Goal: Task Accomplishment & Management: Complete application form

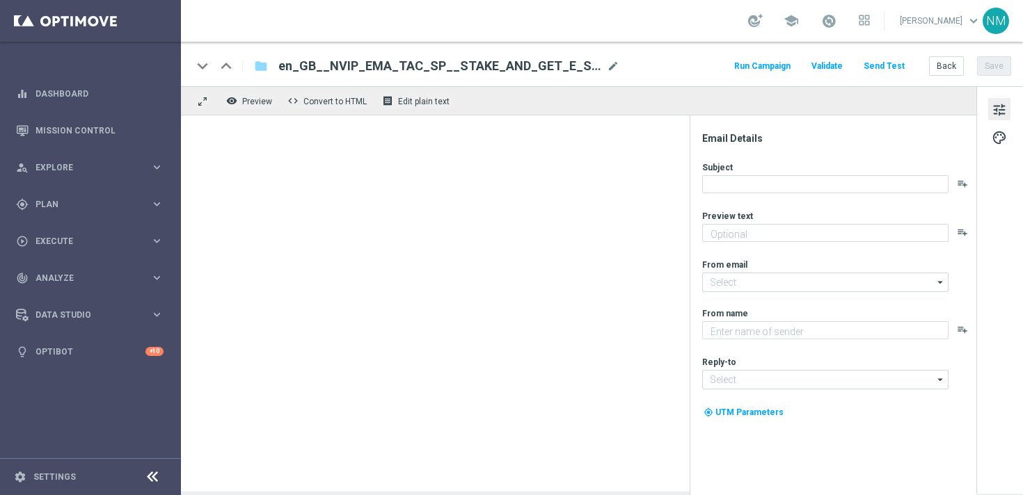
type textarea "Bet on any E-Sports market and get up to £10 as a free bet."
type input "mail@crm.lottoland.com"
type textarea "Lottoland"
type input "support@lottoland.co.uk"
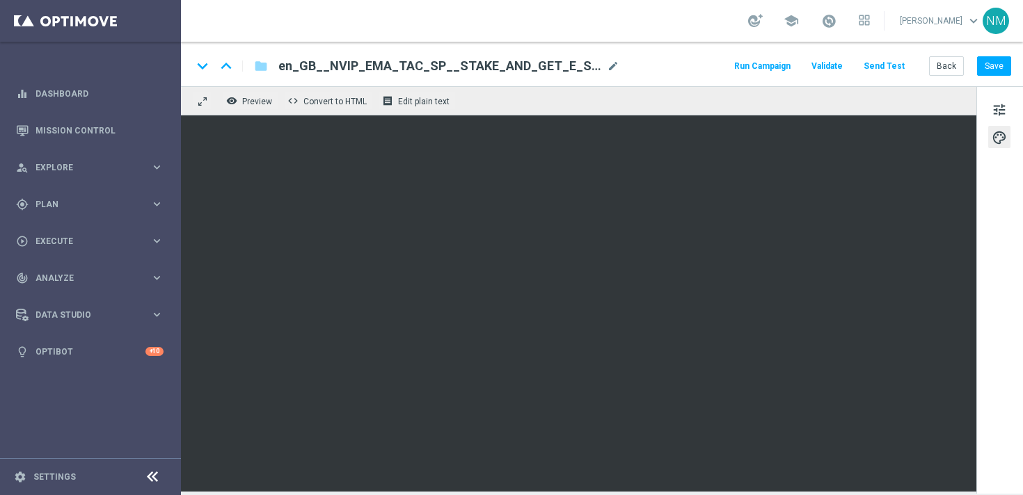
click at [886, 64] on button "Send Test" at bounding box center [883, 66] width 45 height 19
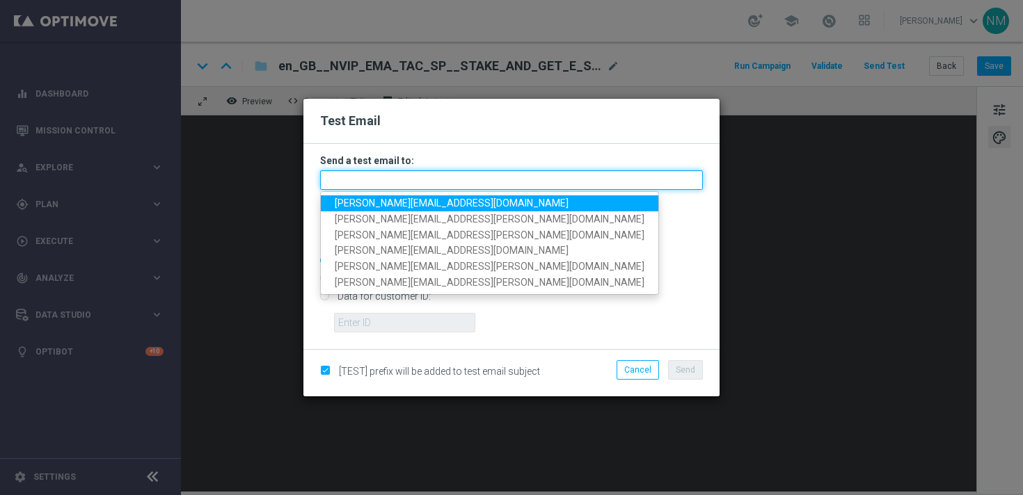
click at [395, 175] on input "text" at bounding box center [511, 179] width 383 height 19
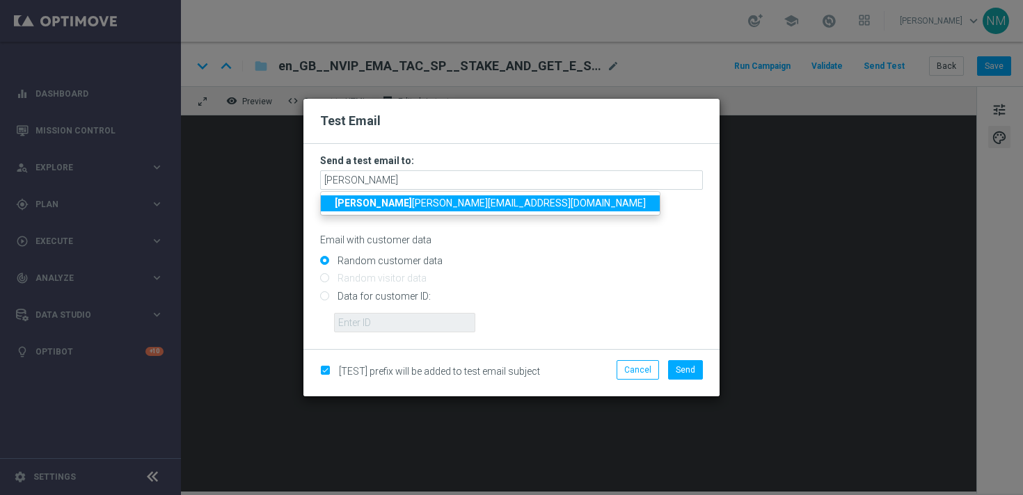
click at [356, 202] on span "rick y.hubbard@lottoland.com" at bounding box center [490, 203] width 311 height 11
type input "ricky.hubbard@lottoland.com"
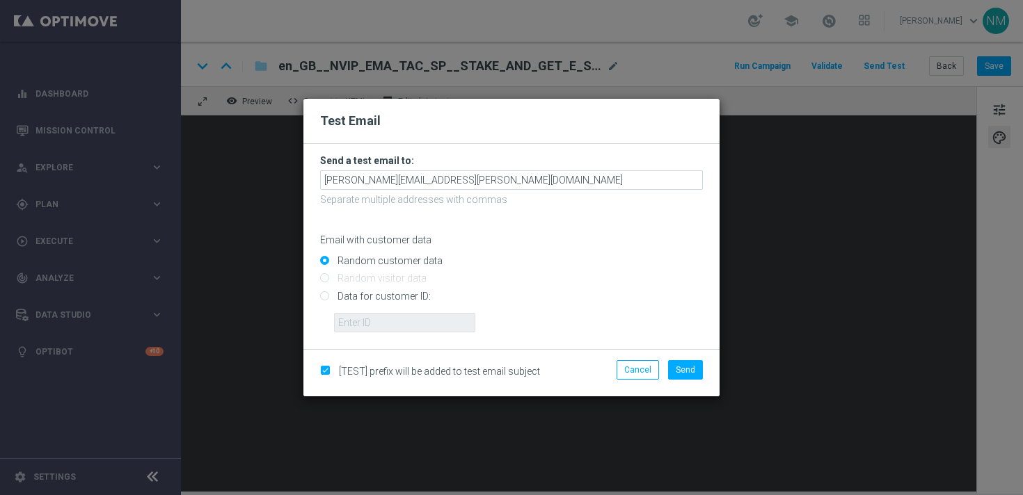
click at [365, 298] on input "Data for customer ID:" at bounding box center [511, 301] width 383 height 19
radio input "true"
click at [365, 314] on input "text" at bounding box center [404, 322] width 141 height 19
paste input "220553462"
type input "220553462"
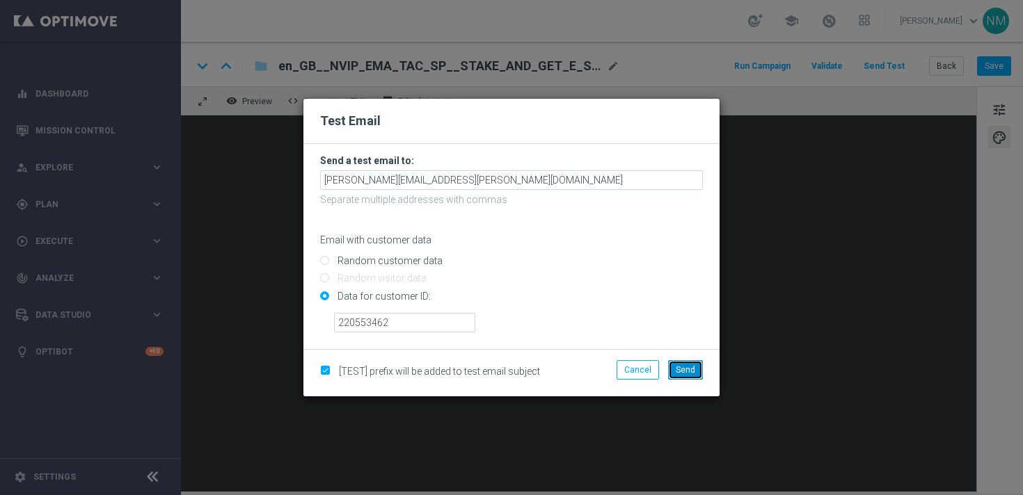
click at [681, 363] on button "Send" at bounding box center [685, 369] width 35 height 19
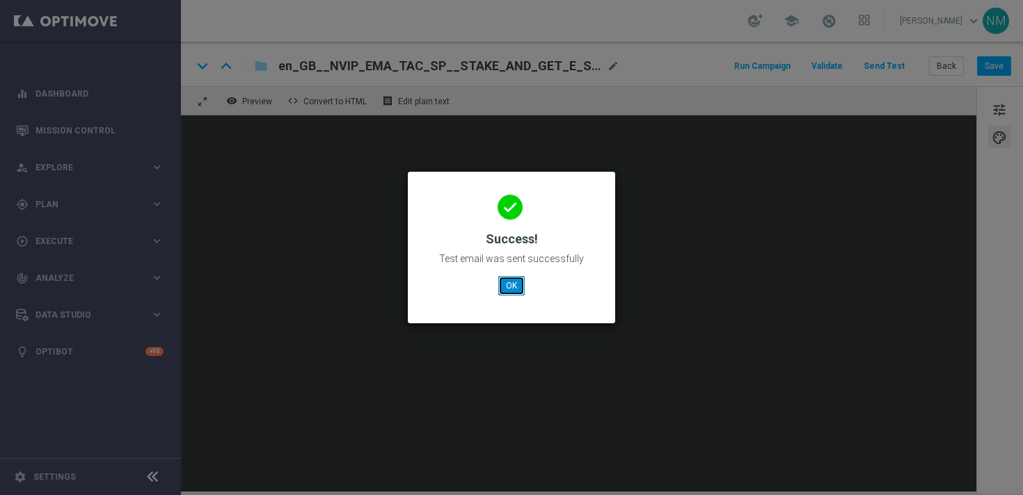
click at [518, 278] on button "OK" at bounding box center [511, 285] width 26 height 19
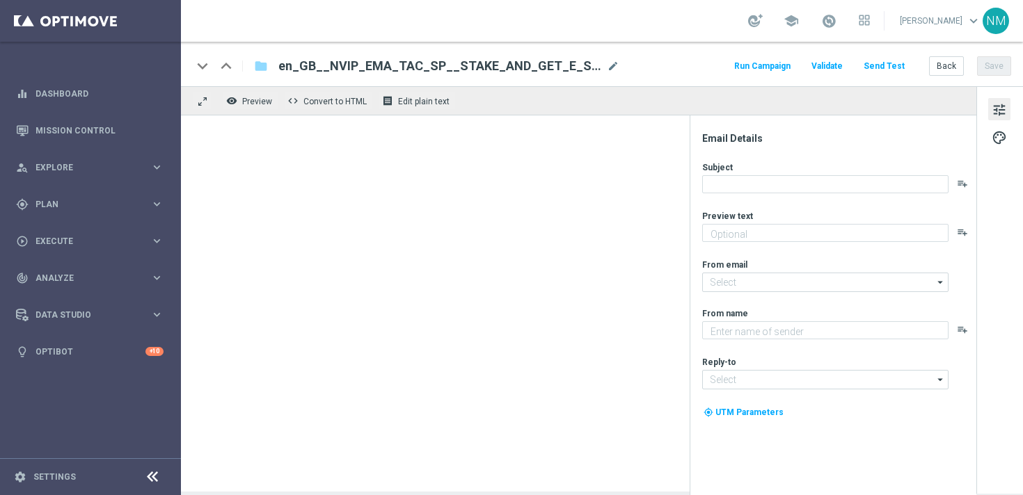
type textarea "Bet on any E-Sports market and get up to £10 as a free bet."
type input "mail@crm.lottoland.com"
type textarea "Lottoland"
type input "support@lottoland.co.uk"
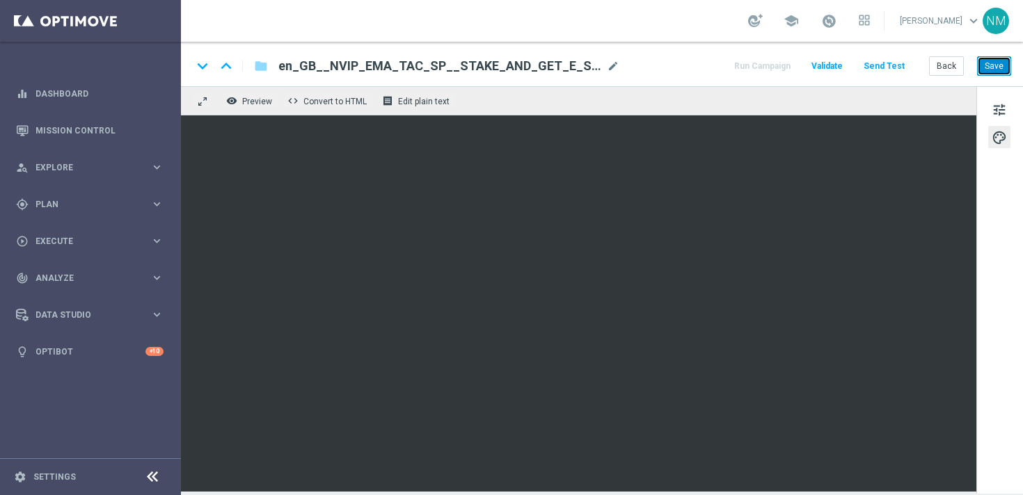
click at [1000, 59] on button "Save" at bounding box center [994, 65] width 34 height 19
click at [886, 62] on button "Send Test" at bounding box center [883, 66] width 45 height 19
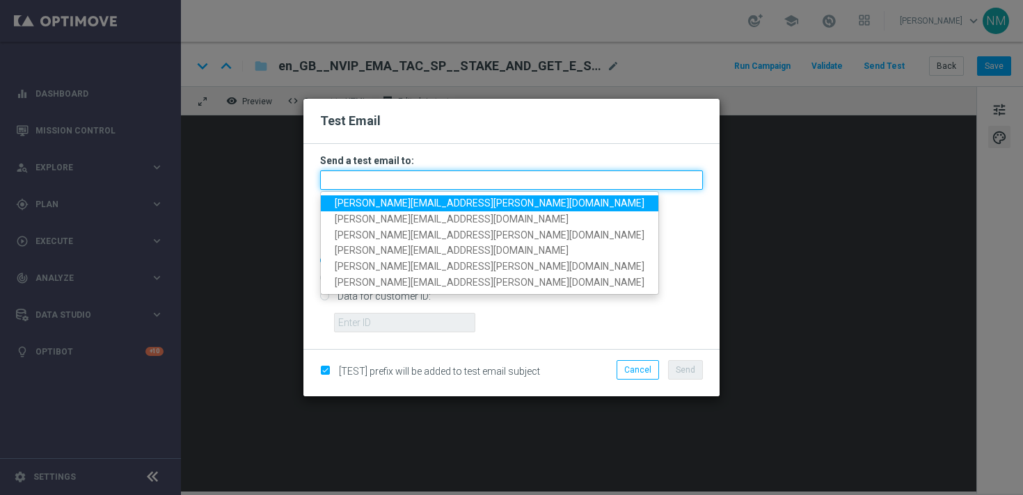
click at [350, 182] on input "text" at bounding box center [511, 179] width 383 height 19
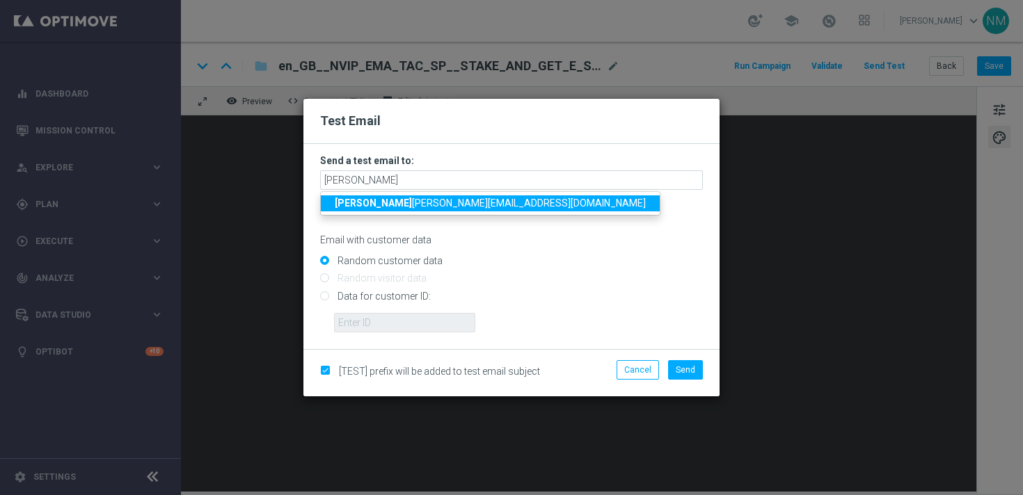
click at [333, 206] on link "rick y.hubbard@lottoland.com" at bounding box center [490, 204] width 339 height 16
type input "ricky.hubbard@lottoland.com"
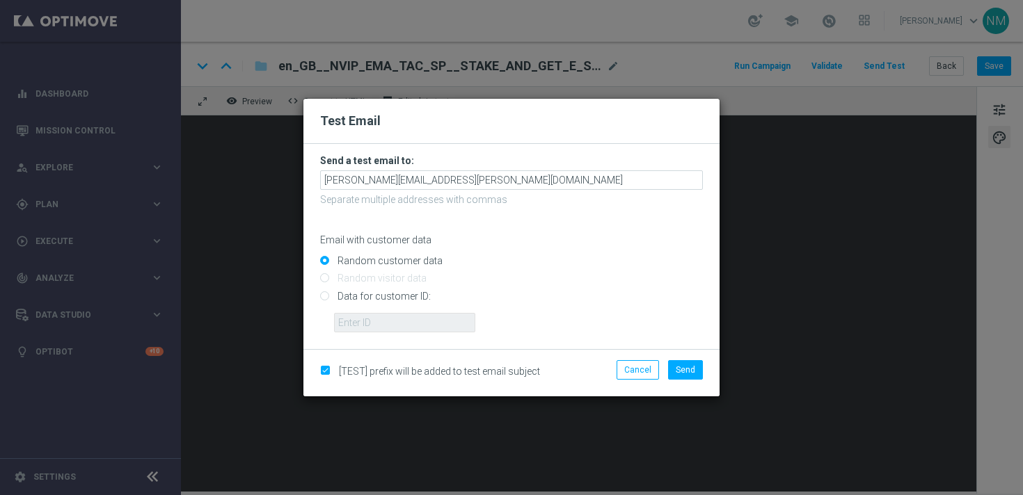
click at [403, 300] on input "Data for customer ID:" at bounding box center [511, 301] width 383 height 19
radio input "true"
click at [403, 318] on input "text" at bounding box center [404, 322] width 141 height 19
paste input "220553462"
type input "220553462"
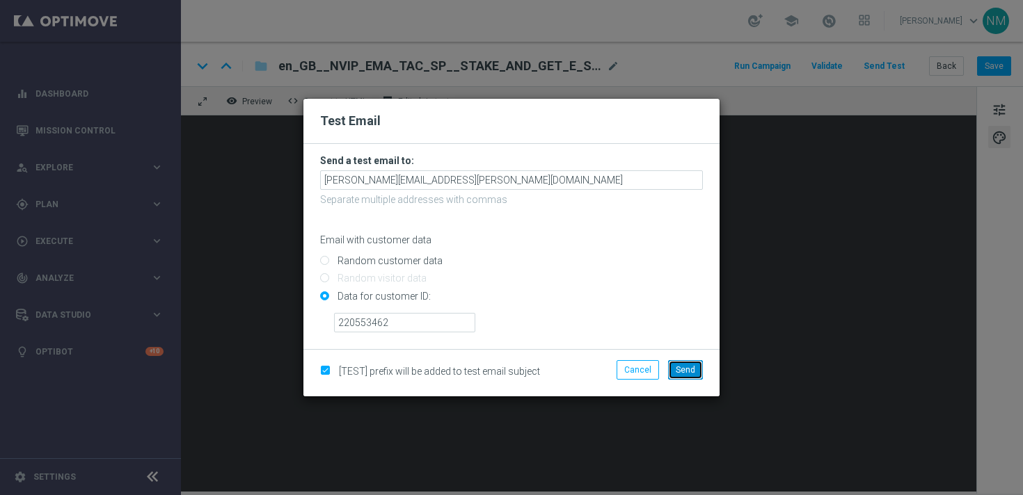
click at [680, 369] on span "Send" at bounding box center [685, 370] width 19 height 10
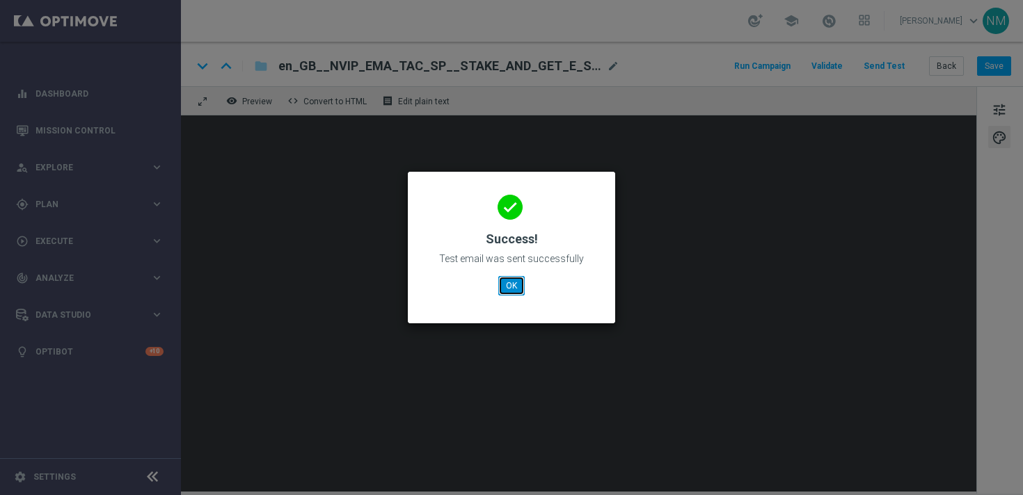
click at [513, 287] on button "OK" at bounding box center [511, 285] width 26 height 19
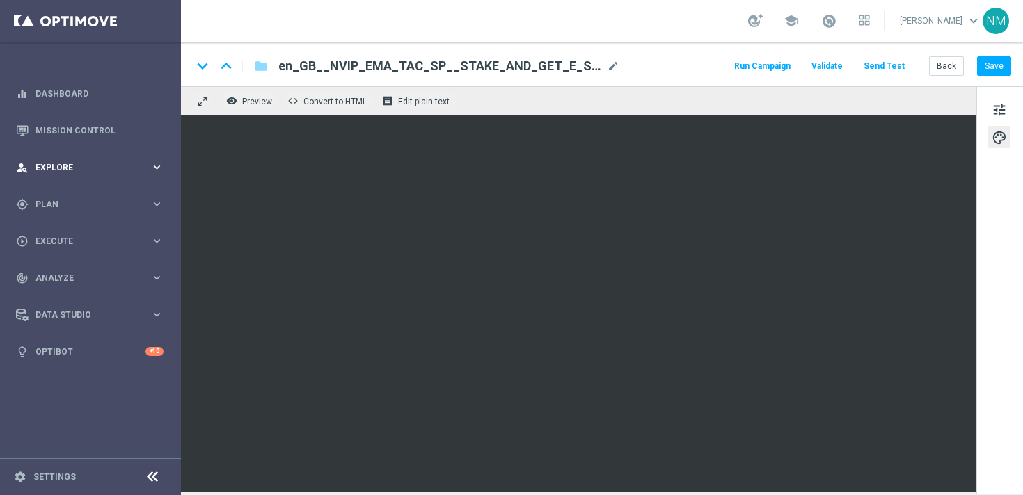
click at [89, 164] on span "Explore" at bounding box center [92, 168] width 115 height 8
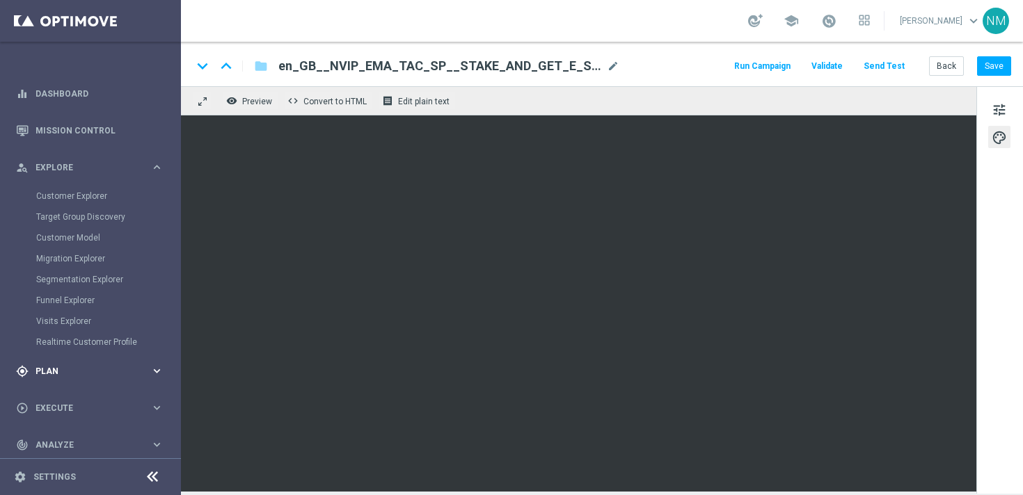
click at [57, 369] on span "Plan" at bounding box center [92, 371] width 115 height 8
click at [56, 275] on span "Templates" at bounding box center [86, 275] width 99 height 8
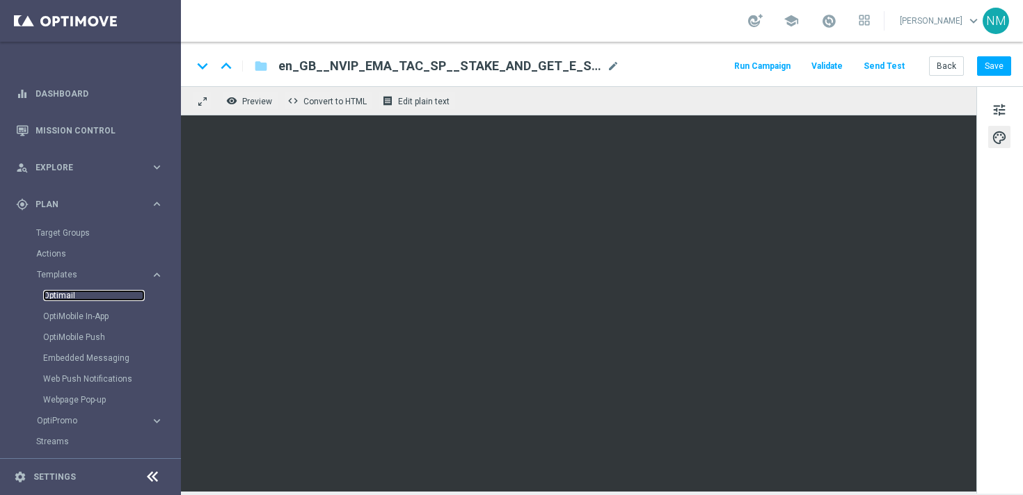
click at [62, 299] on link "Optimail" at bounding box center [94, 295] width 102 height 11
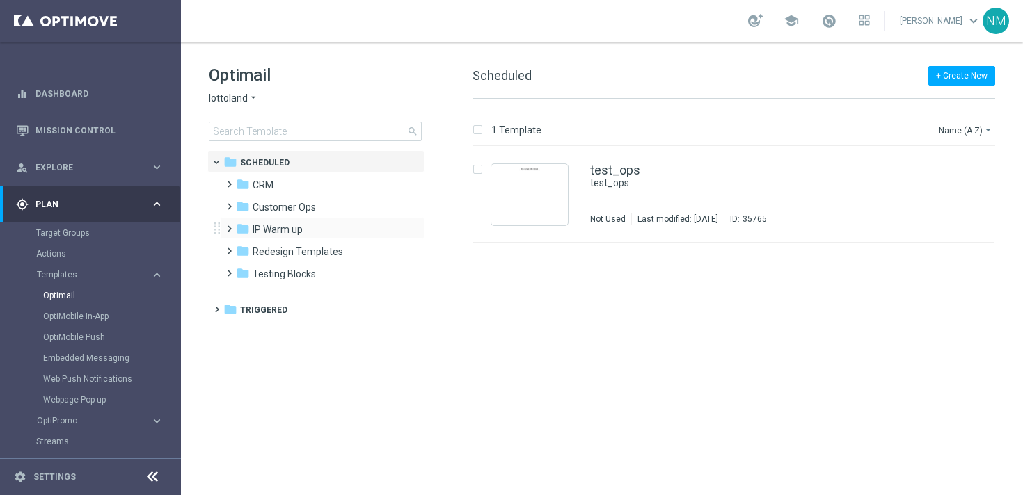
click at [226, 225] on span at bounding box center [226, 223] width 6 height 6
click at [232, 229] on span at bounding box center [235, 226] width 6 height 6
click at [227, 248] on span at bounding box center [226, 245] width 6 height 6
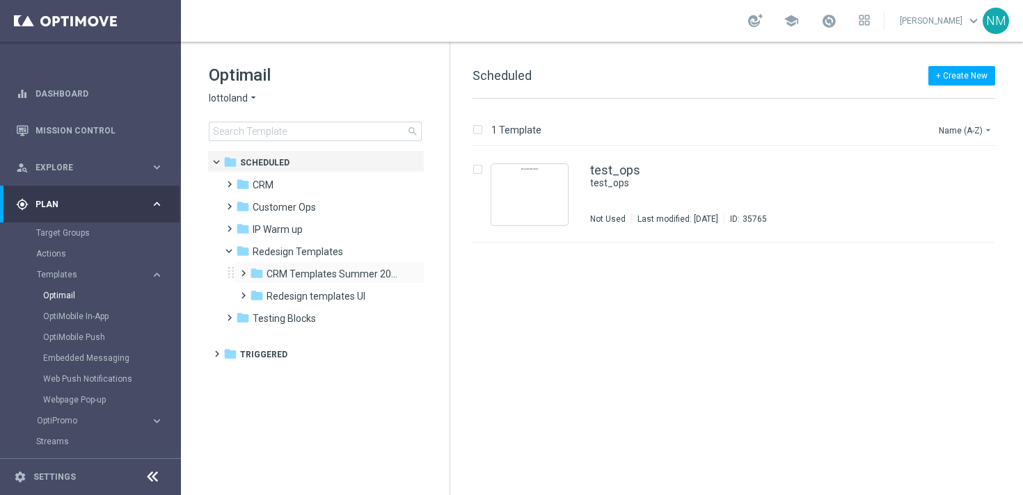
click at [243, 280] on span at bounding box center [243, 273] width 13 height 19
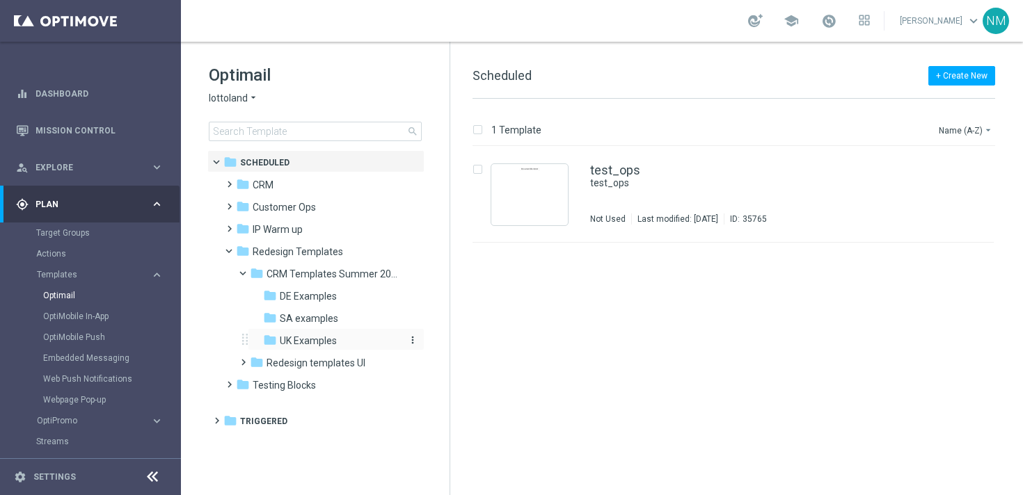
click at [263, 342] on icon "folder" at bounding box center [270, 340] width 14 height 14
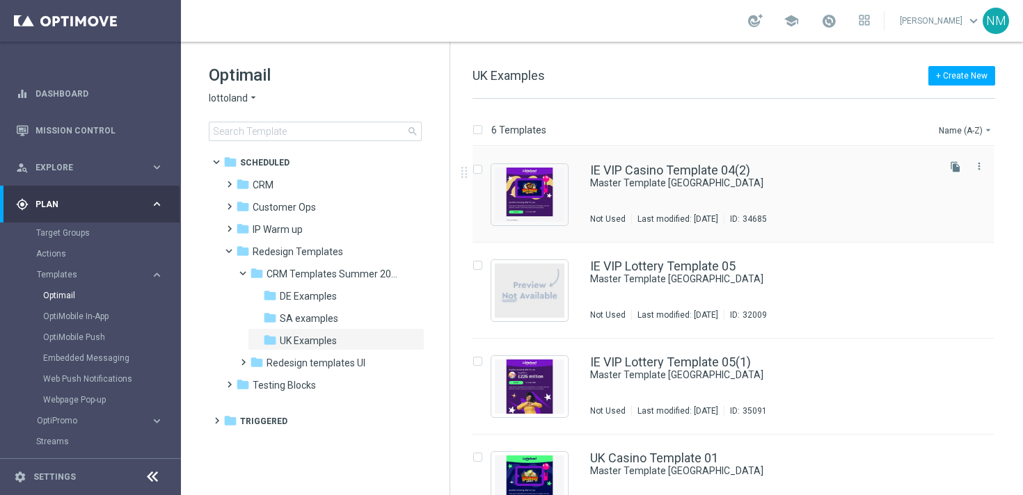
scroll to position [189, 0]
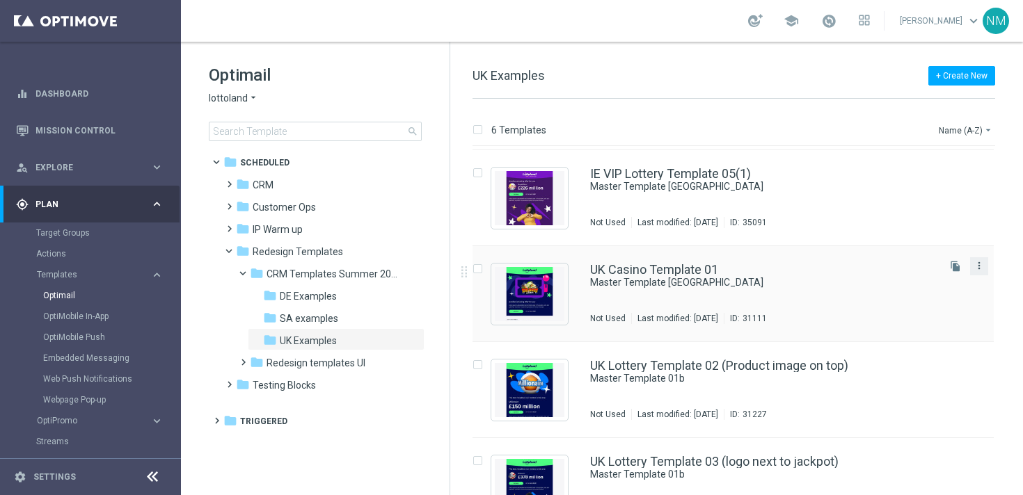
click at [980, 266] on icon "more_vert" at bounding box center [978, 265] width 11 height 11
click at [920, 305] on div "Copy To" at bounding box center [921, 301] width 84 height 10
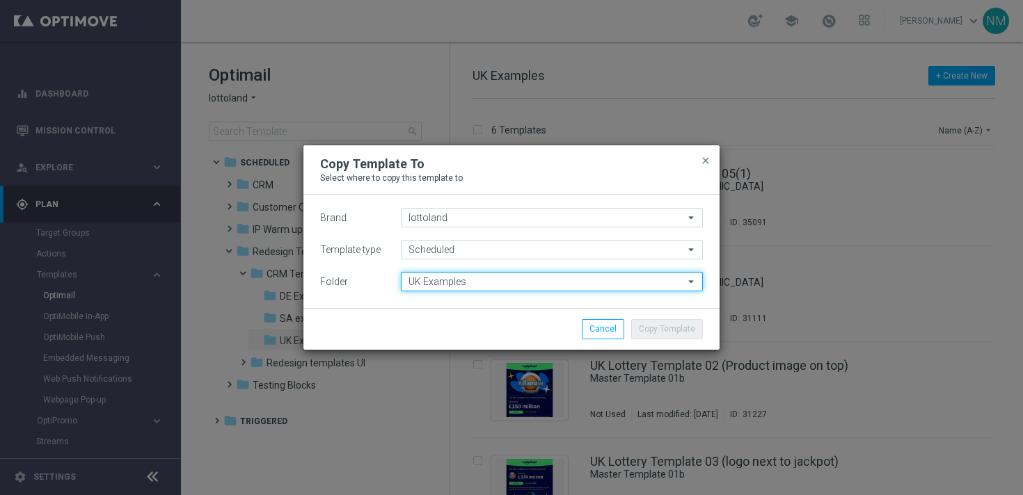
click at [454, 278] on input "UK Examples" at bounding box center [552, 281] width 302 height 19
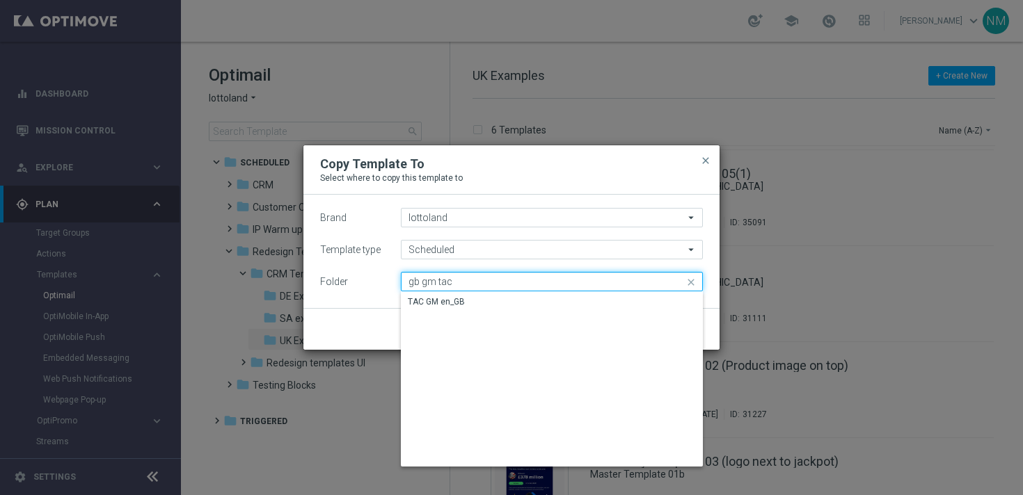
click at [455, 288] on input "gb gm tac" at bounding box center [552, 281] width 302 height 19
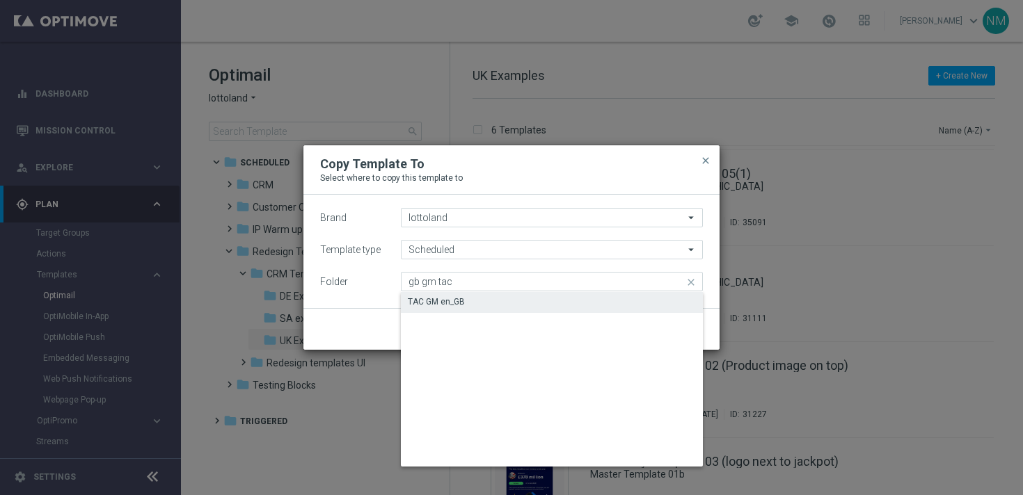
click at [452, 303] on div "TAC GM en_GB" at bounding box center [436, 302] width 57 height 13
type input "TAC GM en_GB"
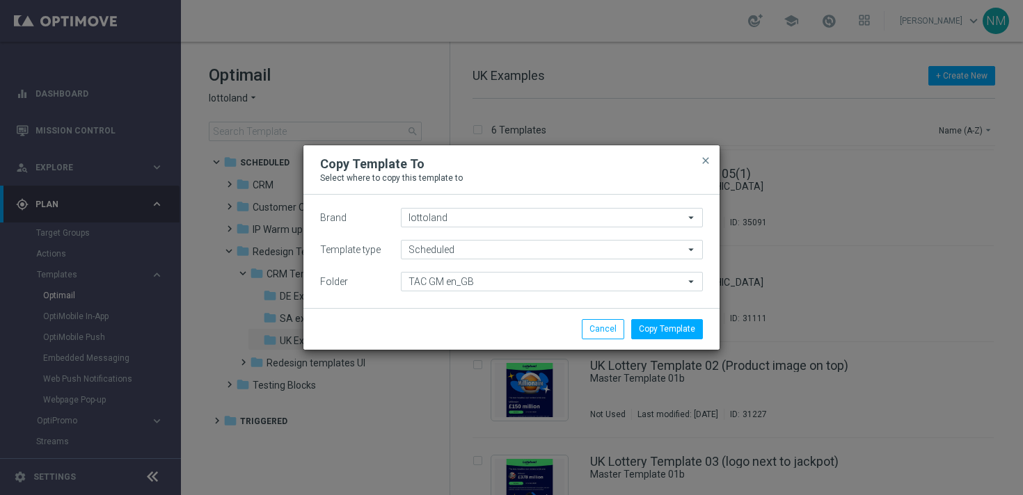
click at [669, 339] on div "Copy Template Cancel" at bounding box center [511, 328] width 416 height 41
click at [669, 334] on button "Copy Template" at bounding box center [667, 328] width 72 height 19
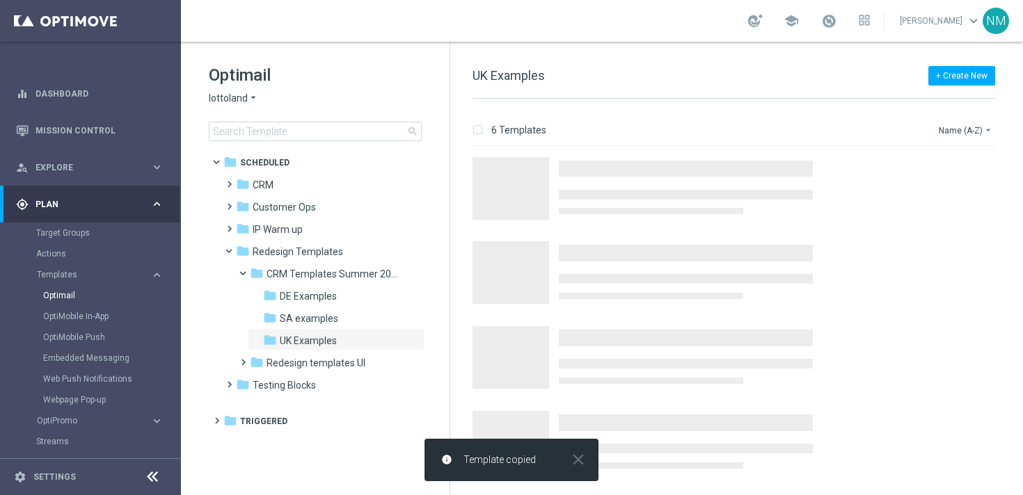
scroll to position [0, 0]
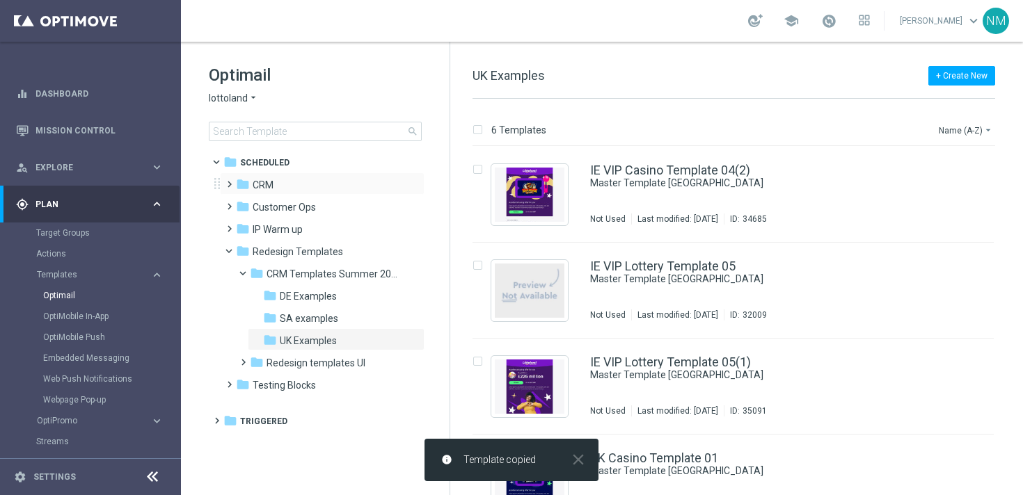
click at [226, 181] on span at bounding box center [226, 178] width 6 height 6
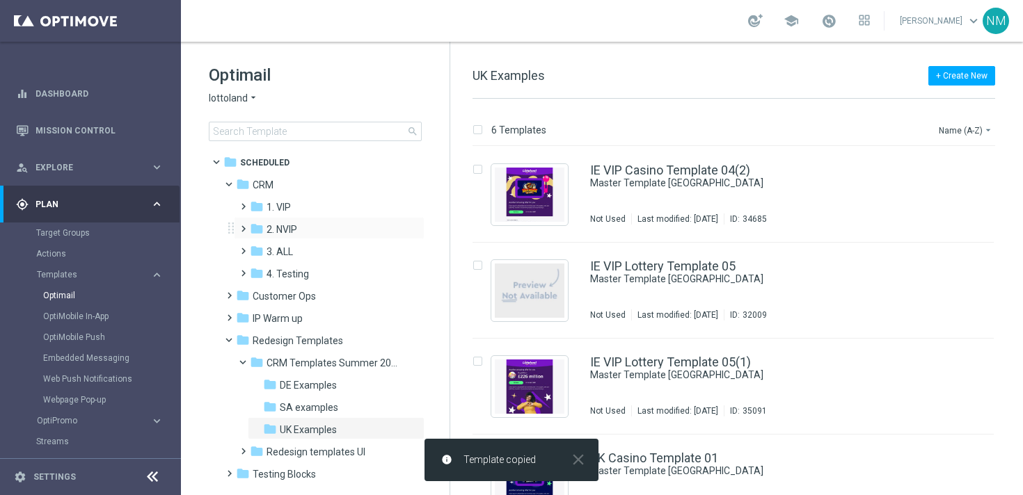
click at [244, 225] on span at bounding box center [240, 223] width 6 height 6
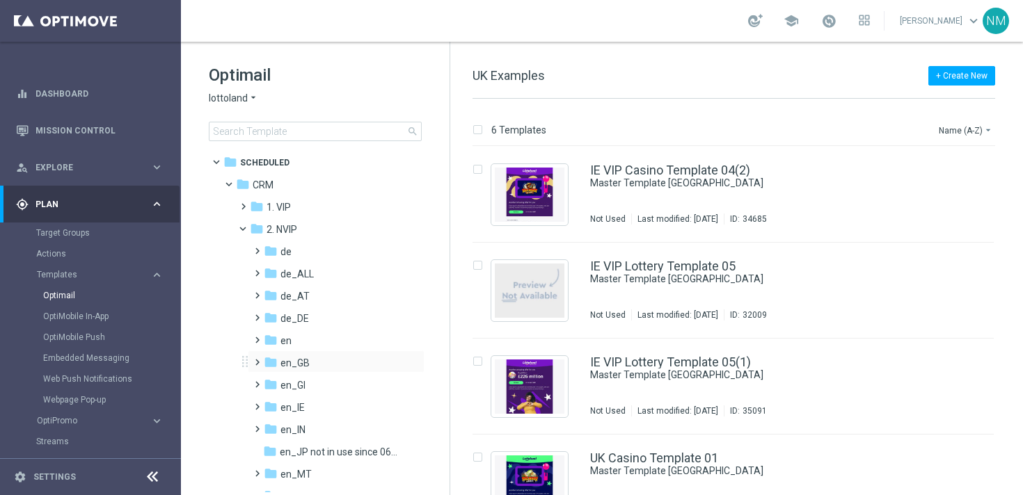
click at [256, 359] on span at bounding box center [254, 356] width 6 height 6
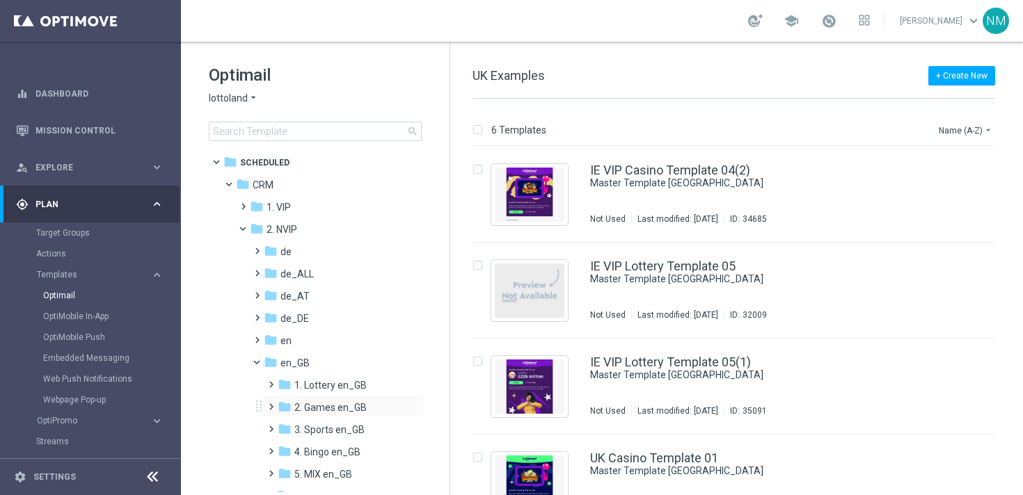
click at [271, 404] on span at bounding box center [268, 401] width 6 height 6
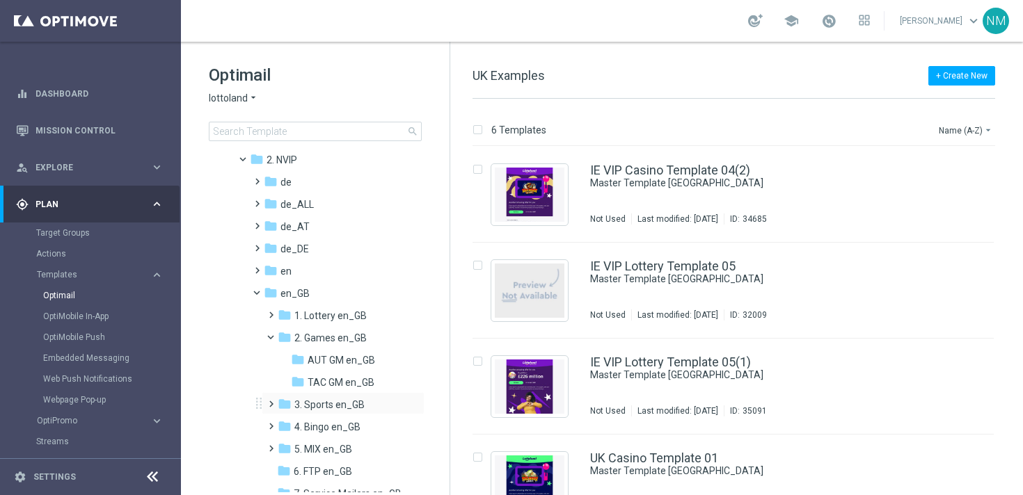
scroll to position [74, 0]
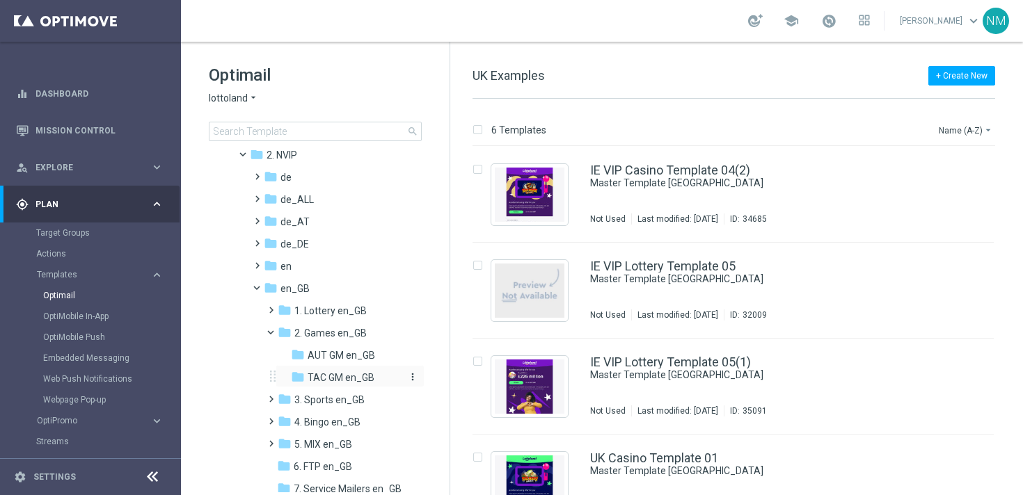
click at [316, 378] on span "TAC GM en_GB" at bounding box center [341, 378] width 67 height 13
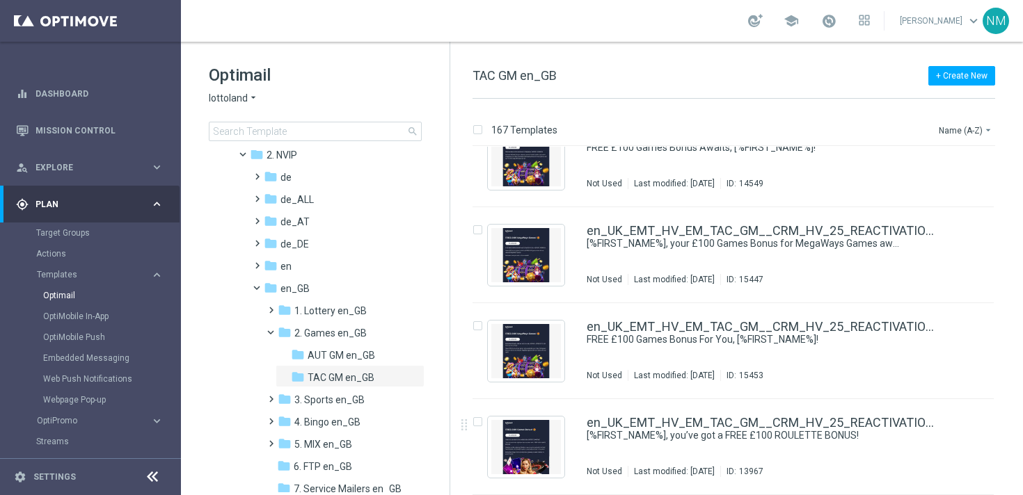
scroll to position [15686, 0]
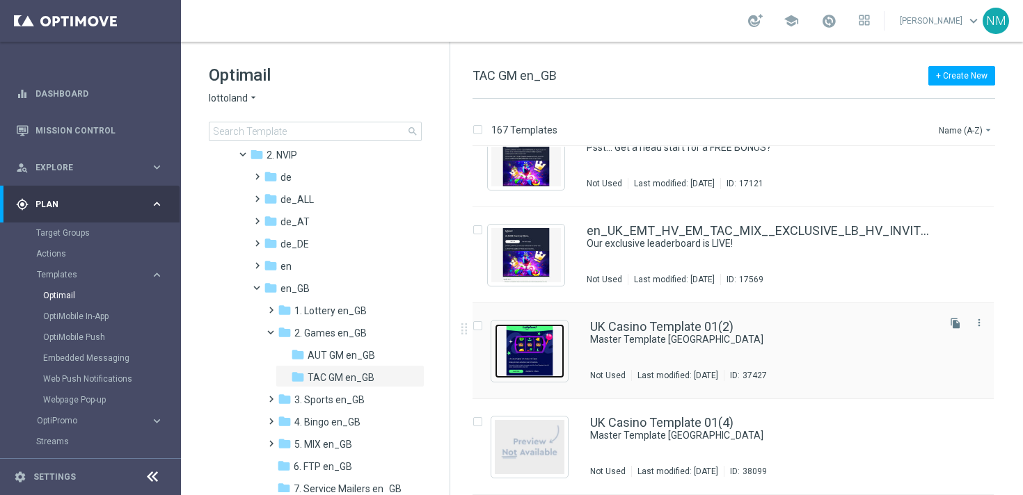
click at [544, 339] on img "Press SPACE to select this row." at bounding box center [530, 351] width 70 height 54
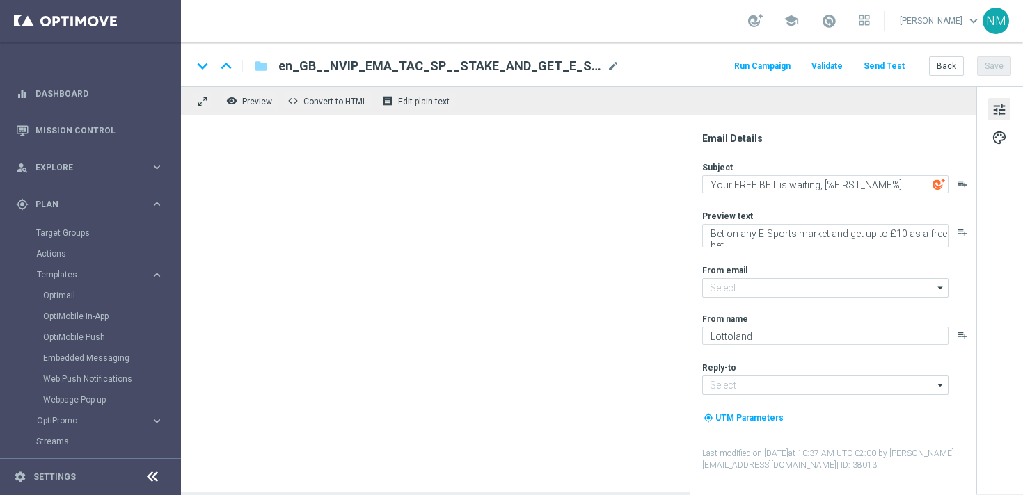
type input "mail@crm.lottoland.com"
type input "support@lottoland.co.uk"
type input "UK Casino Template 01(2)"
type textarea "Master Template UK"
type textarea "preview text"
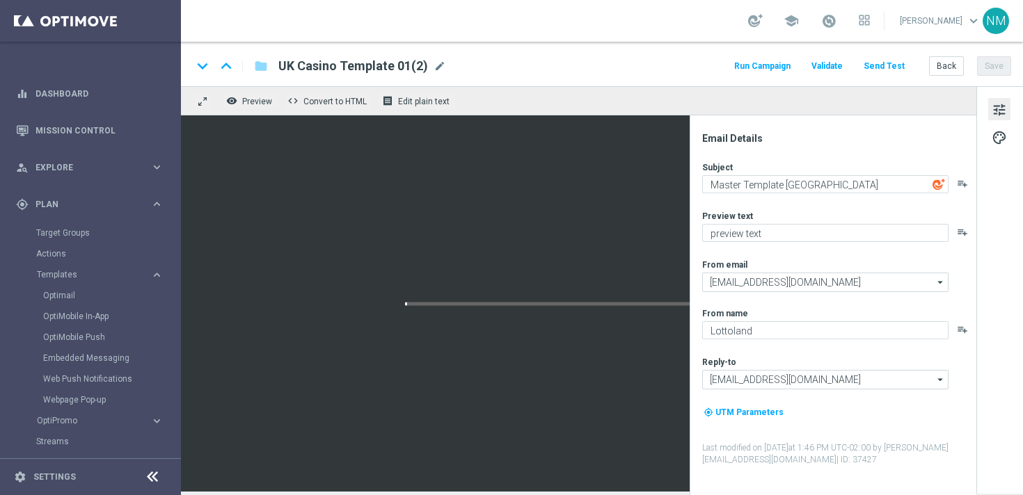
click at [415, 72] on span "UK Casino Template 01(2)" at bounding box center [353, 66] width 150 height 17
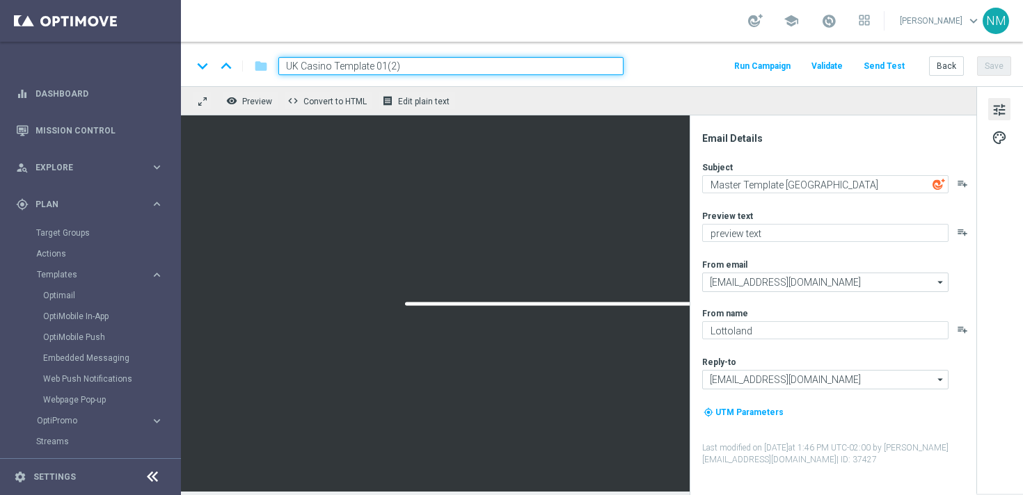
click at [399, 71] on input "UK Casino Template 01(2)" at bounding box center [450, 66] width 345 height 18
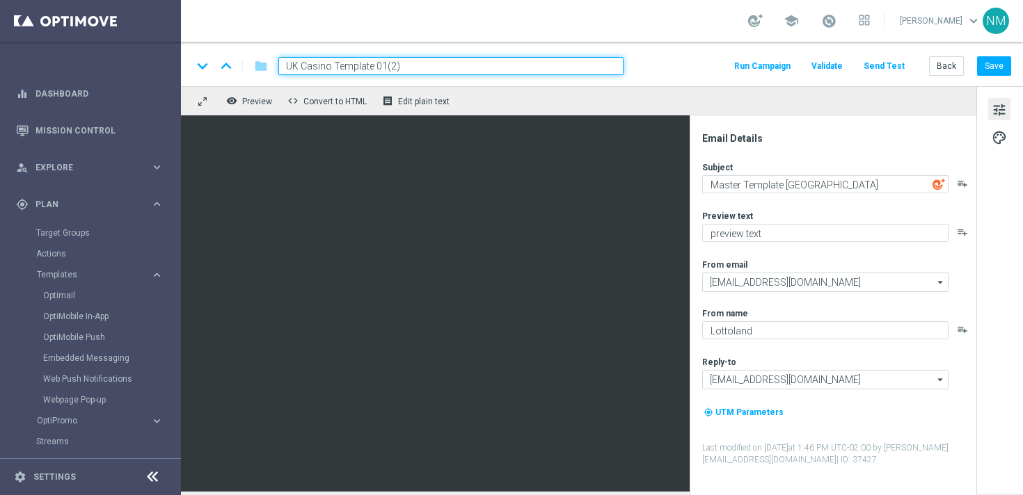
paste input "en_GB_EMT_NVIP_EM_TAC_GM__WK42_2025_GAMESREACT_CODE_OF_CAIRO"
type input "en_GB_EMT_NVIP_EM_TAC_GM__WK42_2025_GAMESREACT_CODE_OF_CAIRO"
click at [654, 61] on div "keyboard_arrow_down keyboard_arrow_up folder en_GB_EMT_NVIP_EM_TAC_GM__WK42_202…" at bounding box center [601, 66] width 819 height 18
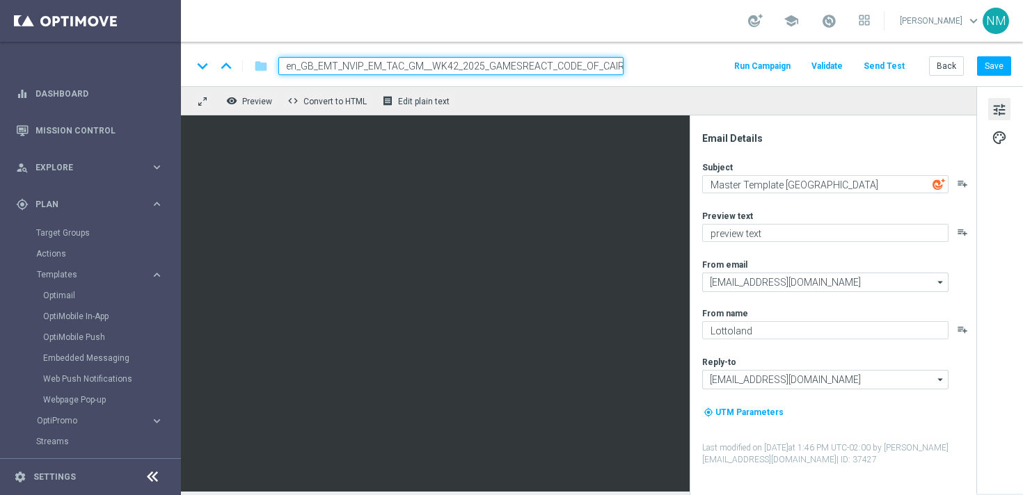
click at [604, 67] on input "en_GB_EMT_NVIP_EM_TAC_GM__WK42_2025_GAMESREACT_CODE_OF_CAIRO" at bounding box center [450, 66] width 345 height 18
click at [652, 67] on div "keyboard_arrow_down keyboard_arrow_up folder en_GB_EMT_NVIP_EM_TAC_GM__WK42_202…" at bounding box center [601, 66] width 819 height 18
click at [596, 70] on input "en_GB_EMT_NVIP_EM_TAC_GM__WK42_2025_GAMESREACT_CODE_OF_CAIRO" at bounding box center [450, 66] width 345 height 18
click at [655, 61] on div "keyboard_arrow_down keyboard_arrow_up folder en_GB_EMT_NVIP_EM_TAC_GM__WK42_202…" at bounding box center [601, 66] width 819 height 18
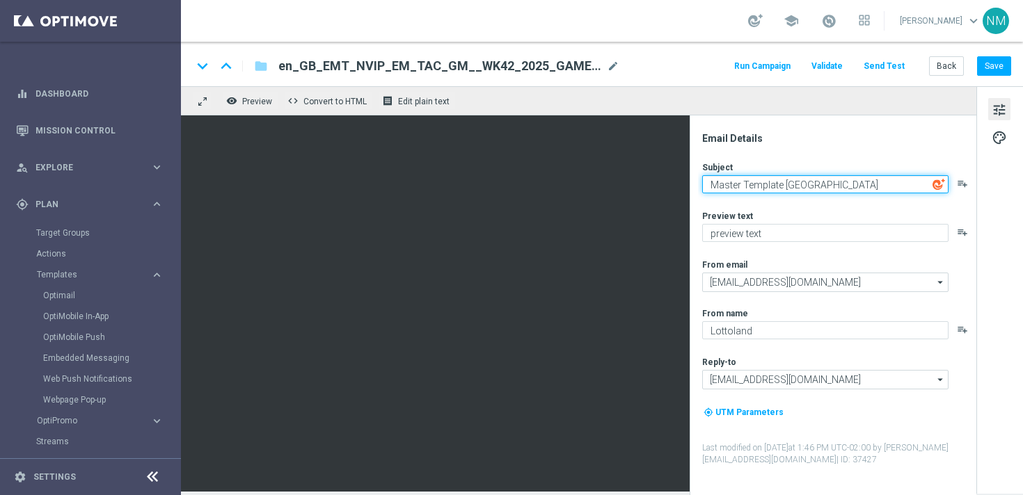
click at [727, 186] on textarea "Master Template UK" at bounding box center [825, 184] width 246 height 18
type textarea "Fancy 15 Free Spins?"
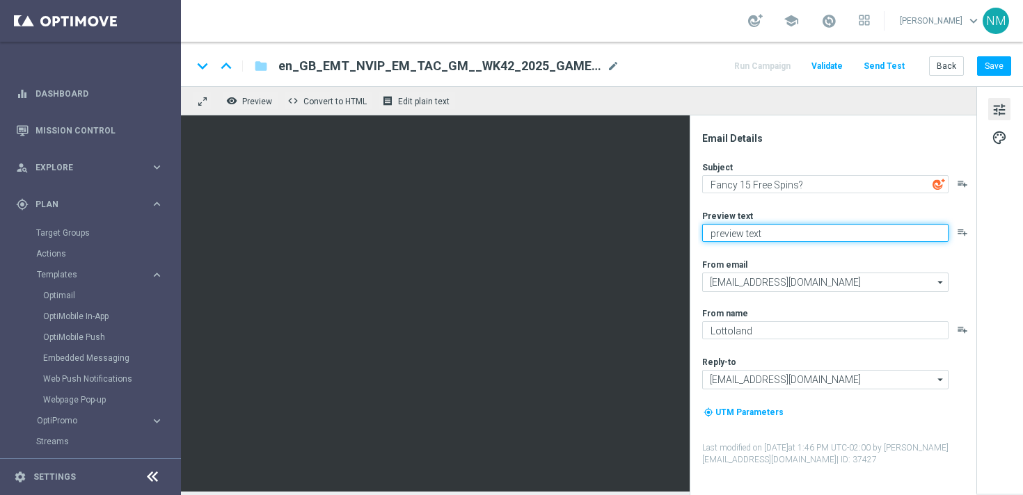
click at [724, 230] on textarea "preview text" at bounding box center [825, 233] width 246 height 18
click at [740, 232] on textarea "preview text" at bounding box center [825, 233] width 246 height 18
type textarea "Play Code of Cairo for Free"
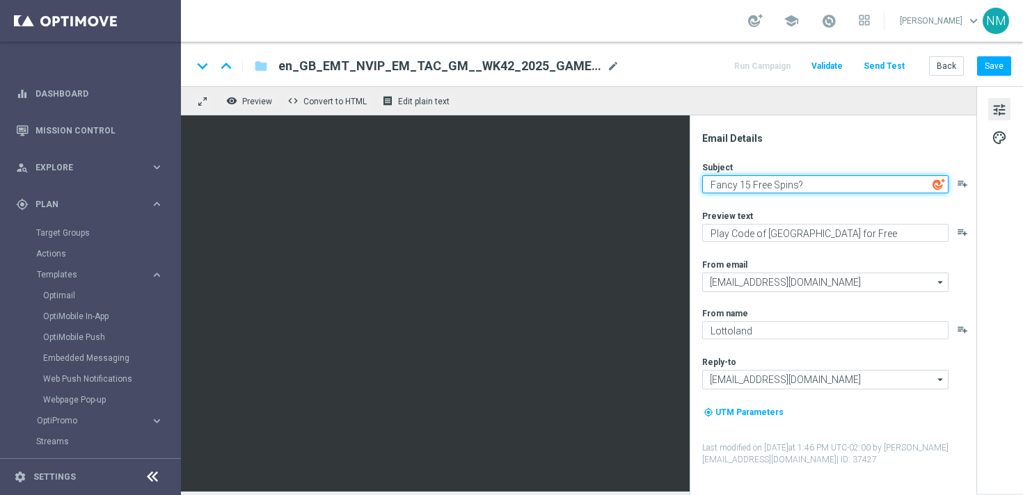
click at [753, 182] on textarea "Fancy 15 Free Spins?" at bounding box center [825, 184] width 246 height 18
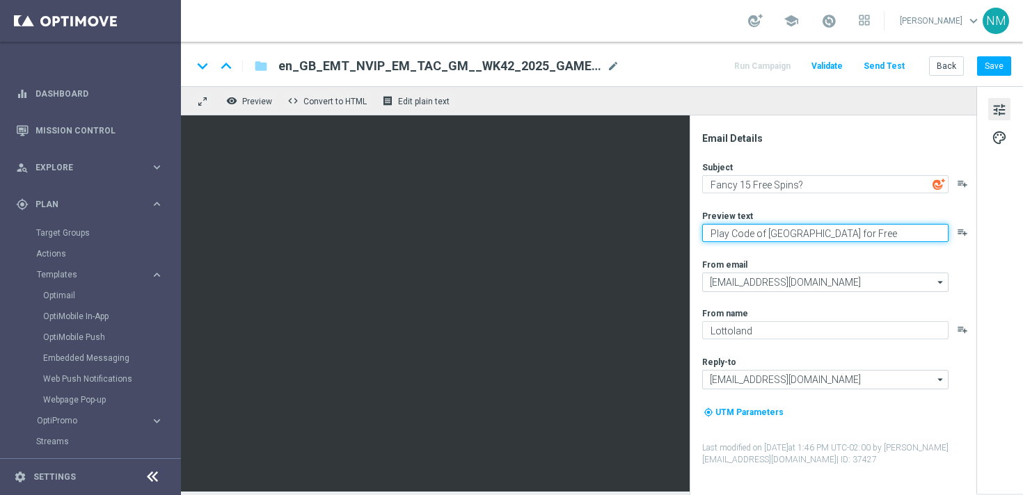
click at [754, 234] on textarea "Play Code of Cairo for Free" at bounding box center [825, 233] width 246 height 18
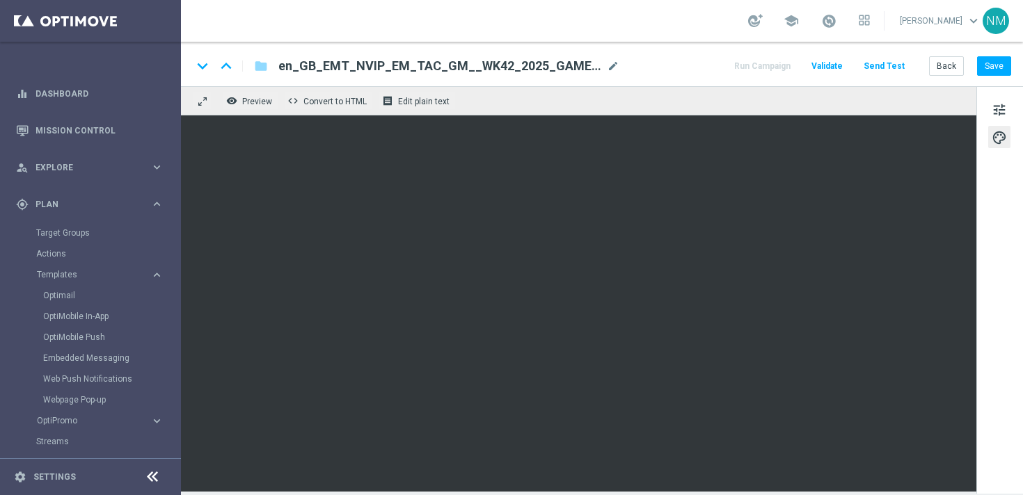
click at [836, 70] on button "Validate" at bounding box center [826, 66] width 35 height 19
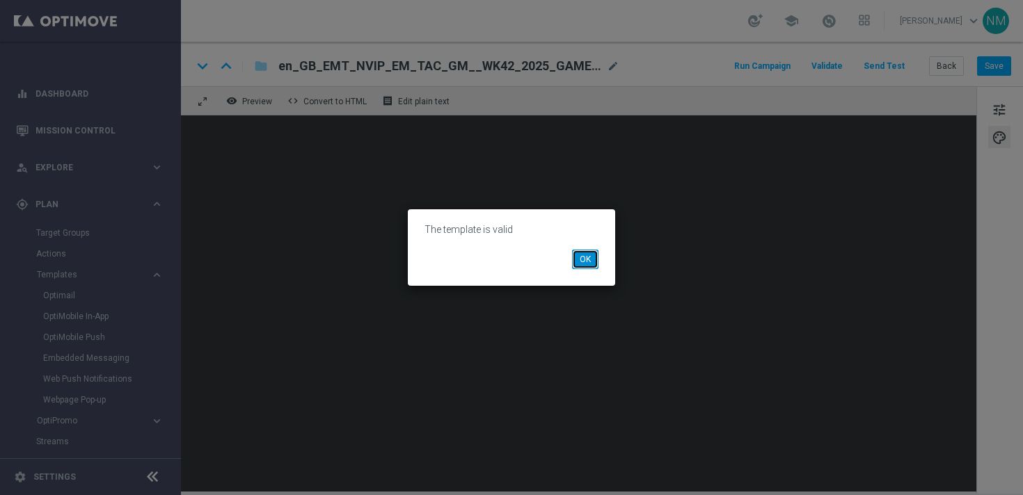
click at [582, 253] on button "OK" at bounding box center [585, 259] width 26 height 19
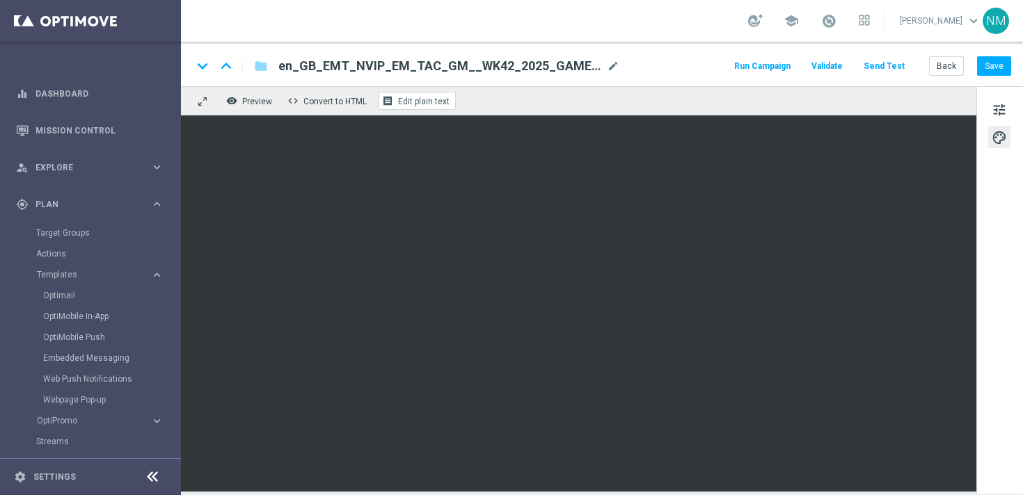
click at [422, 104] on span "Edit plain text" at bounding box center [423, 102] width 51 height 10
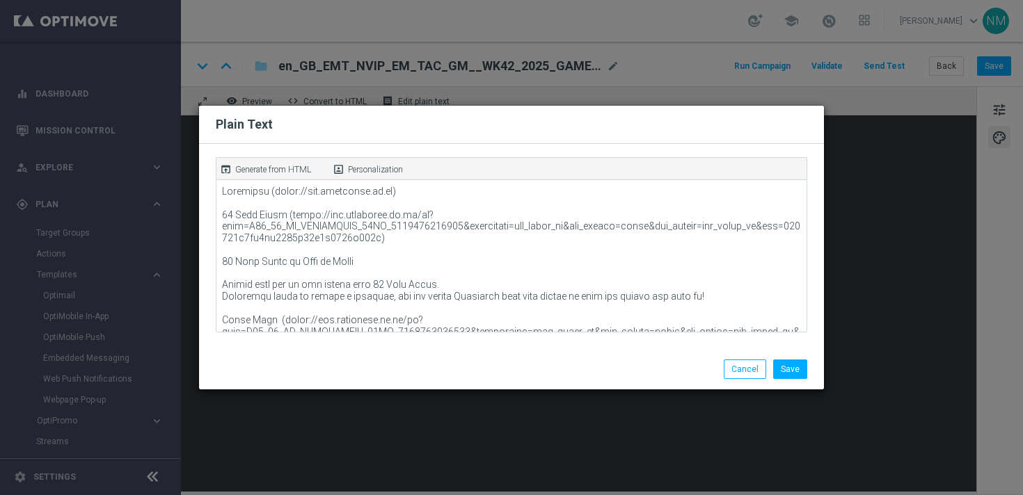
click at [285, 171] on p "Generate from HTML" at bounding box center [273, 170] width 76 height 13
click at [799, 367] on button "Save" at bounding box center [790, 369] width 34 height 19
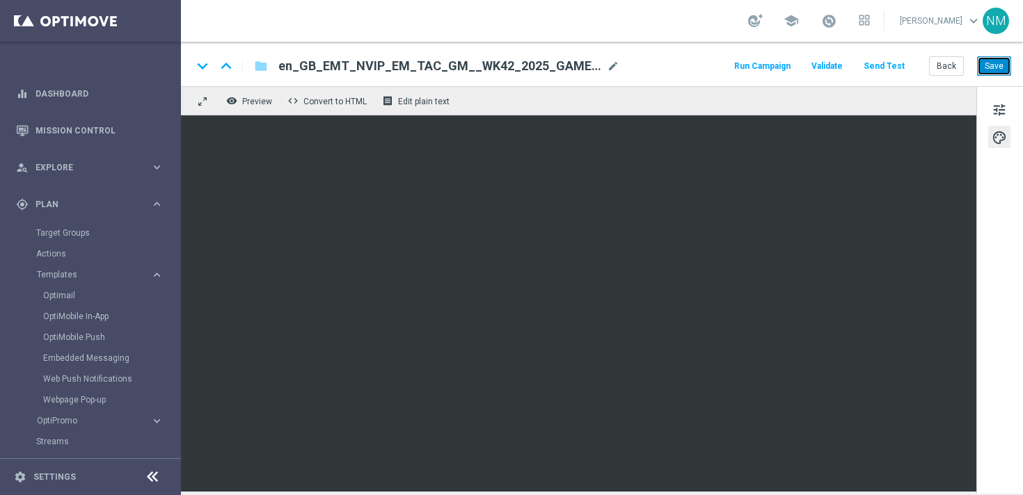
click at [989, 68] on button "Save" at bounding box center [994, 65] width 34 height 19
click at [884, 65] on button "Send Test" at bounding box center [883, 66] width 45 height 19
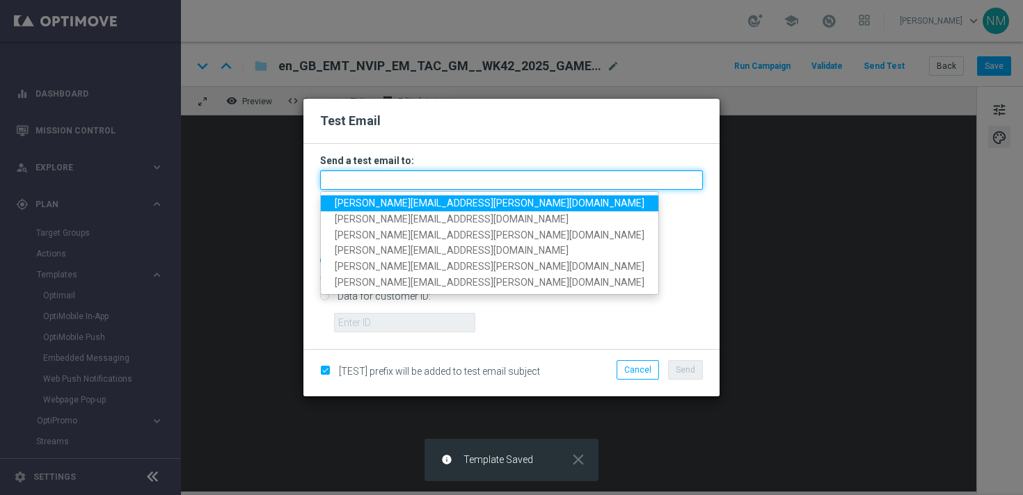
click at [492, 187] on input "text" at bounding box center [511, 179] width 383 height 19
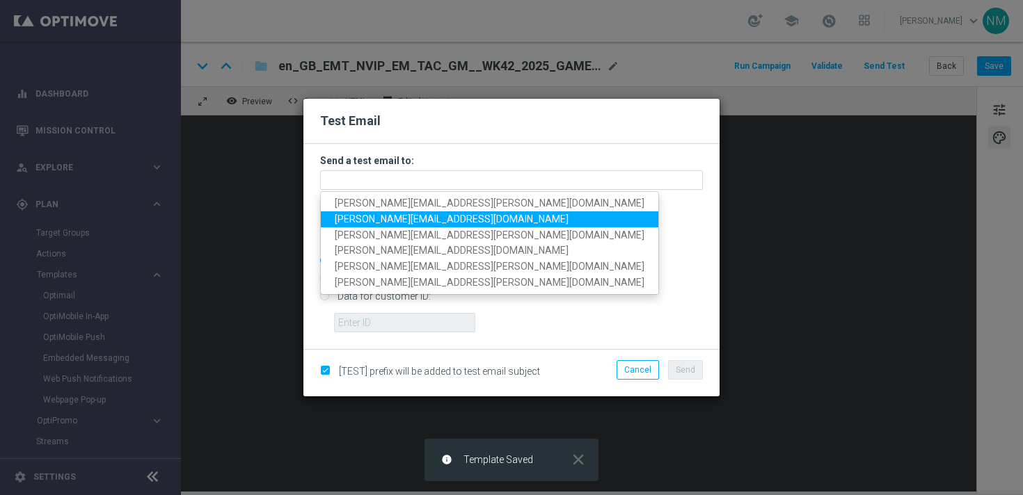
click at [420, 221] on span "nikola.misotova@lottoland.com" at bounding box center [452, 219] width 234 height 11
type input "nikola.misotova@lottoland.com"
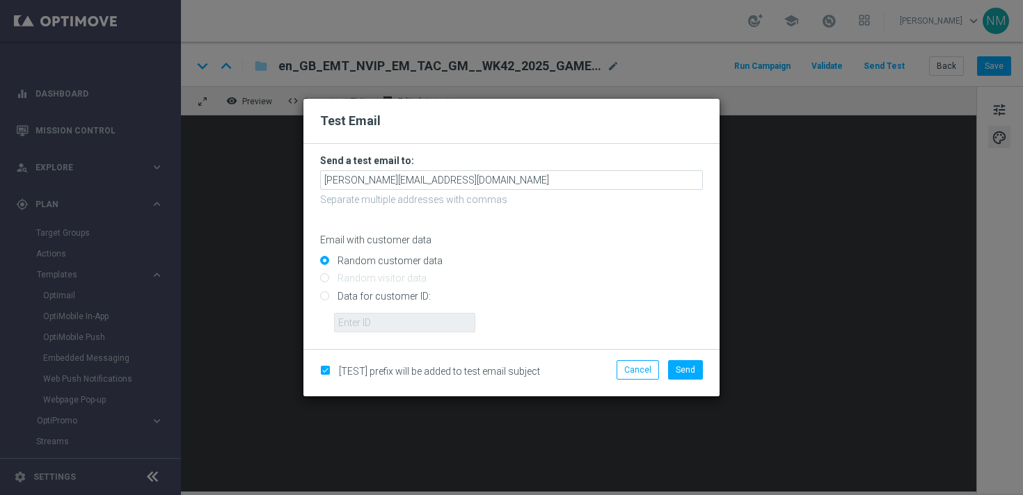
click at [375, 299] on input "Data for customer ID:" at bounding box center [511, 301] width 383 height 19
radio input "true"
click at [375, 317] on input "text" at bounding box center [404, 322] width 141 height 19
paste input "220553462"
type input "220553462"
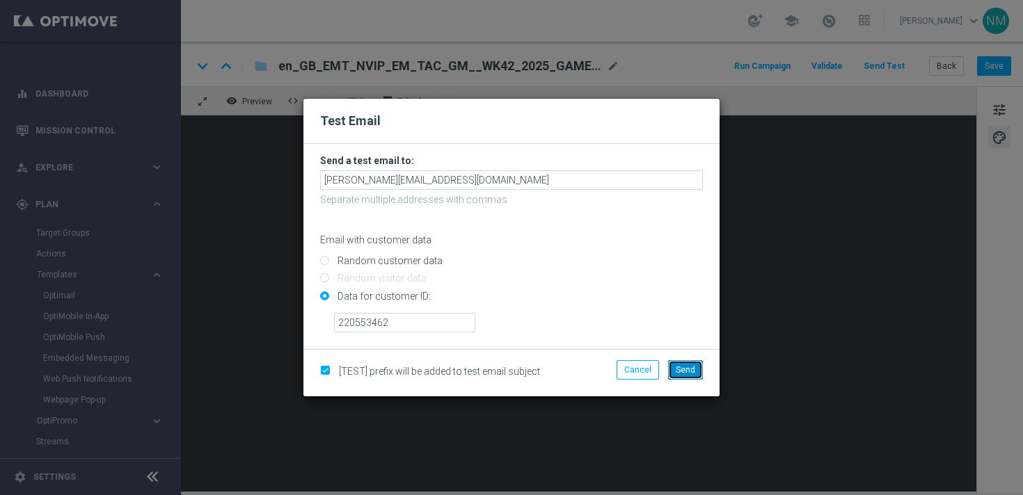
click at [681, 367] on span "Send" at bounding box center [685, 370] width 19 height 10
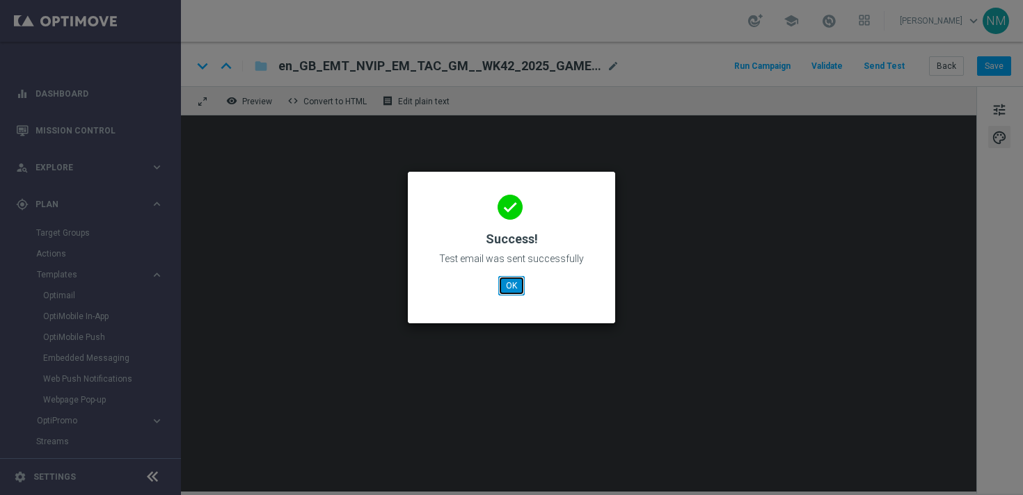
click at [507, 282] on button "OK" at bounding box center [511, 285] width 26 height 19
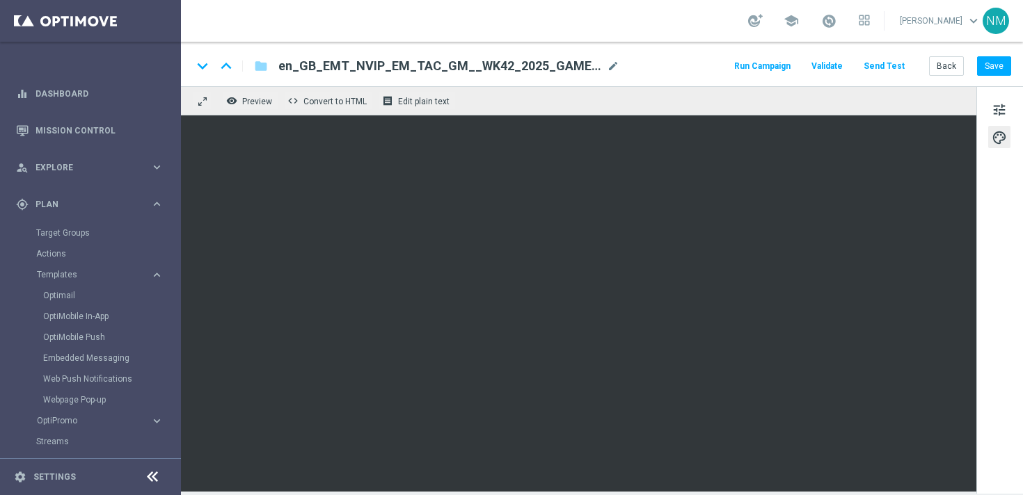
click at [891, 72] on button "Send Test" at bounding box center [883, 66] width 45 height 19
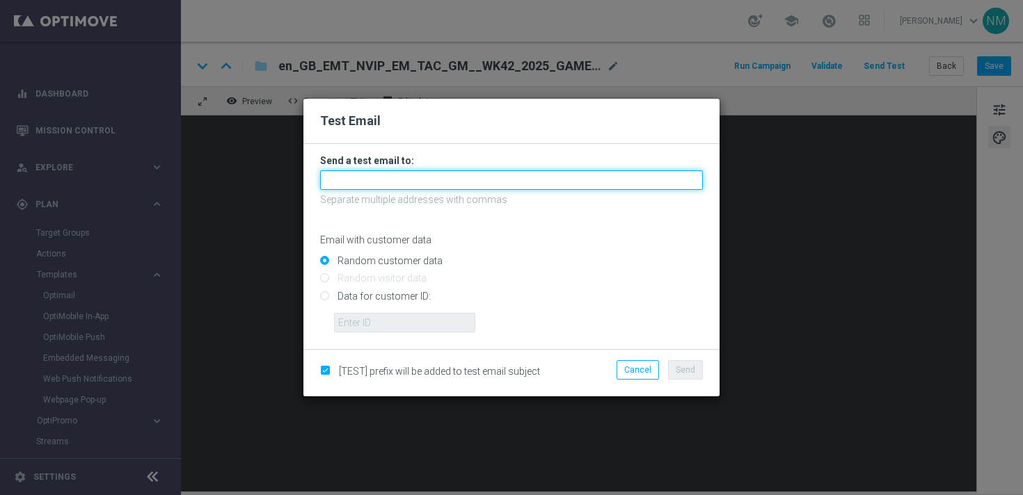
click at [461, 181] on input "text" at bounding box center [511, 179] width 383 height 19
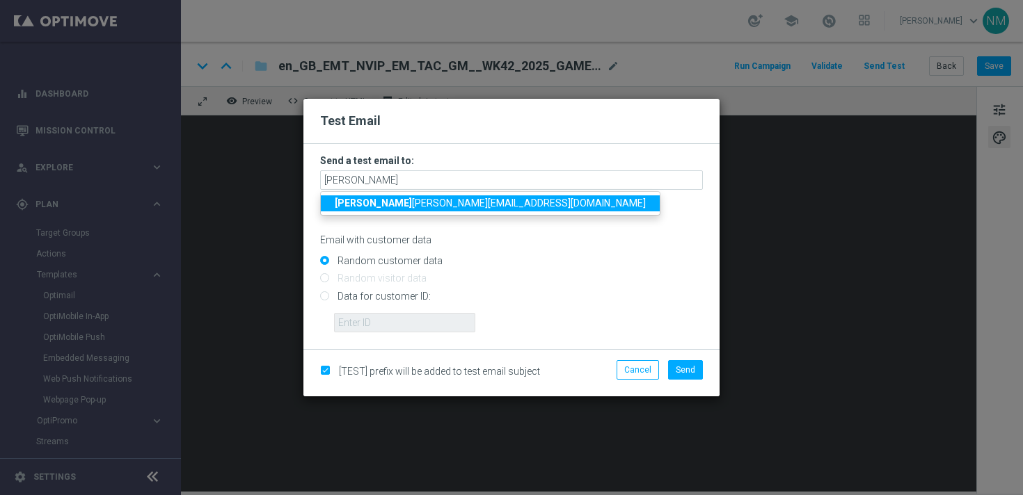
click at [393, 202] on span "rick y.hubbard@lottoland.com" at bounding box center [490, 203] width 311 height 11
type input "ricky.hubbard@lottoland.com"
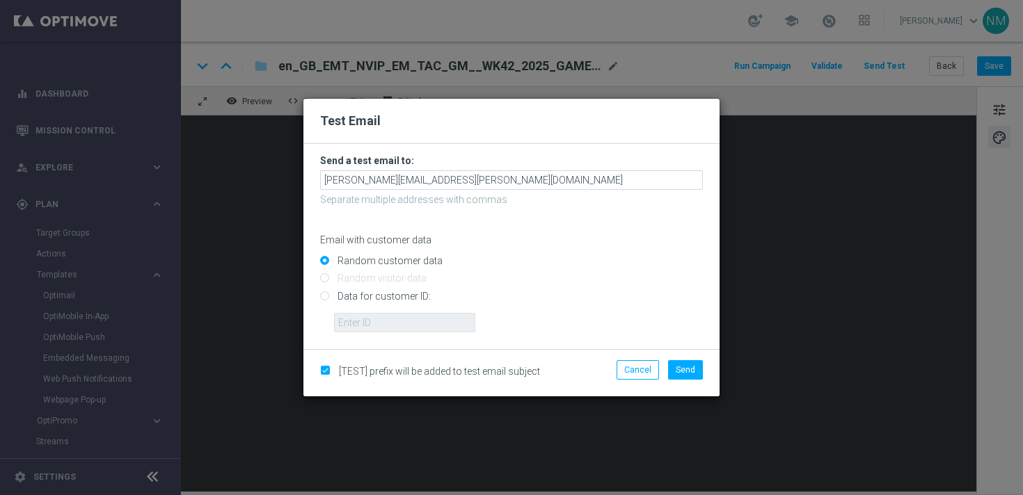
click at [362, 292] on input "Data for customer ID:" at bounding box center [511, 301] width 383 height 19
radio input "true"
click at [362, 313] on input "text" at bounding box center [404, 322] width 141 height 19
paste input "9388689"
type input "9388689"
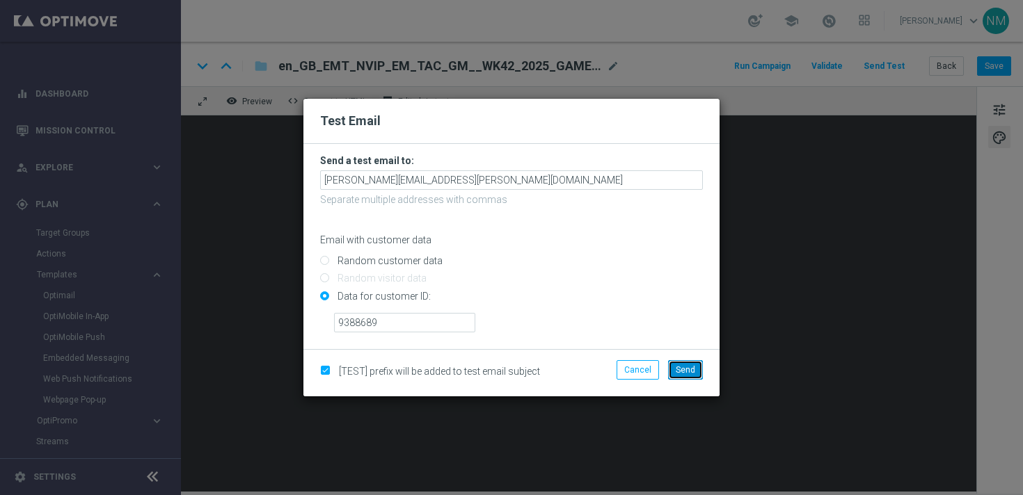
click at [678, 372] on span "Send" at bounding box center [685, 370] width 19 height 10
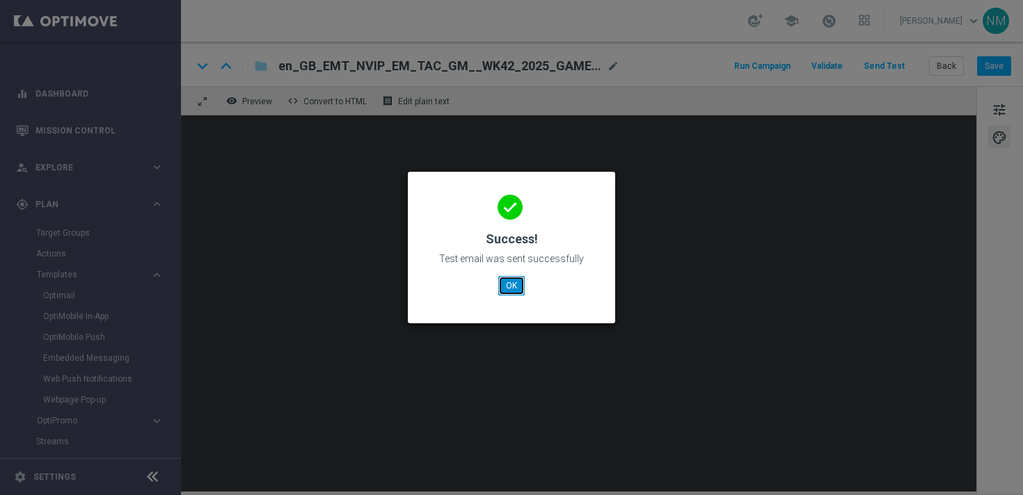
click at [518, 277] on button "OK" at bounding box center [511, 285] width 26 height 19
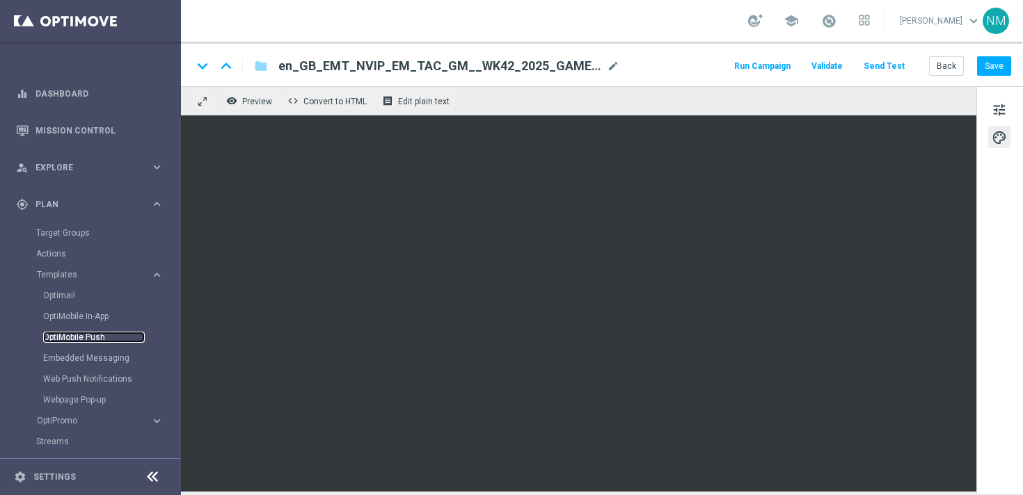
click at [68, 336] on link "OptiMobile Push" at bounding box center [94, 337] width 102 height 11
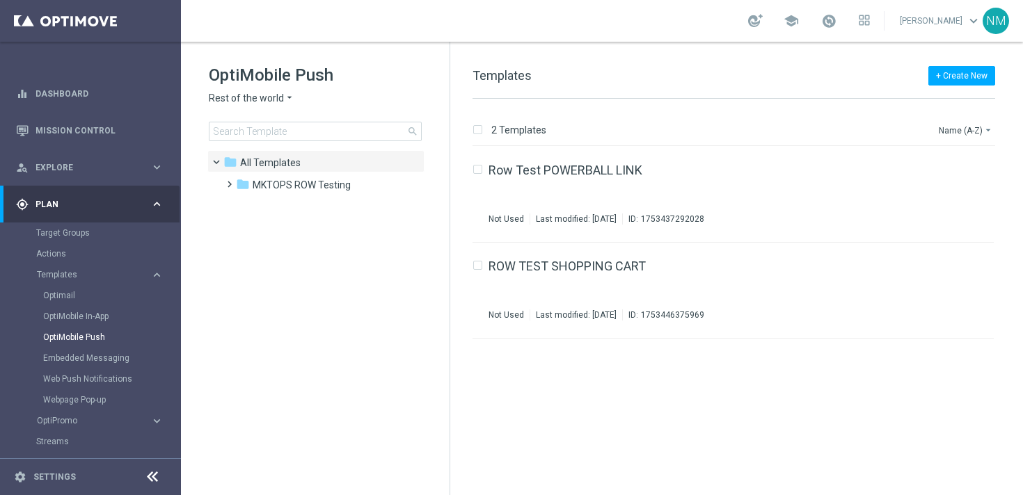
click at [275, 96] on span "Rest of the world" at bounding box center [246, 98] width 75 height 13
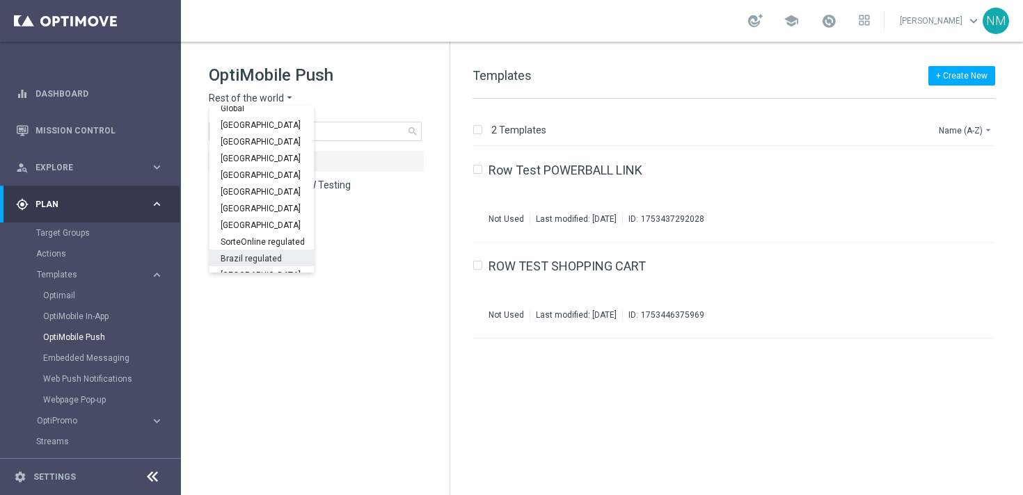
scroll to position [434, 0]
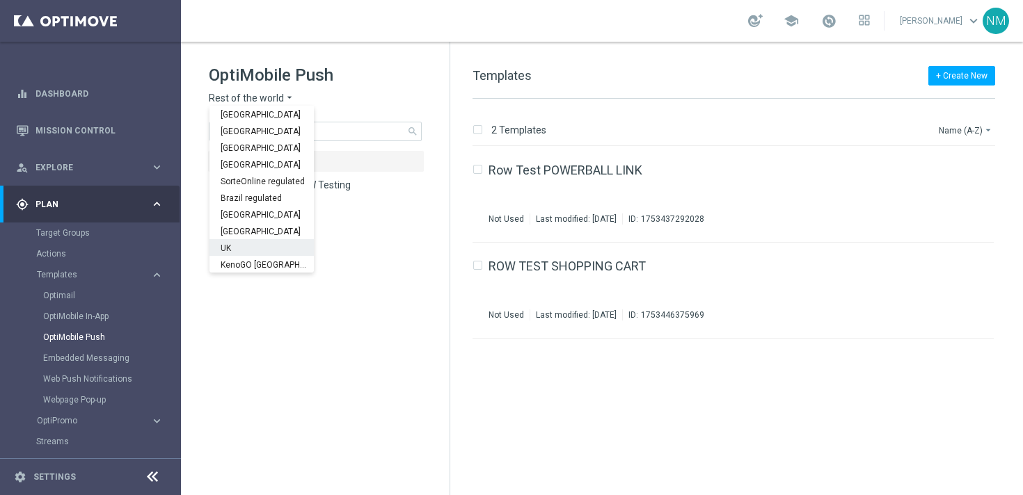
click at [246, 246] on div "UK" at bounding box center [261, 247] width 104 height 17
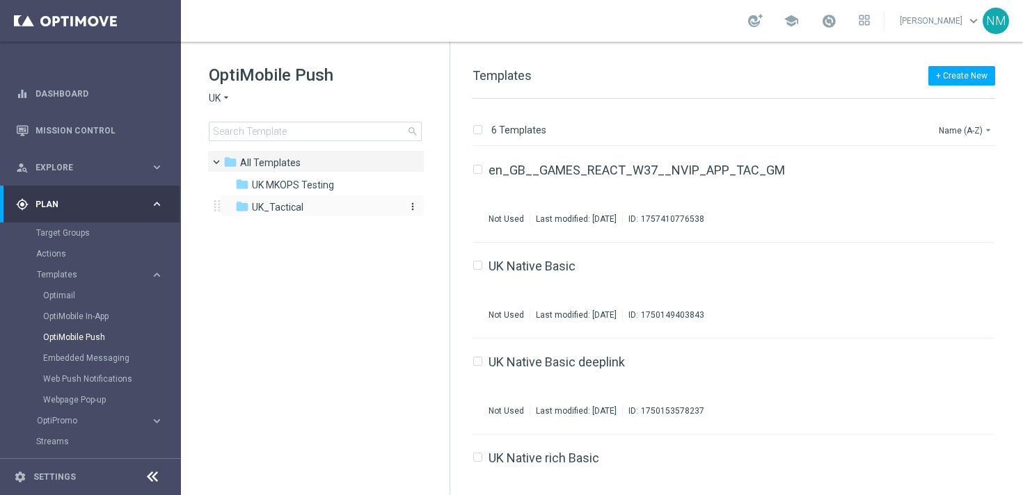
click at [260, 210] on span "UK_Tactical" at bounding box center [277, 207] width 51 height 13
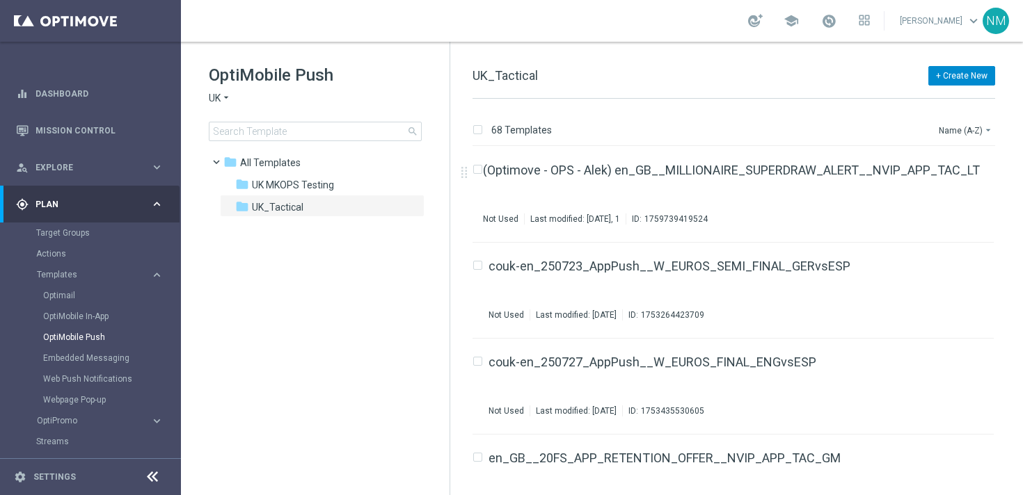
click at [955, 73] on button "+ Create New" at bounding box center [961, 75] width 67 height 19
click at [920, 96] on span "New Template" at bounding box center [923, 101] width 56 height 10
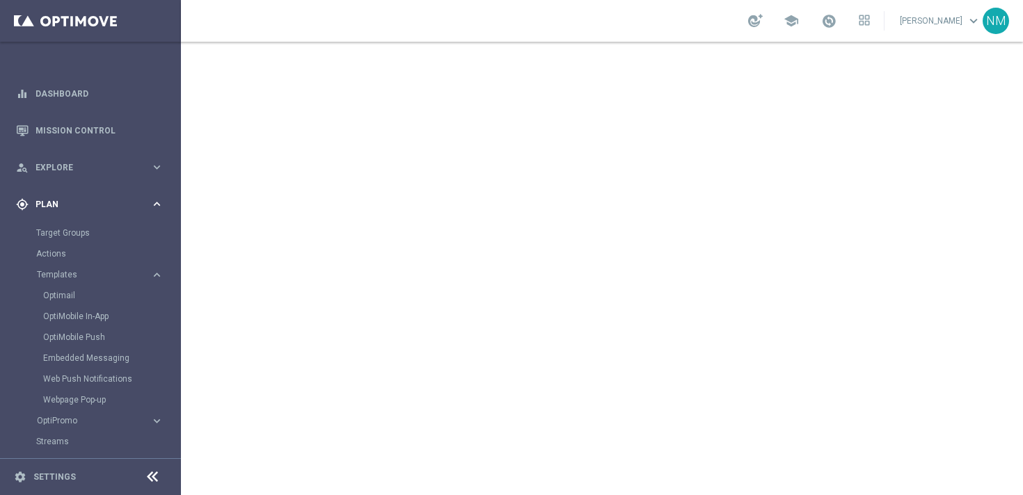
click at [112, 206] on span "Plan" at bounding box center [92, 204] width 115 height 8
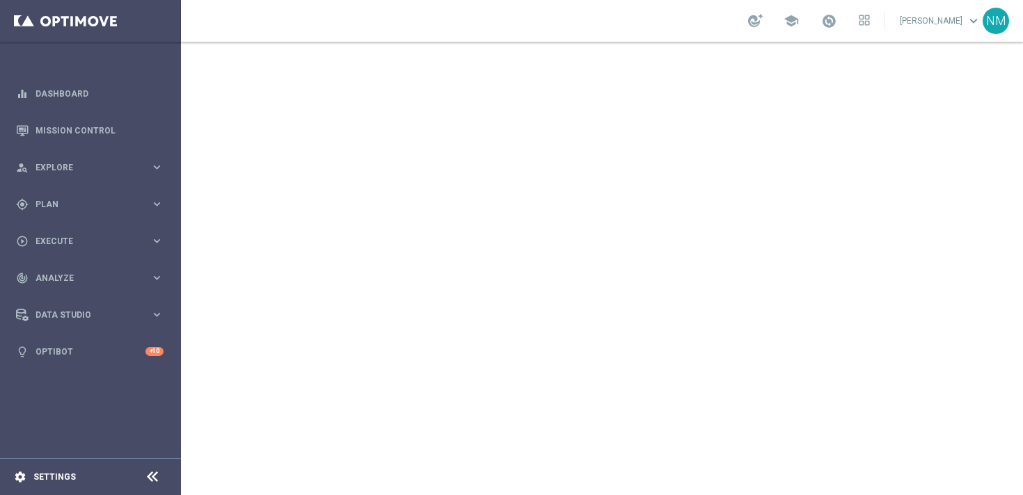
click at [18, 475] on icon "settings" at bounding box center [20, 477] width 13 height 13
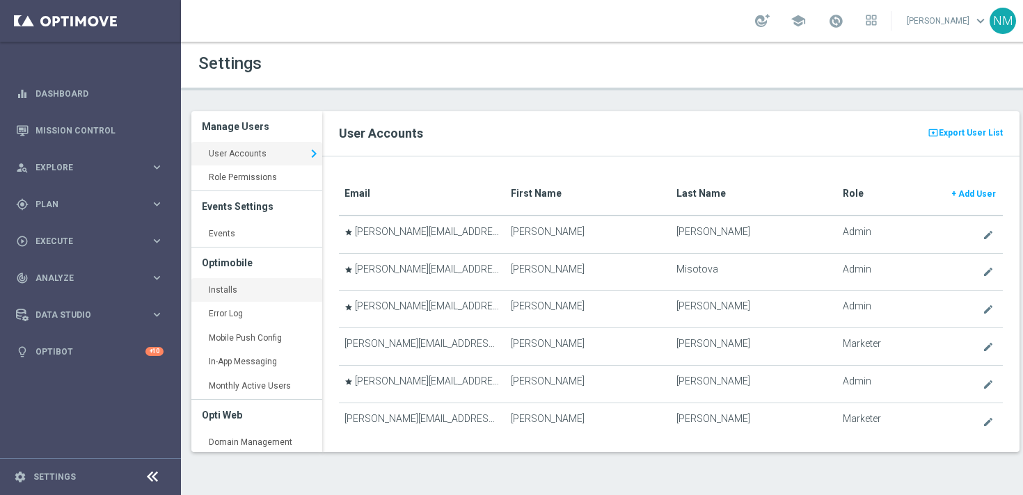
click at [241, 286] on link "Installs keyboard_arrow_right" at bounding box center [256, 290] width 131 height 25
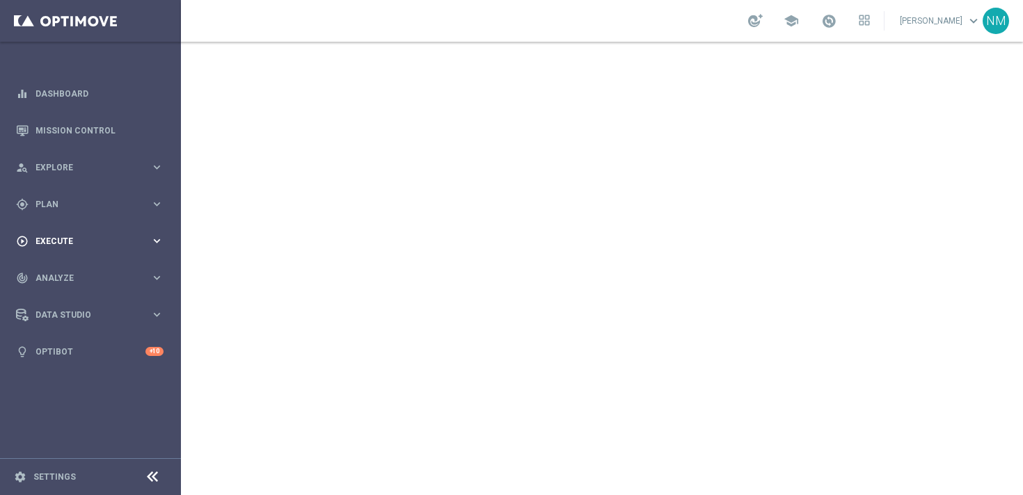
click at [90, 234] on div "play_circle_outline Execute keyboard_arrow_right" at bounding box center [90, 241] width 180 height 37
click at [56, 206] on span "Plan" at bounding box center [92, 204] width 115 height 8
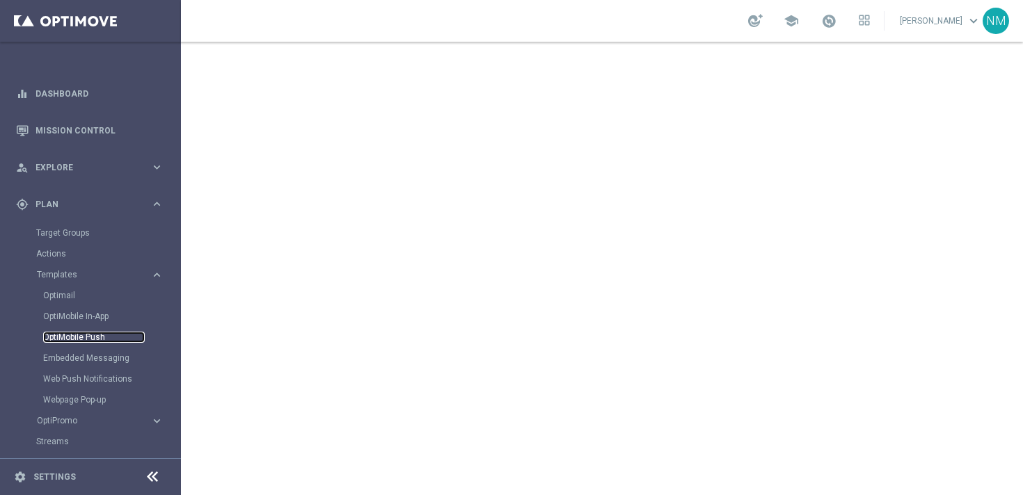
click at [69, 342] on link "OptiMobile Push" at bounding box center [94, 337] width 102 height 11
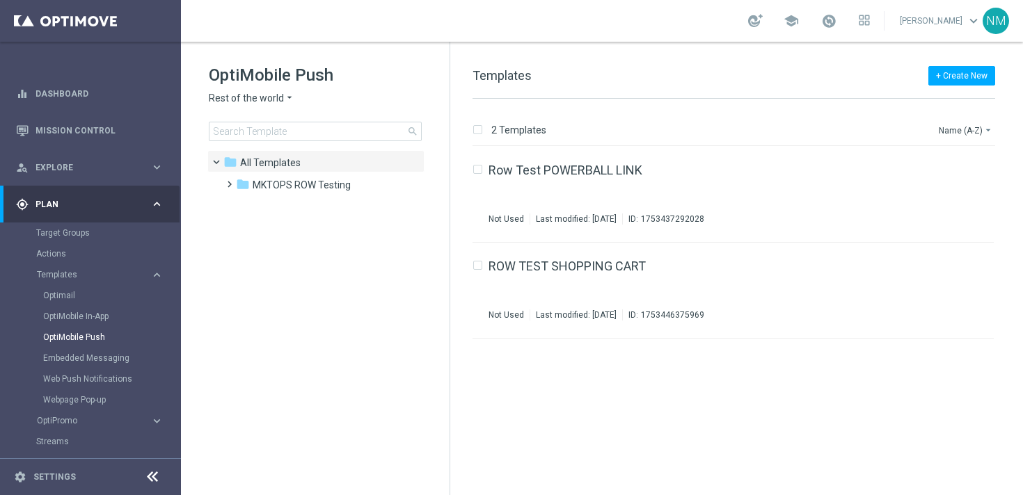
click at [264, 84] on h1 "OptiMobile Push" at bounding box center [315, 75] width 213 height 22
click at [264, 93] on span "Rest of the world" at bounding box center [246, 98] width 75 height 13
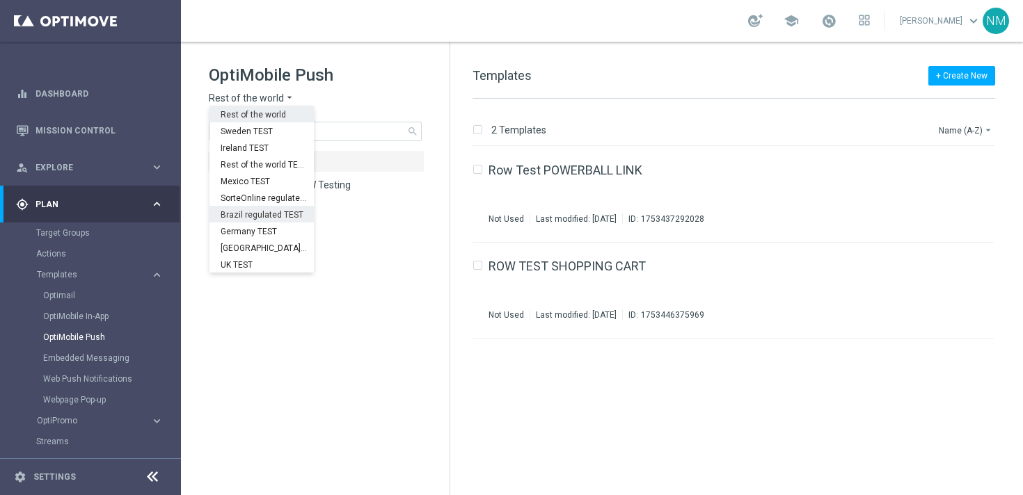
scroll to position [434, 0]
click at [239, 241] on div "UK" at bounding box center [261, 247] width 104 height 17
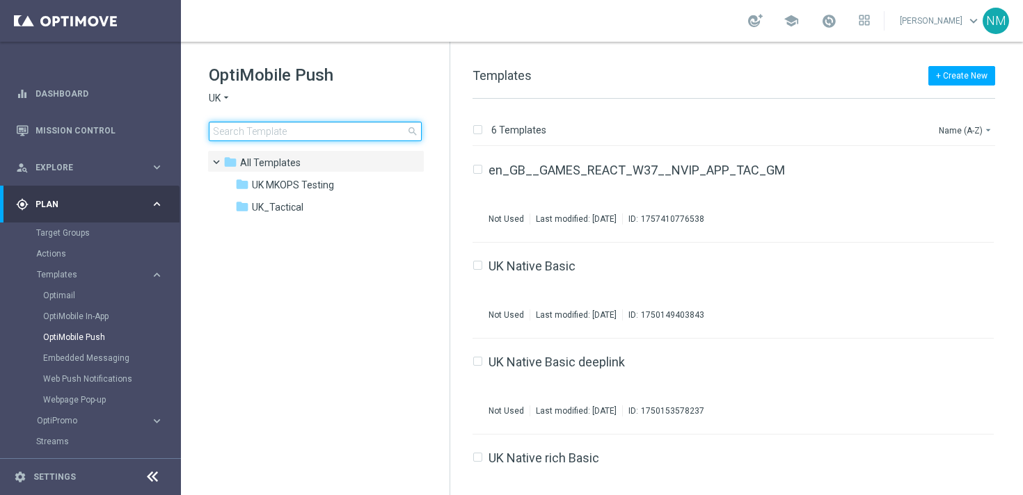
click at [266, 131] on input at bounding box center [315, 131] width 213 height 19
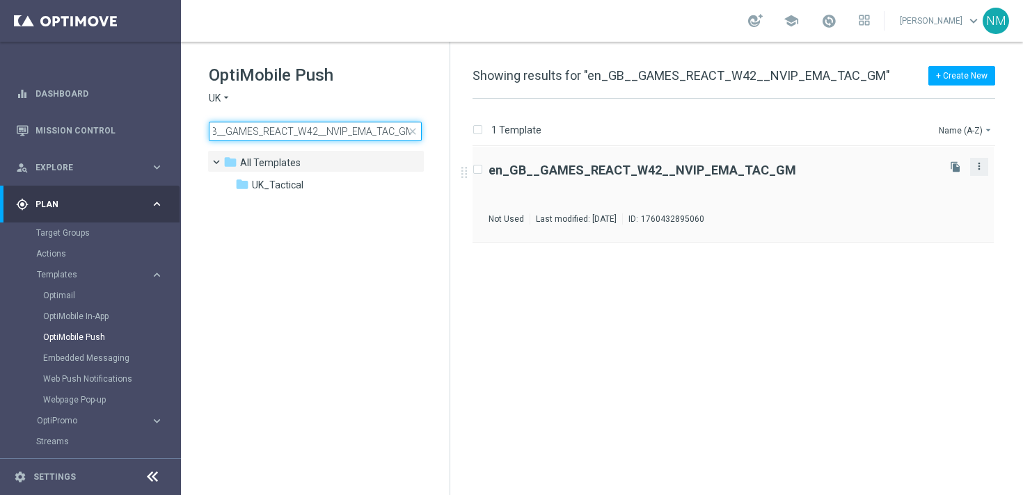
type input "en_GB__GAMES_REACT_W42__NVIP_EMA_TAC_GM"
click at [977, 170] on icon "more_vert" at bounding box center [978, 166] width 11 height 11
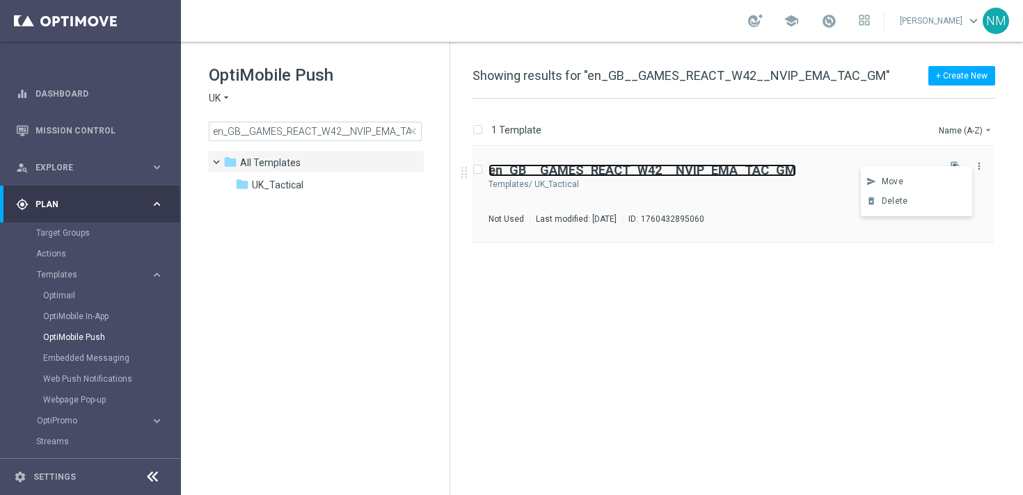
click at [715, 166] on b "en_GB__GAMES_REACT_W42__NVIP_EMA_TAC_GM" at bounding box center [642, 170] width 308 height 15
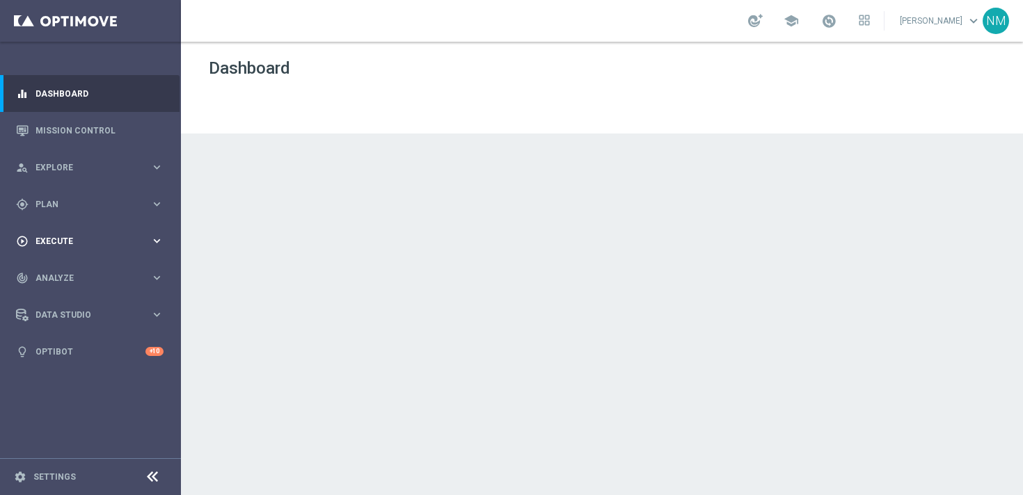
click at [112, 241] on span "Execute" at bounding box center [92, 241] width 115 height 8
click at [74, 273] on link "Campaign Builder" at bounding box center [90, 269] width 109 height 11
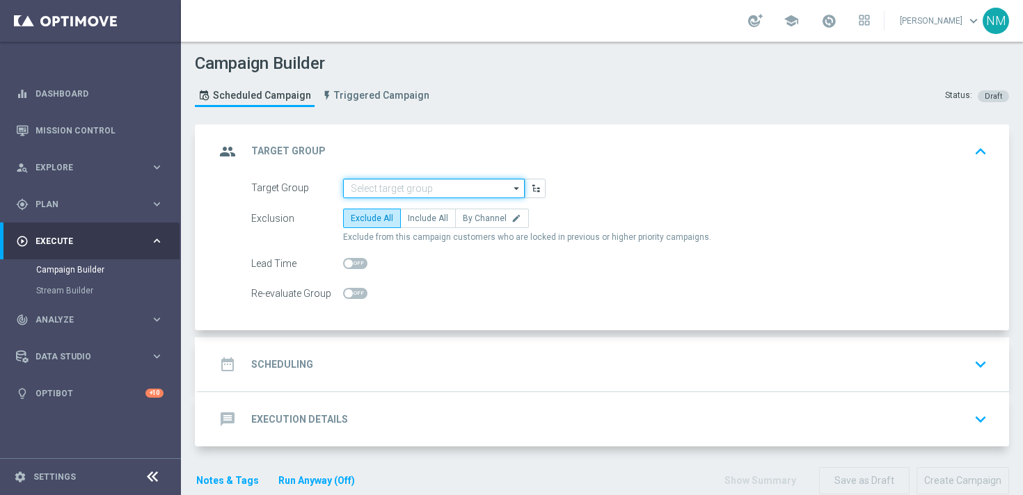
click at [365, 190] on input at bounding box center [434, 188] width 182 height 19
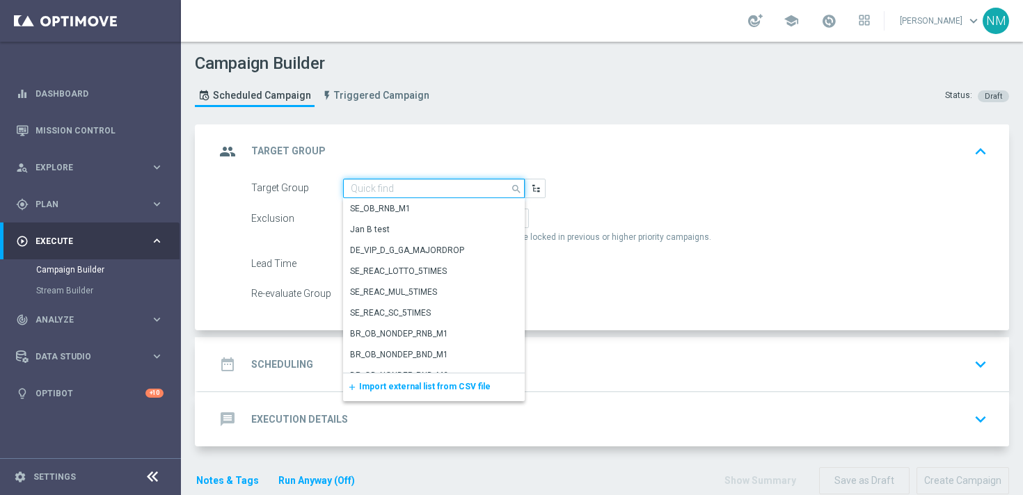
paste input "UK_SPORTSBOOK_EMAIL | Stakes in lifetime"
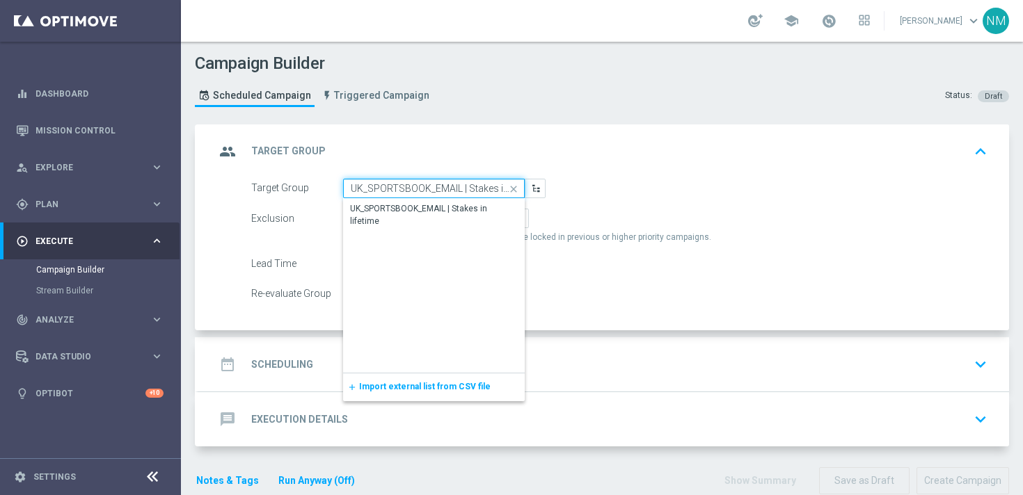
scroll to position [0, 29]
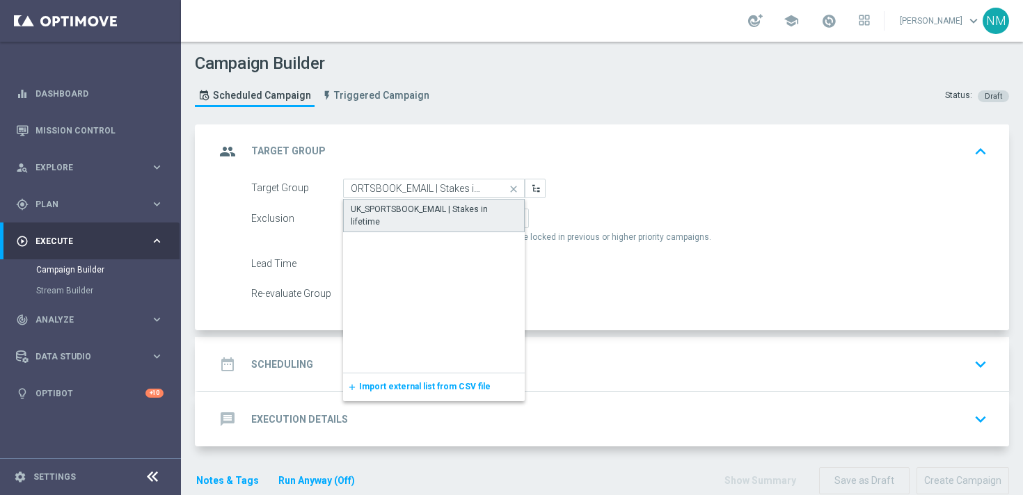
click at [376, 203] on div "UK_SPORTSBOOK_EMAIL | Stakes in lifetime" at bounding box center [434, 215] width 166 height 25
type input "UK_SPORTSBOOK_EMAIL | Stakes in lifetime"
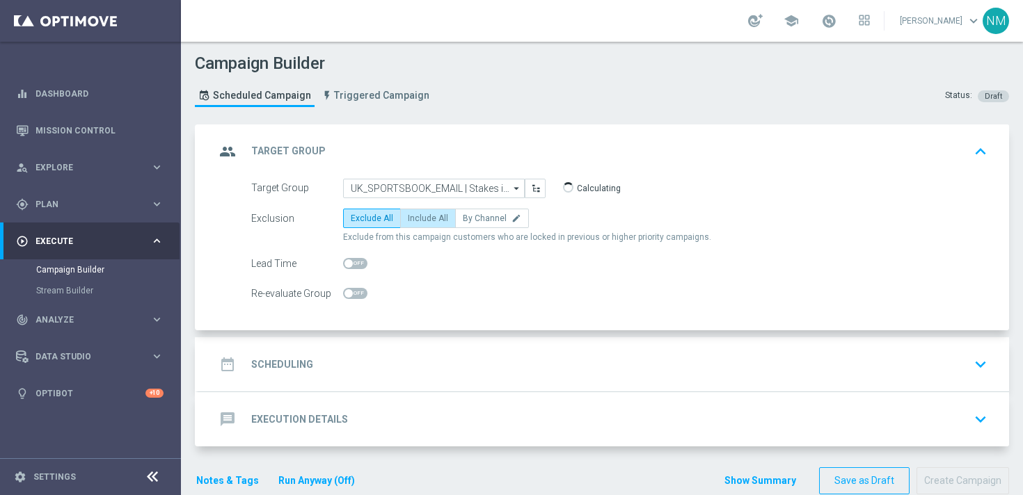
click at [424, 216] on span "Include All" at bounding box center [428, 219] width 40 height 10
click at [417, 216] on input "Include All" at bounding box center [412, 220] width 9 height 9
radio input "true"
click at [367, 358] on div "date_range Scheduling keyboard_arrow_down" at bounding box center [603, 364] width 777 height 26
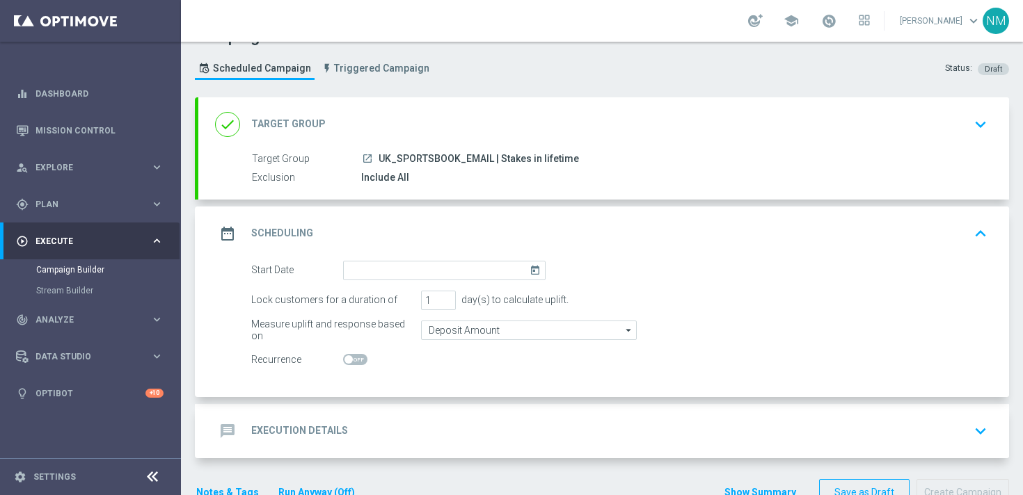
scroll to position [28, 0]
click at [387, 272] on input at bounding box center [444, 269] width 202 height 19
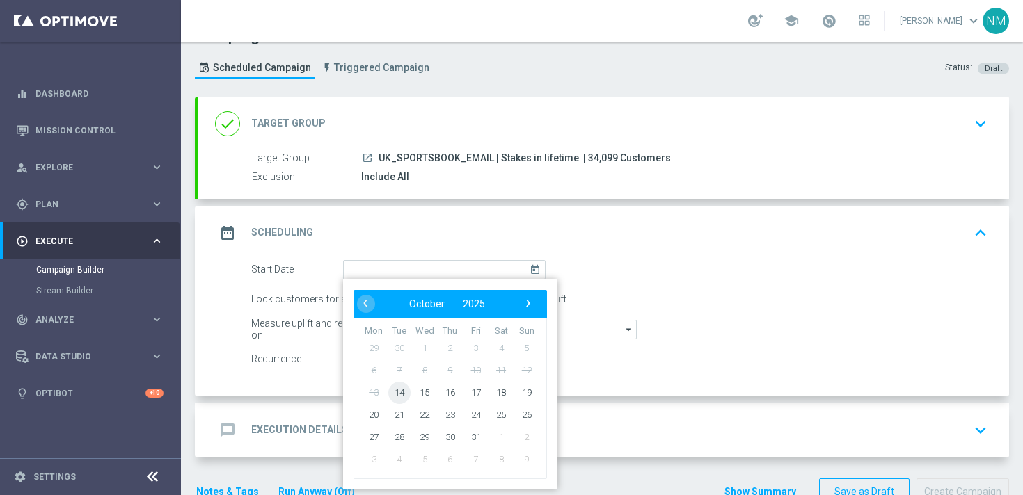
click at [401, 392] on span "14" at bounding box center [399, 392] width 22 height 22
type input "14 Oct 2025"
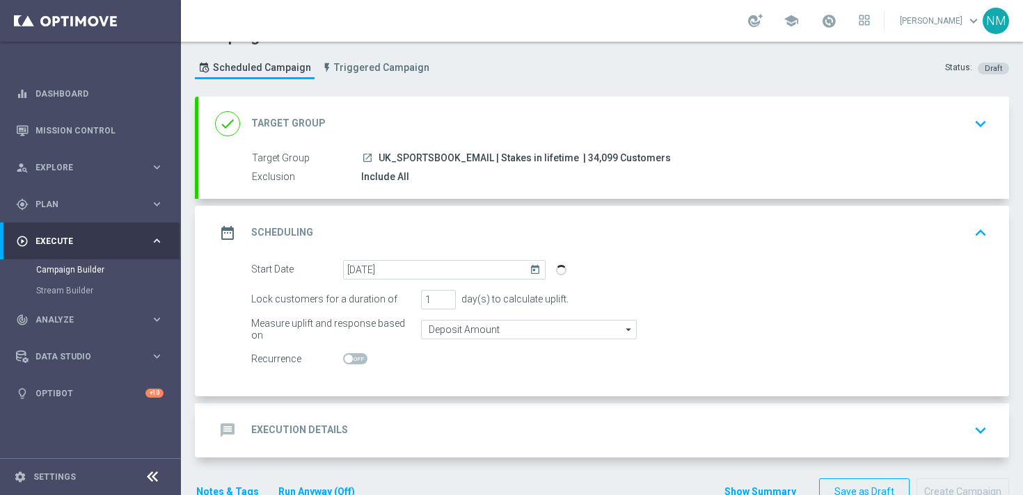
click at [323, 441] on div "message Execution Details" at bounding box center [281, 430] width 133 height 25
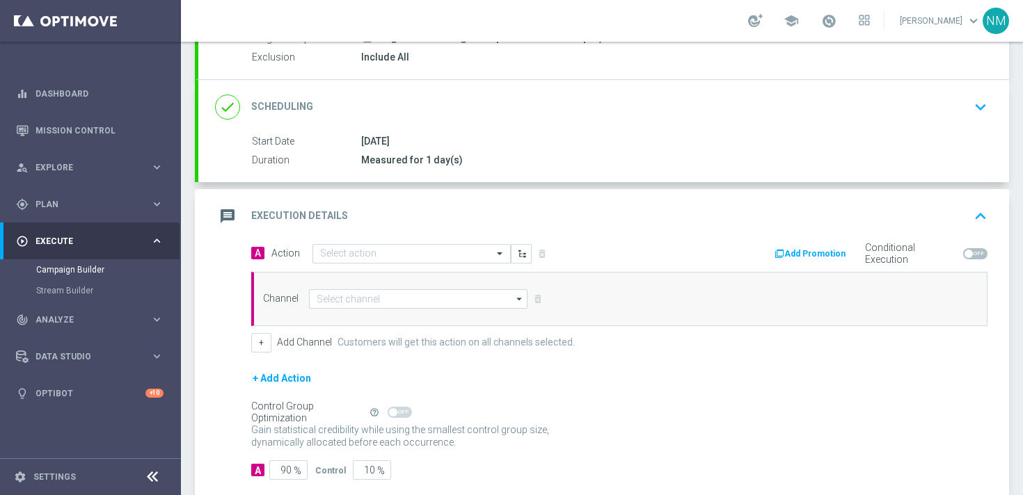
scroll to position [159, 0]
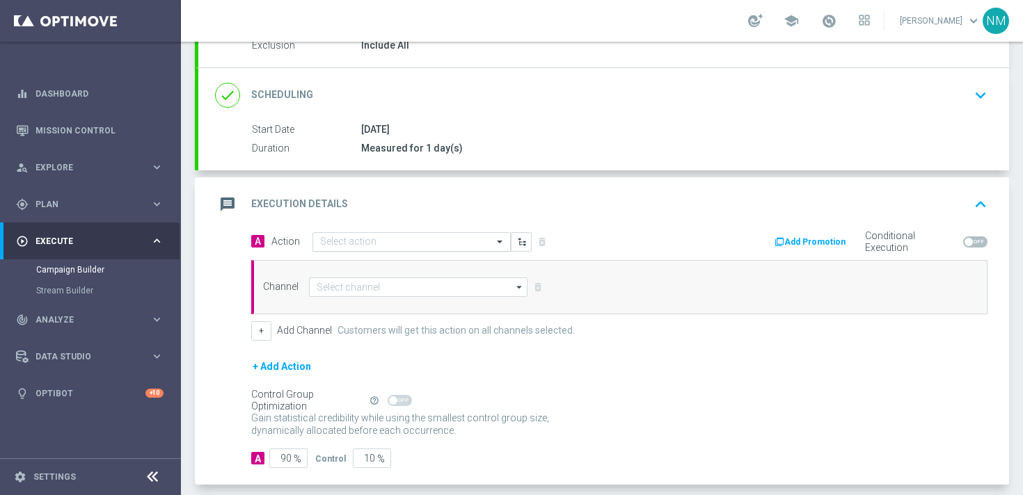
click at [337, 241] on input "text" at bounding box center [397, 243] width 155 height 12
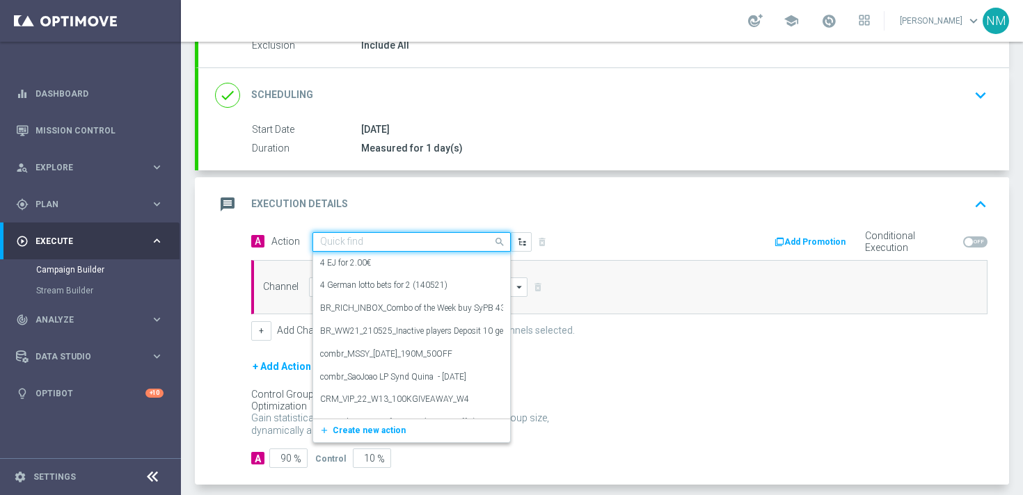
paste input "en_GB__NVIP_EMA_TAC_SP__STAKE_AND_GET_E_SPORTS_WK42"
type input "en_GB__NVIP_EMA_TAC_SP__STAKE_AND_GET_E_SPORTS_WK42"
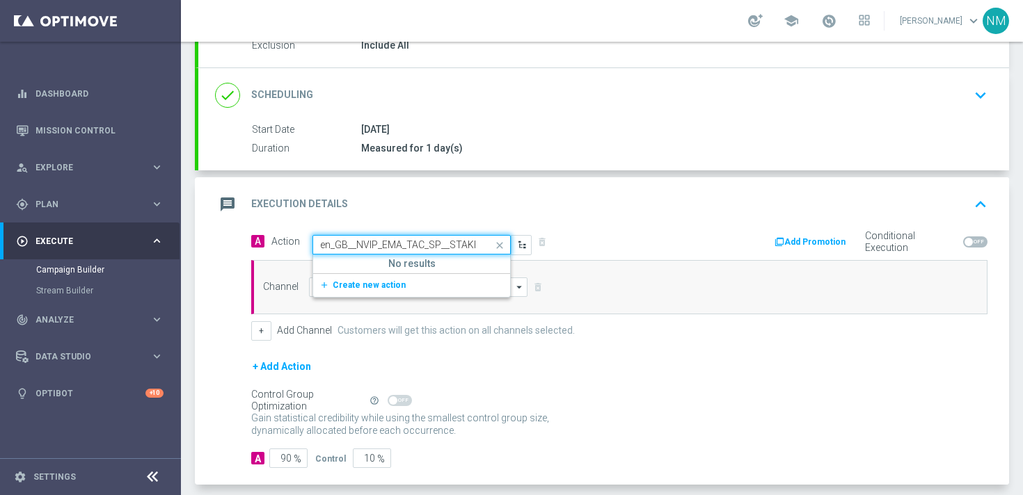
scroll to position [0, 127]
click at [362, 282] on span "Create new action" at bounding box center [369, 285] width 73 height 10
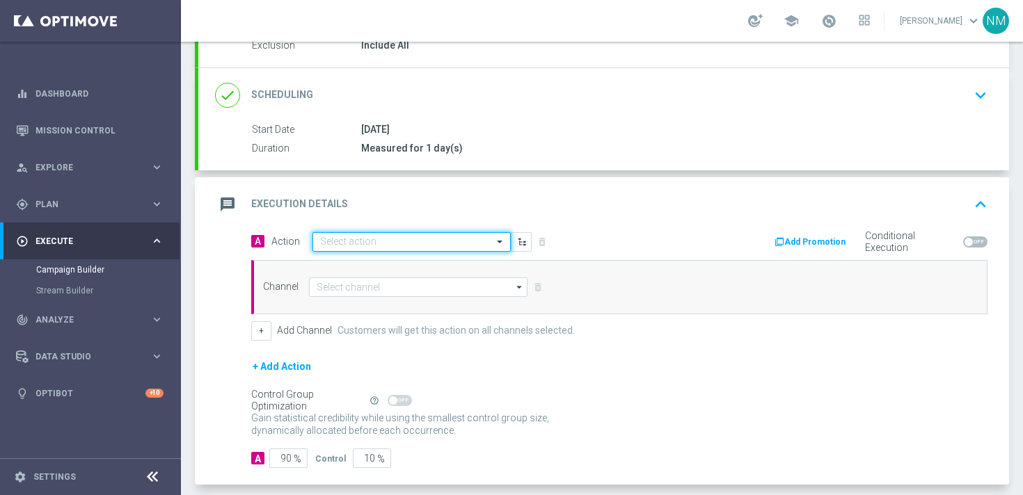
scroll to position [0, 0]
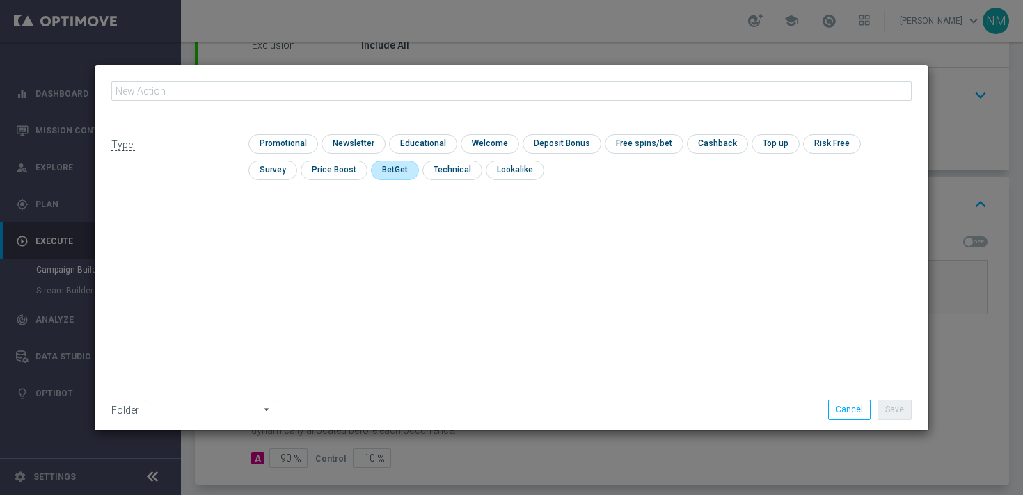
type input "en_GB__NVIP_EMA_TAC_SP__STAKE_AND_GET_E_SPORTS_WK42"
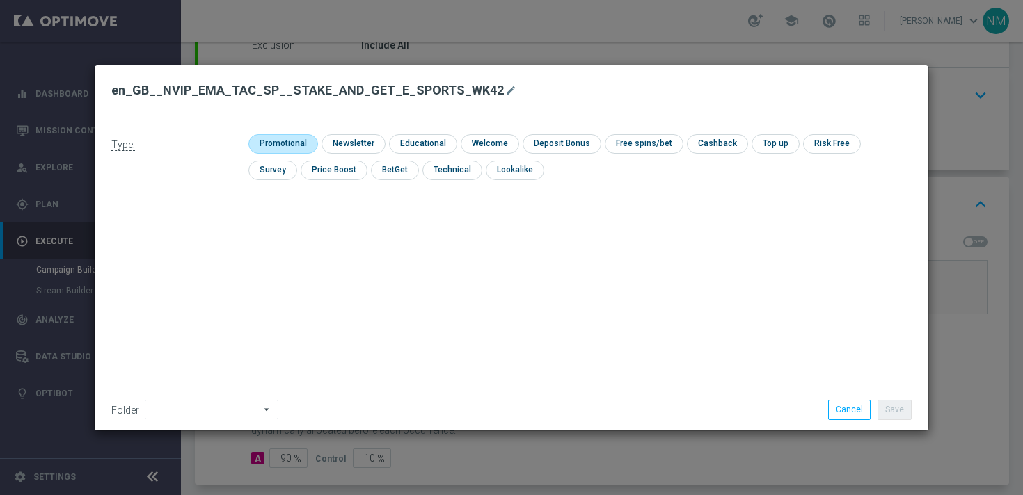
click at [290, 143] on input "checkbox" at bounding box center [281, 143] width 66 height 19
checkbox input "true"
click at [883, 411] on button "Save" at bounding box center [894, 409] width 34 height 19
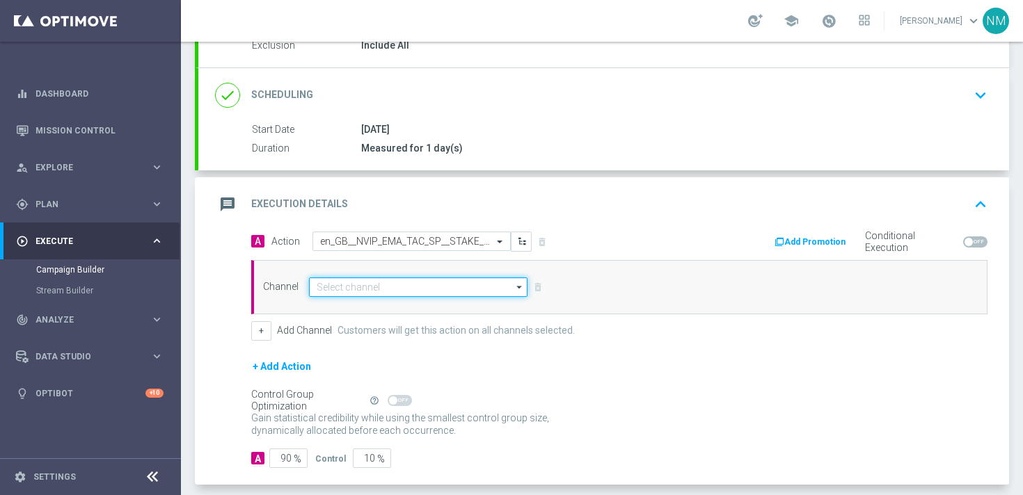
click at [424, 282] on input at bounding box center [418, 287] width 218 height 19
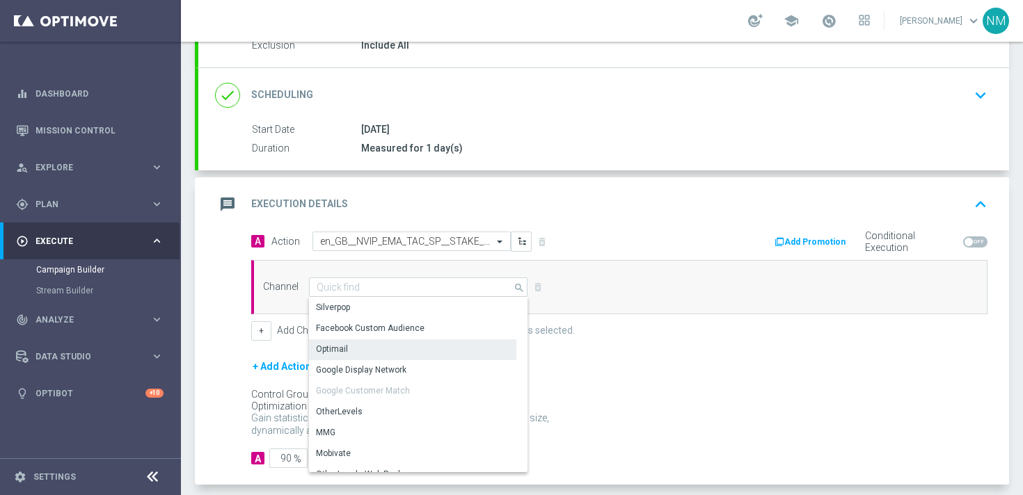
click at [353, 351] on div "Optimail" at bounding box center [412, 349] width 207 height 19
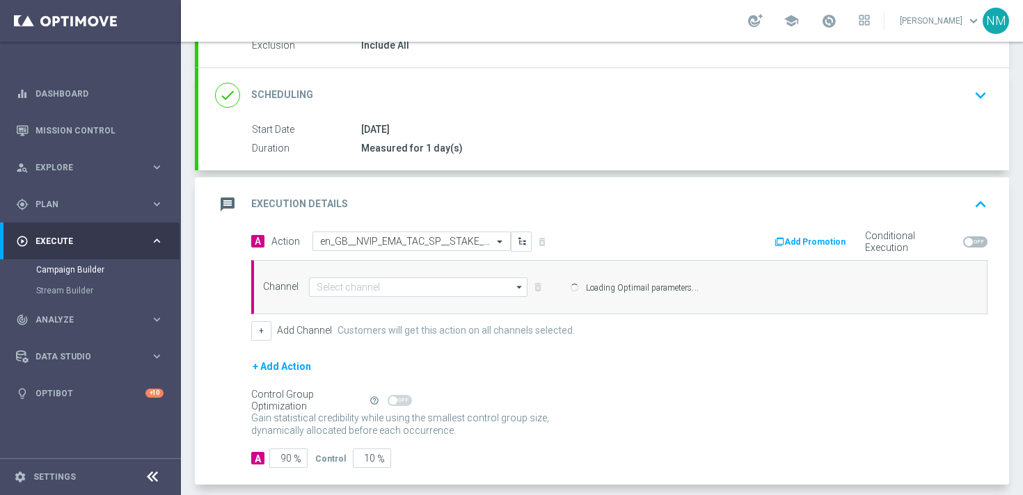
type input "Optimail"
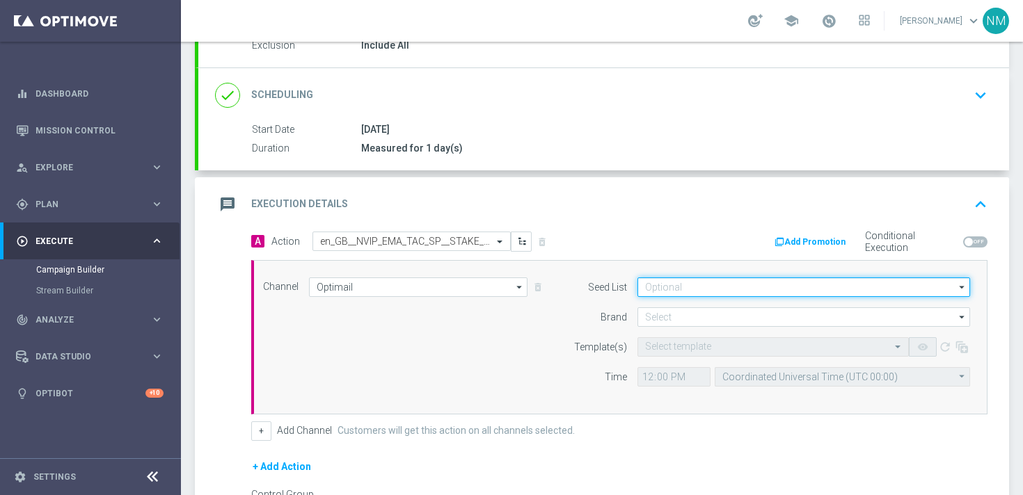
click at [774, 289] on input at bounding box center [803, 287] width 333 height 19
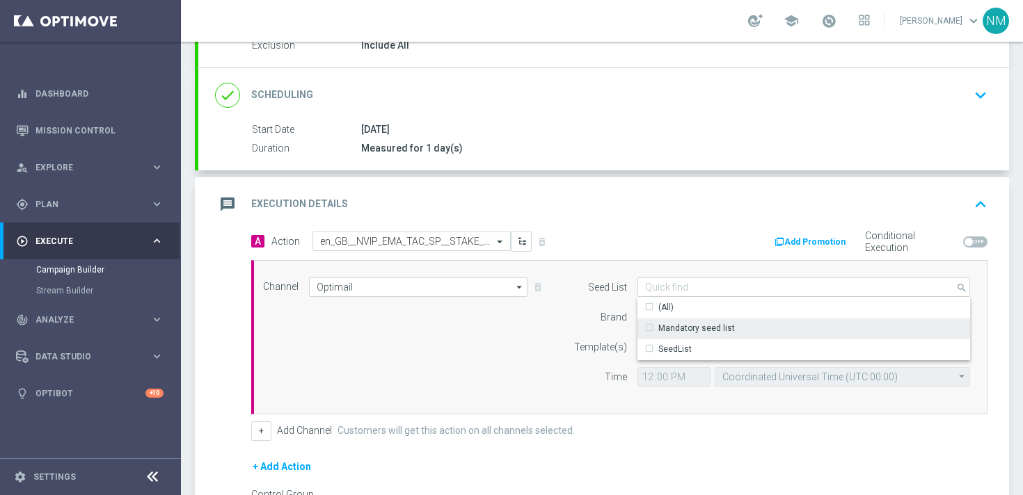
click at [685, 326] on div "Mandatory seed list" at bounding box center [696, 328] width 77 height 13
click at [587, 322] on div "Brand" at bounding box center [591, 317] width 71 height 19
type input "Mandatory seed list"
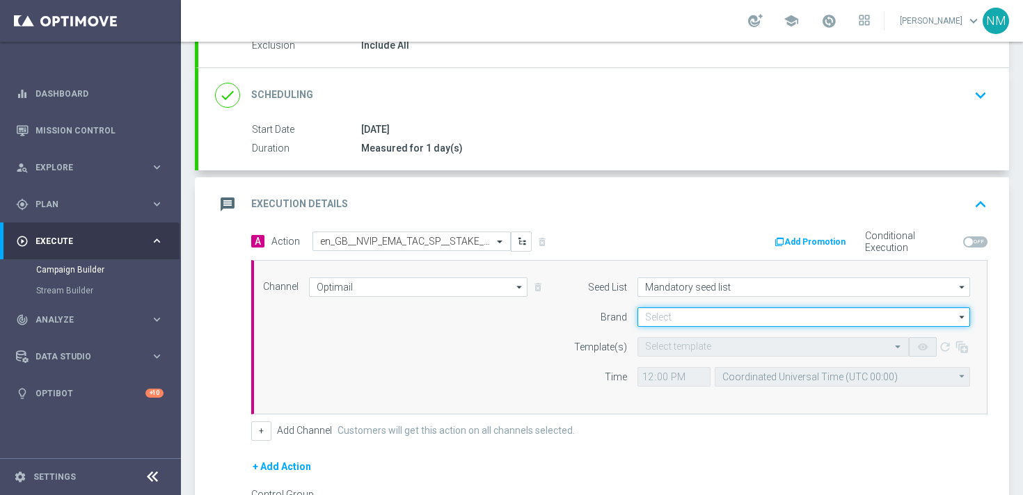
click at [676, 317] on input at bounding box center [803, 317] width 333 height 19
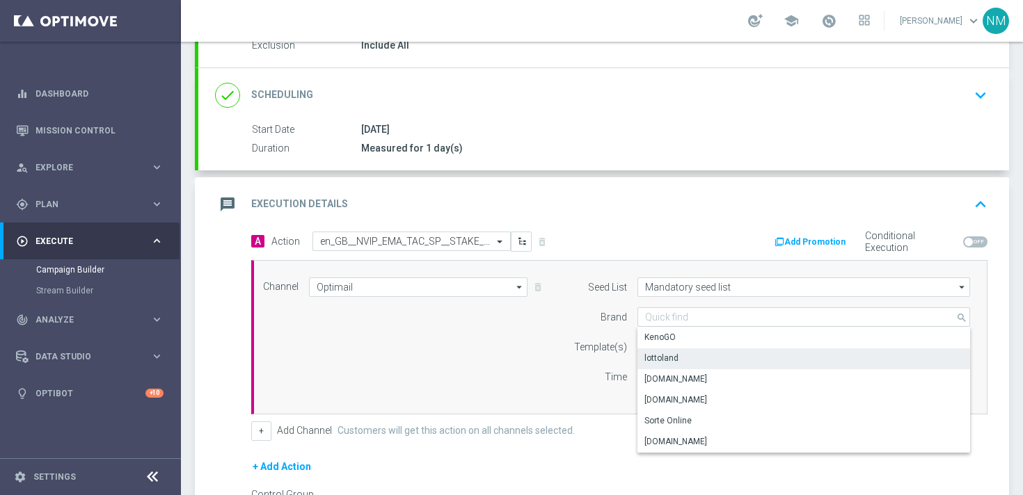
click at [670, 365] on div "lottoland" at bounding box center [803, 358] width 333 height 19
type input "lottoland"
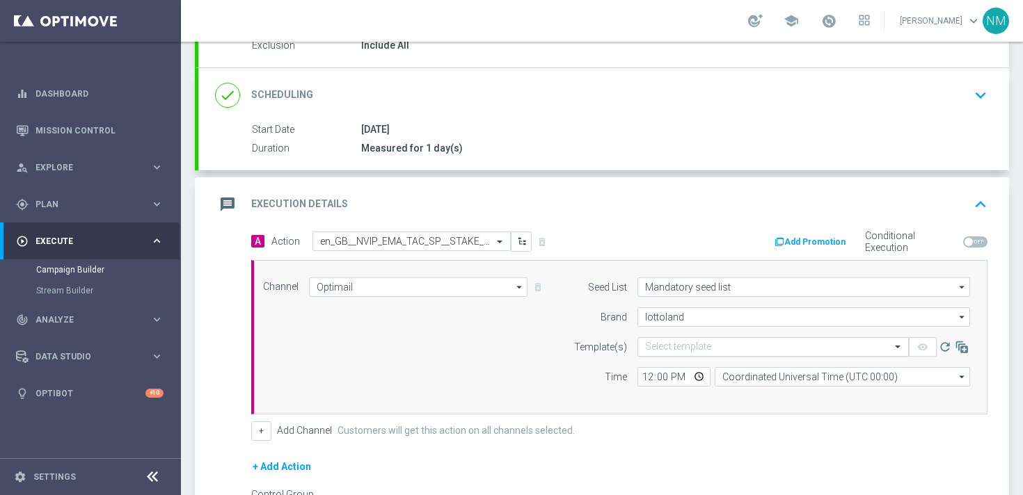
click at [668, 353] on div "Select template" at bounding box center [772, 346] width 271 height 19
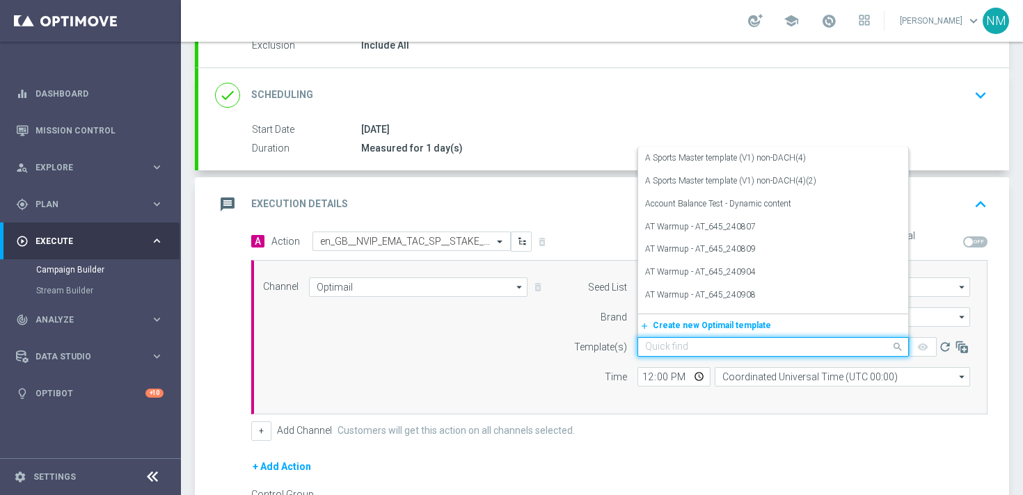
paste input "en_GB__NVIP_EMA_TAC_SP__STAKE_AND_GET_E_SPORTS_WK42"
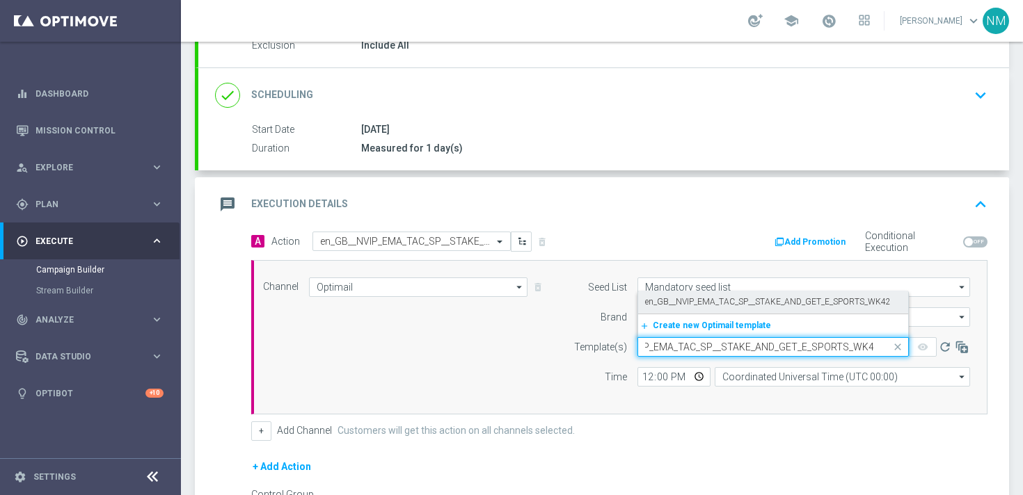
click at [699, 301] on label "en_GB__NVIP_EMA_TAC_SP__STAKE_AND_GET_E_SPORTS_WK42" at bounding box center [768, 302] width 246 height 12
type input "en_GB__NVIP_EMA_TAC_SP__STAKE_AND_GET_E_SPORTS_WK42"
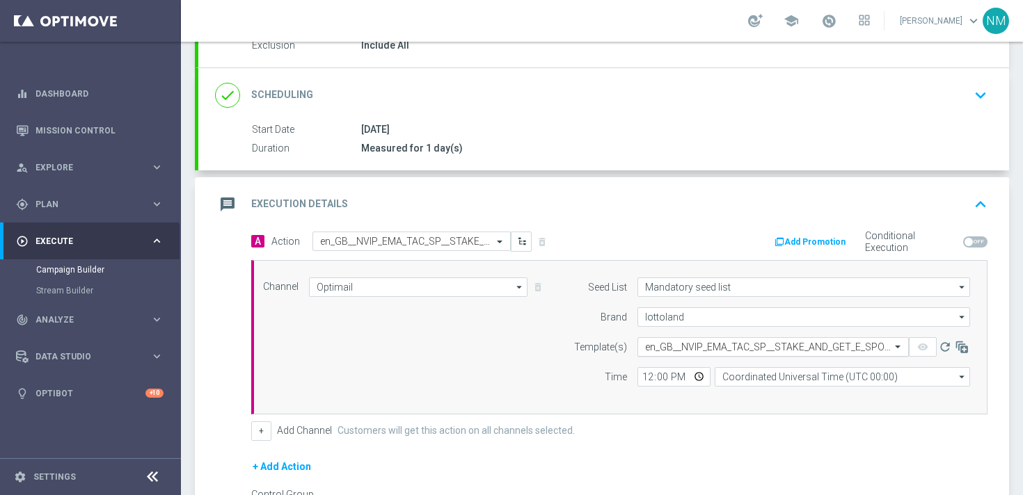
scroll to position [0, 0]
click at [704, 377] on input "12:00" at bounding box center [673, 376] width 73 height 19
type input "15:00"
click at [731, 401] on div "Channel Optimail Optimail arrow_drop_down Show Selected 1 of 26 Silverpop" at bounding box center [619, 337] width 736 height 154
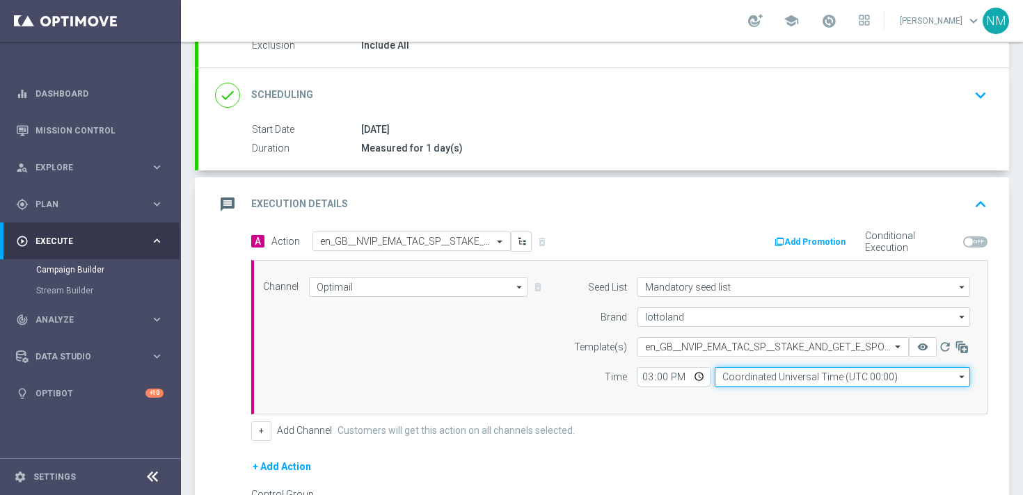
click at [743, 385] on input "Coordinated Universal Time (UTC 00:00)" at bounding box center [842, 376] width 255 height 19
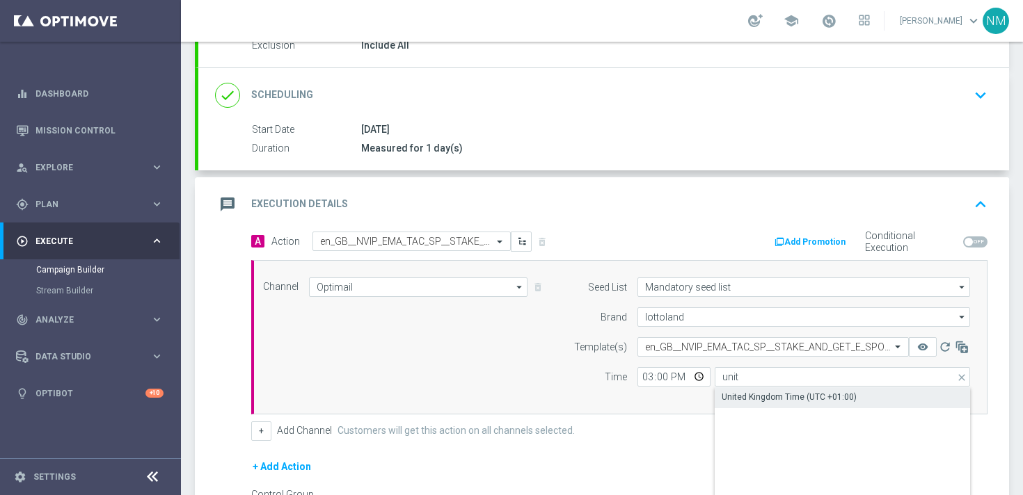
click at [741, 390] on div "United Kingdom Time (UTC +01:00)" at bounding box center [842, 397] width 255 height 19
type input "United Kingdom Time (UTC +01:00)"
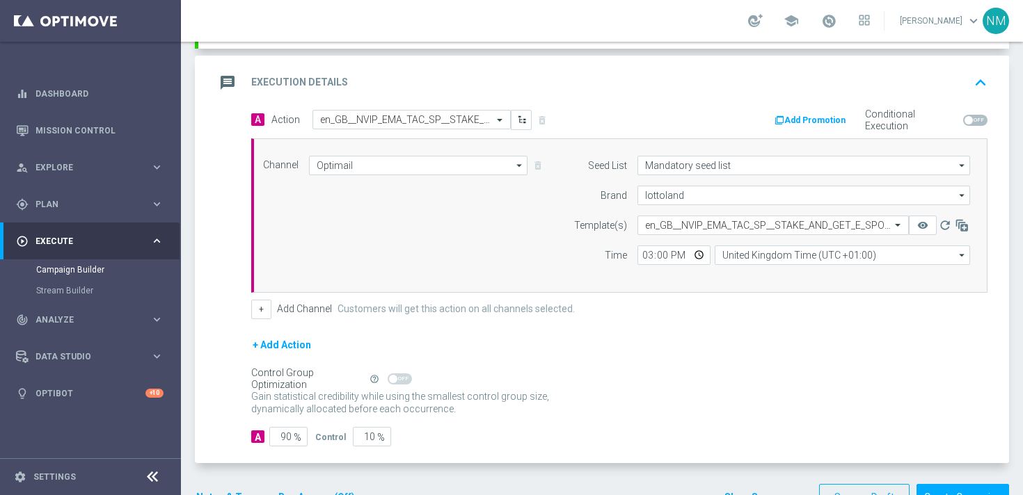
scroll to position [325, 0]
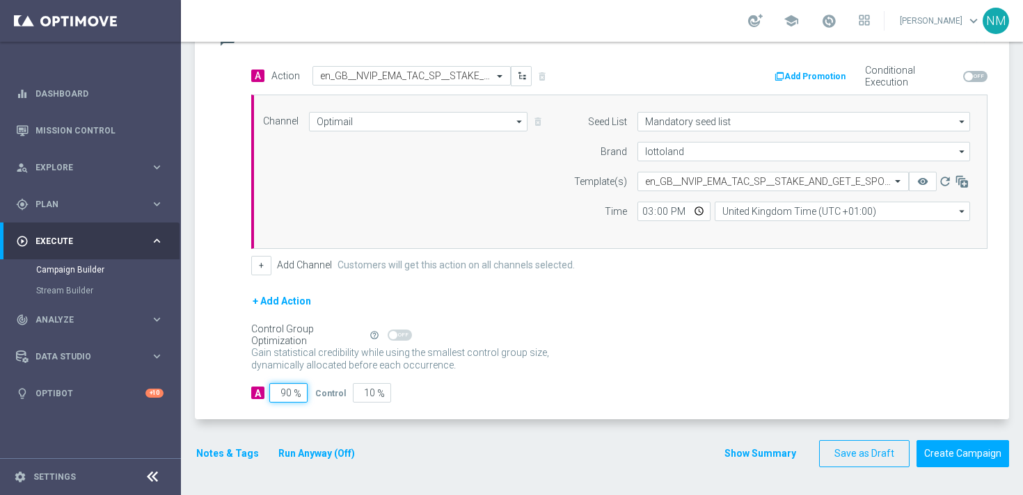
click at [288, 390] on input "90" at bounding box center [288, 392] width 38 height 19
type input "0"
type input "100"
type input "10"
type input "90"
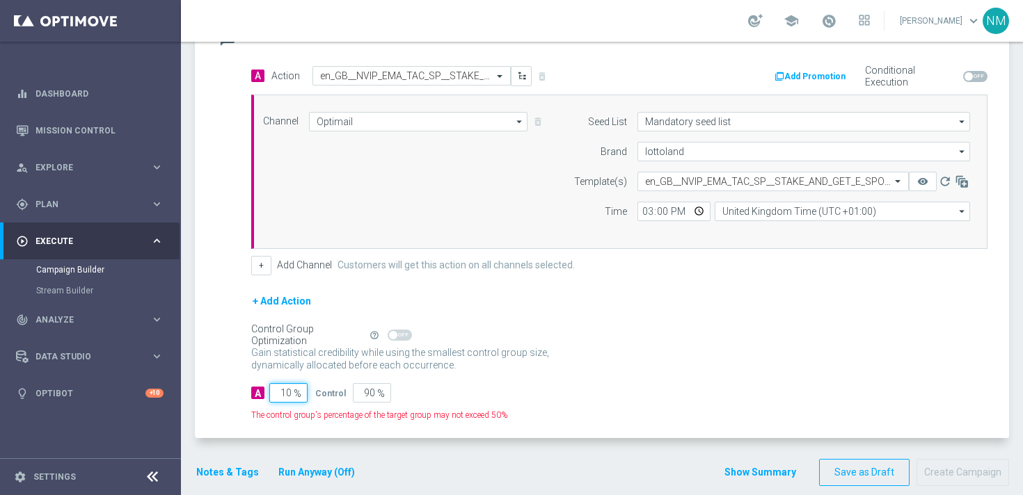
type input "100"
type input "0"
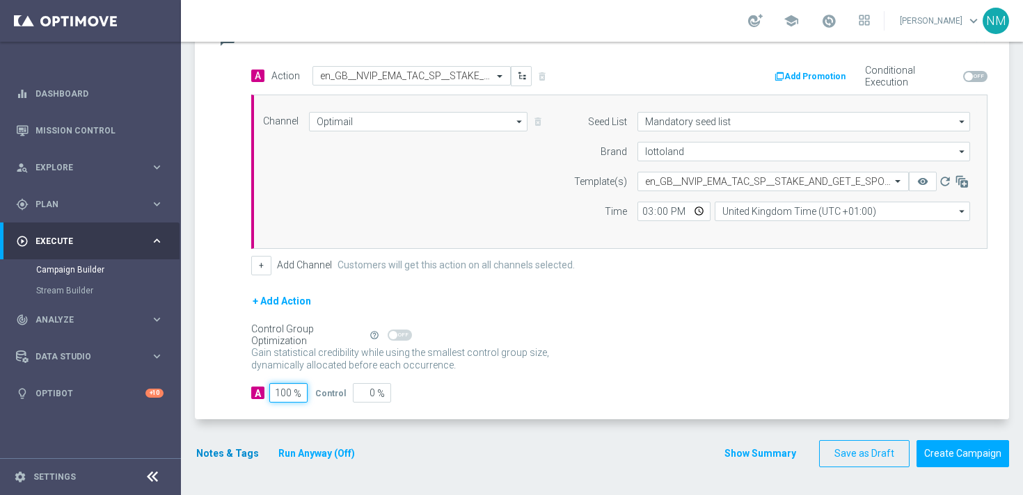
type input "100"
click at [227, 447] on button "Notes & Tags" at bounding box center [227, 453] width 65 height 17
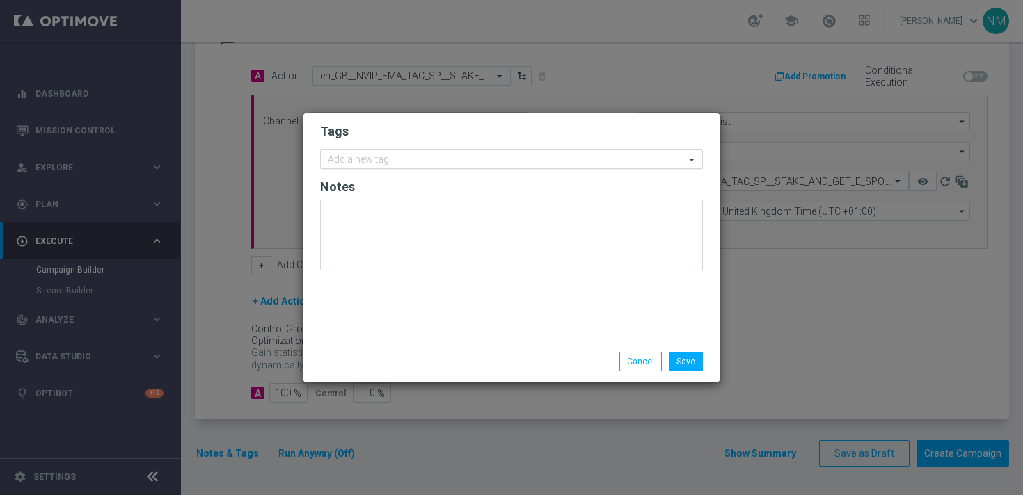
click at [392, 159] on input "text" at bounding box center [506, 160] width 357 height 12
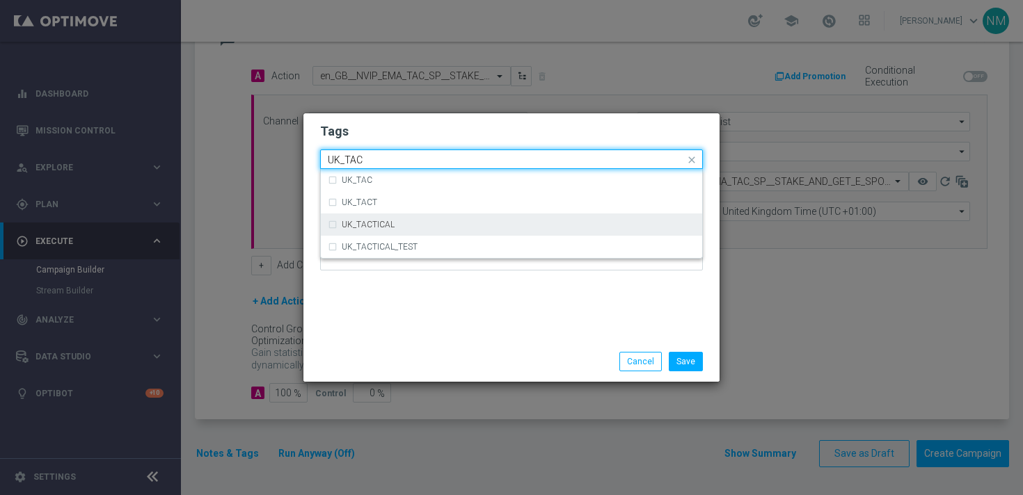
click at [399, 223] on div "UK_TACTICAL" at bounding box center [518, 225] width 353 height 8
type input "UK_TAC"
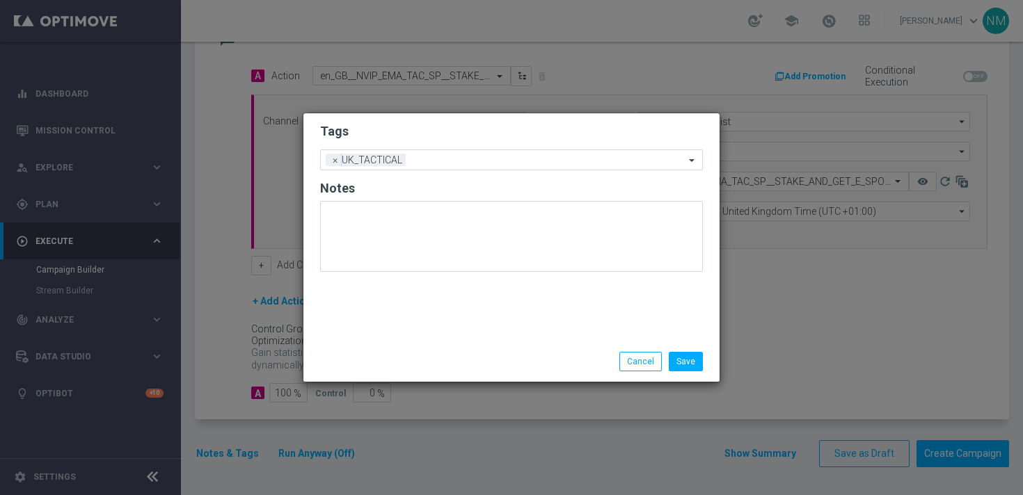
click at [488, 289] on div "Tags Add a new tag × UK_TACTICAL Notes" at bounding box center [511, 227] width 416 height 228
click at [685, 362] on button "Save" at bounding box center [686, 361] width 34 height 19
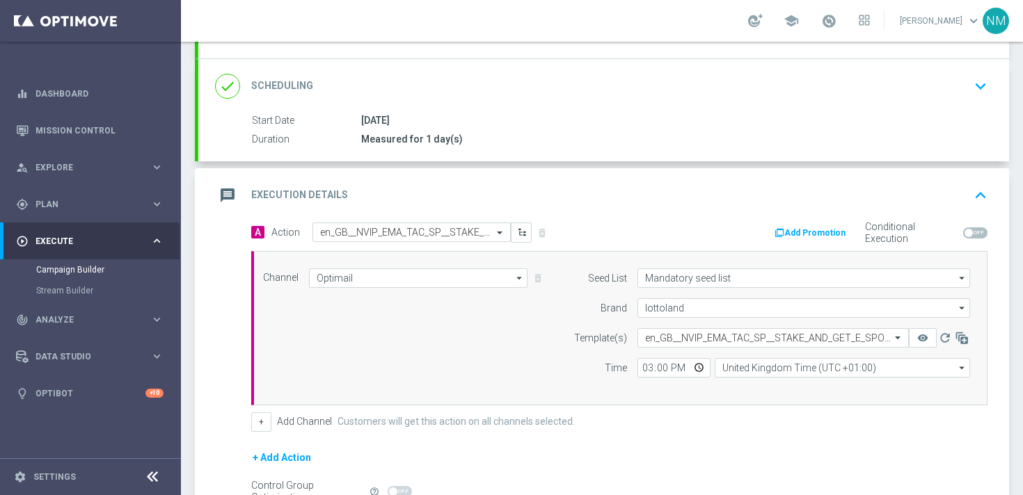
scroll to position [240, 0]
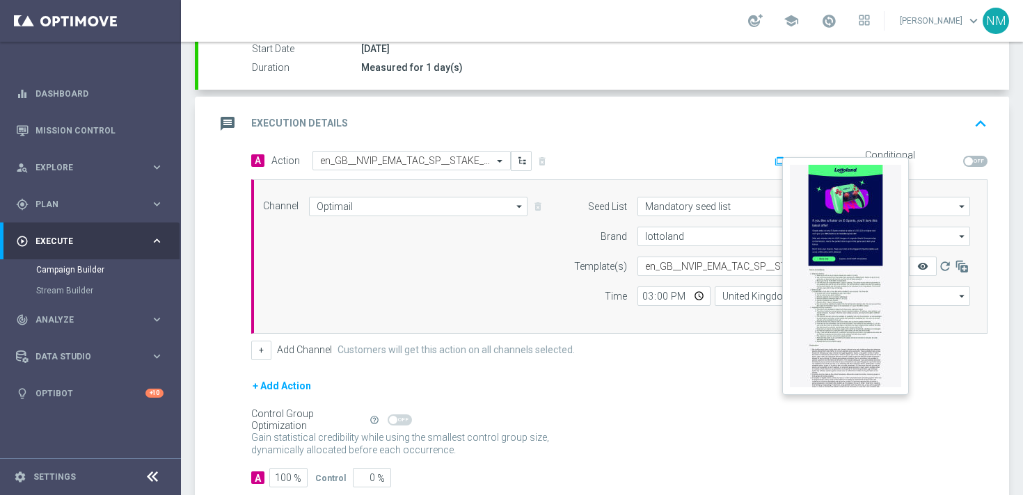
click at [920, 264] on icon "remove_red_eye" at bounding box center [922, 266] width 11 height 11
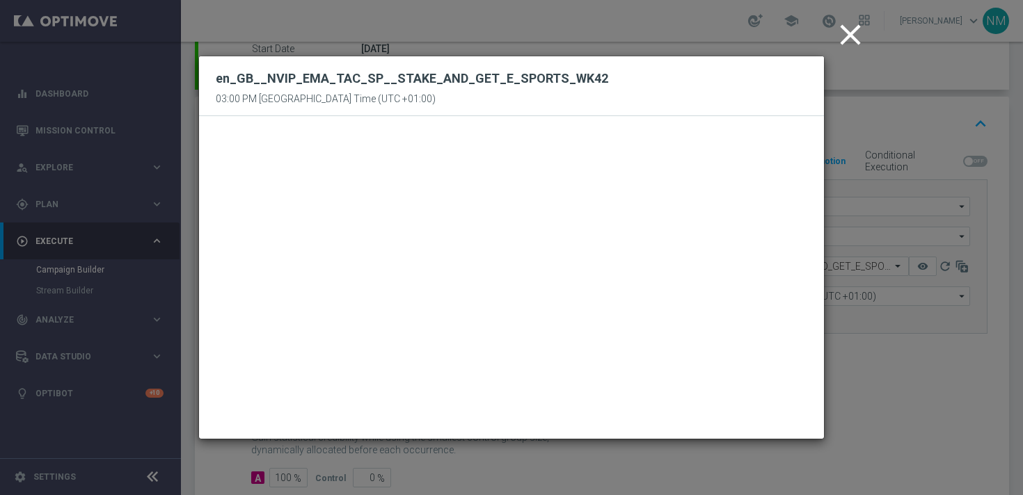
click at [844, 36] on icon "close" at bounding box center [850, 34] width 35 height 35
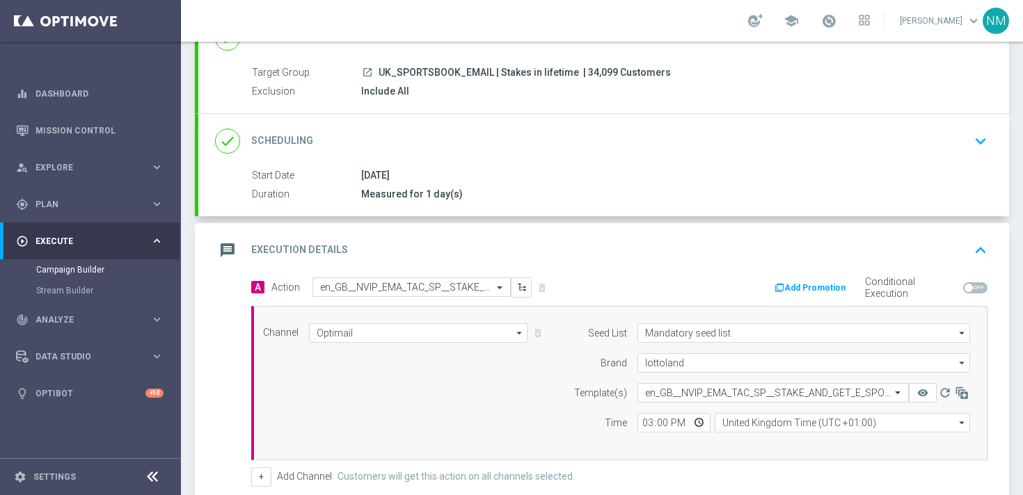
scroll to position [325, 0]
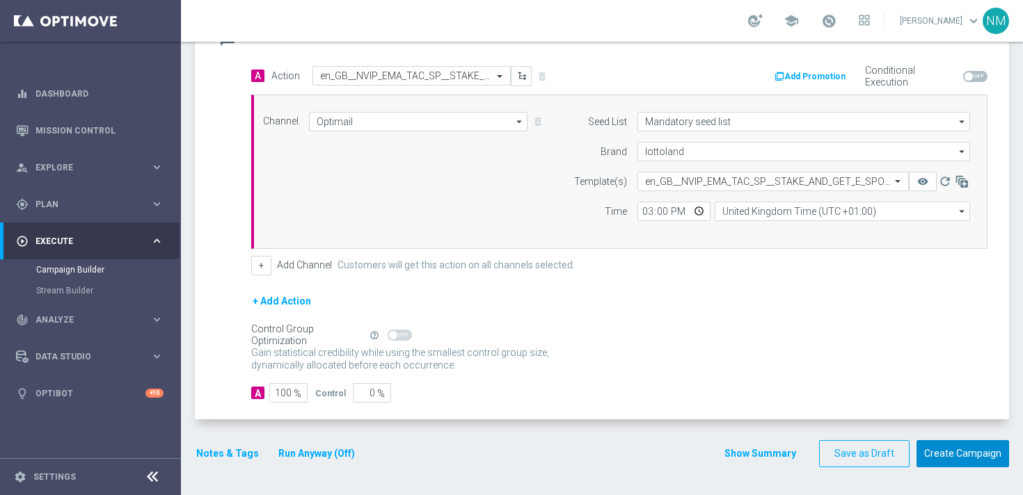
click at [943, 453] on button "Create Campaign" at bounding box center [962, 453] width 93 height 27
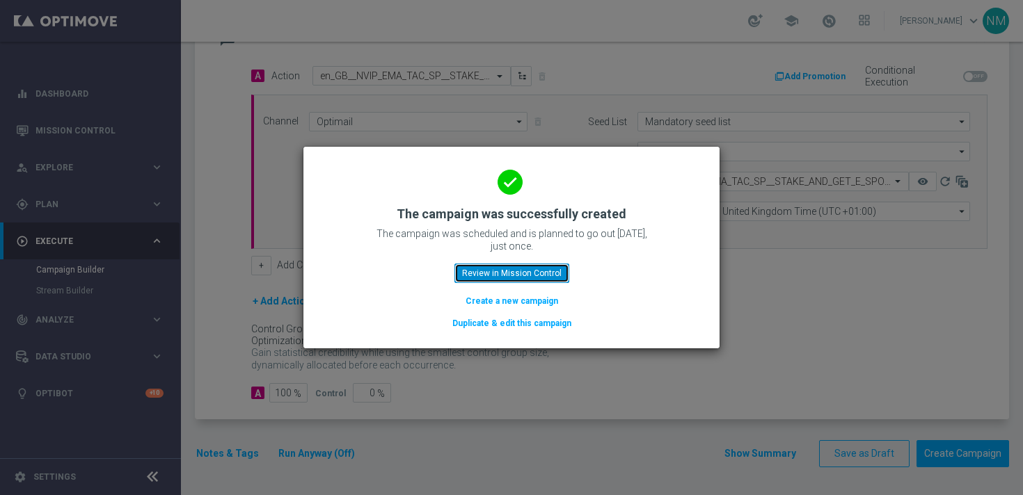
click at [525, 276] on button "Review in Mission Control" at bounding box center [511, 273] width 115 height 19
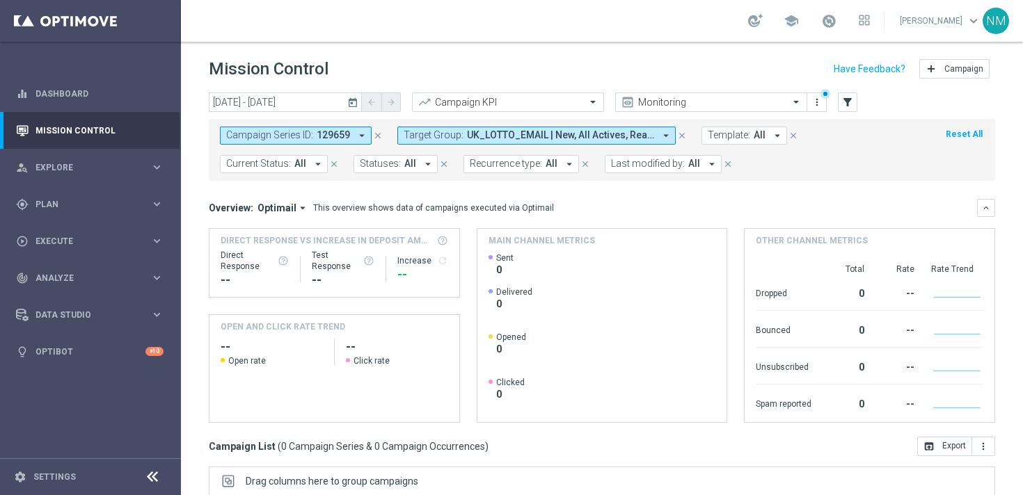
click at [684, 136] on icon "close" at bounding box center [682, 136] width 10 height 10
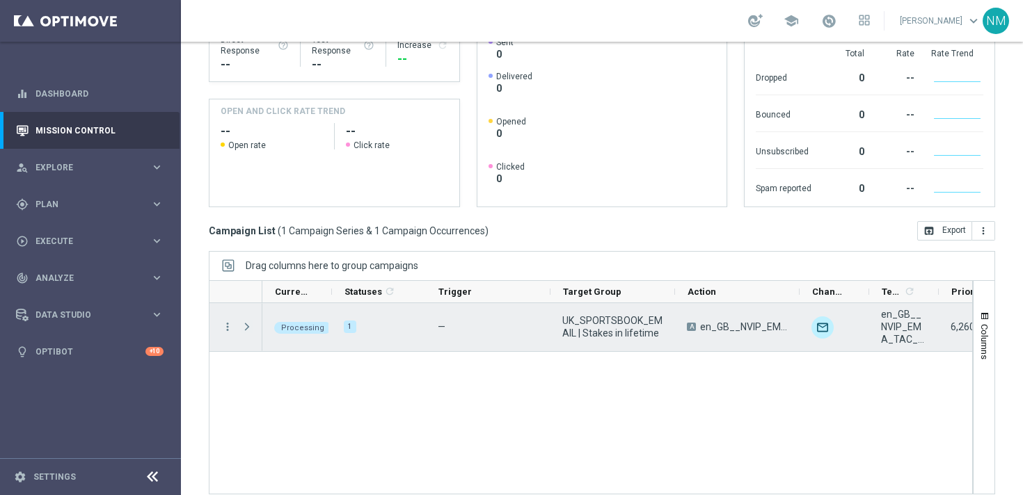
click at [247, 328] on span at bounding box center [247, 326] width 13 height 11
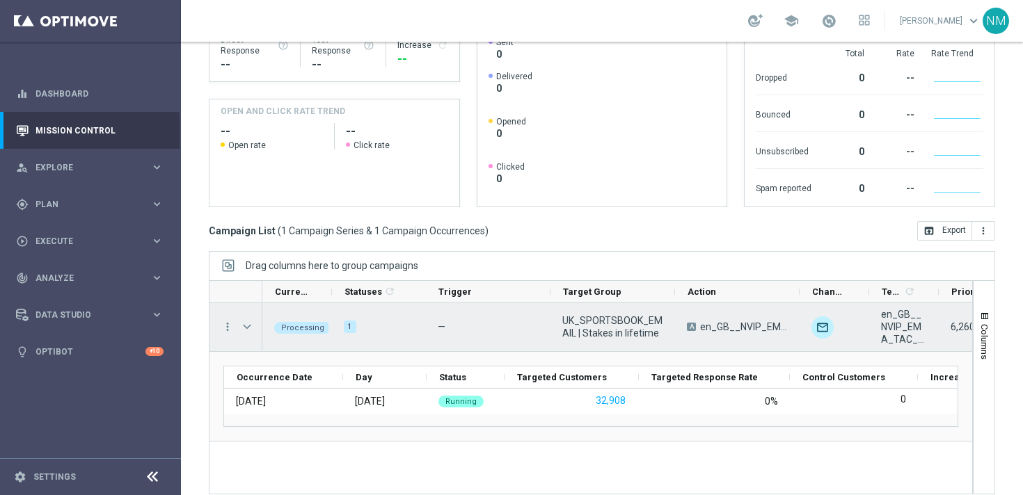
scroll to position [228, 0]
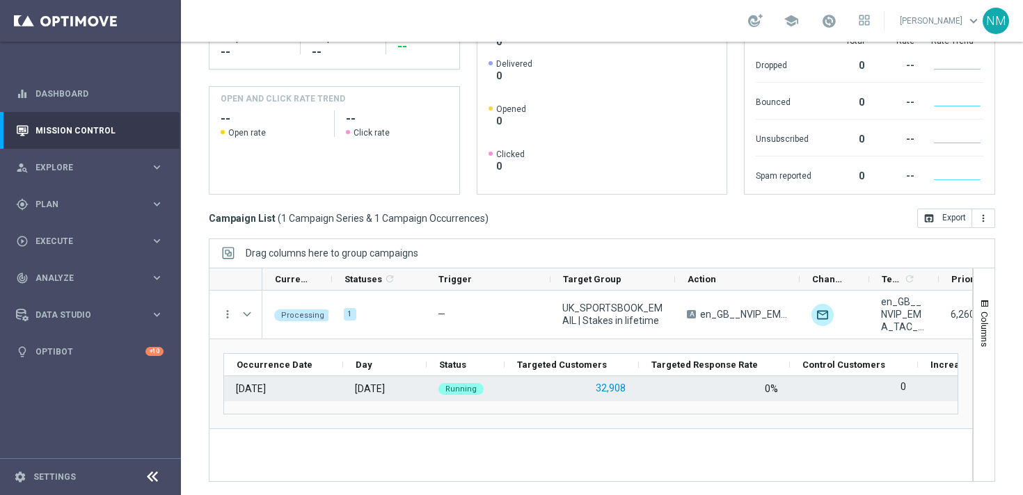
click at [600, 389] on button "32,908" at bounding box center [610, 388] width 33 height 17
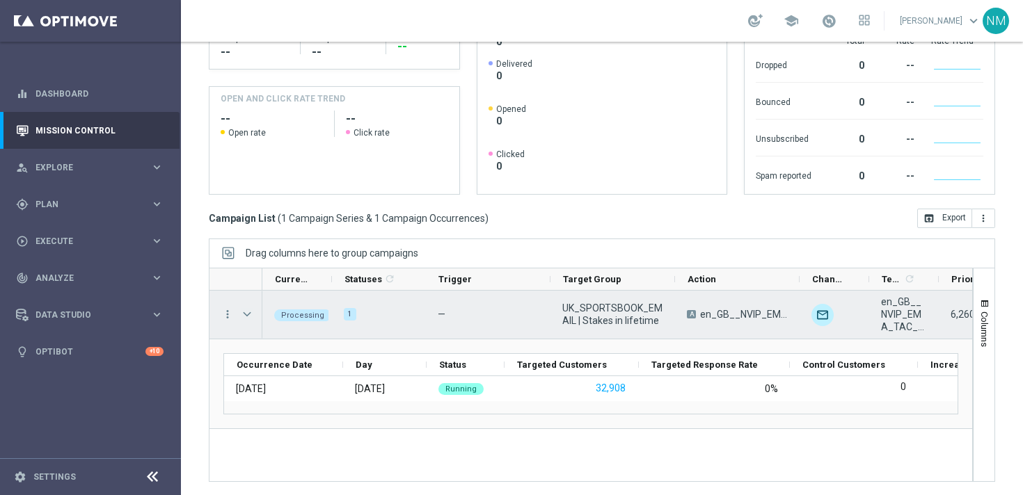
click at [248, 315] on span at bounding box center [247, 314] width 13 height 11
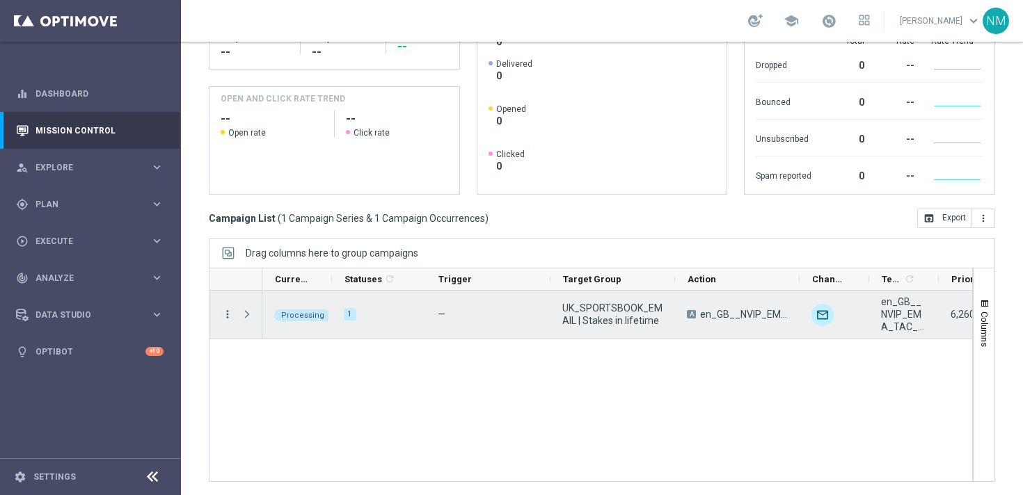
click at [225, 314] on icon "more_vert" at bounding box center [227, 314] width 13 height 13
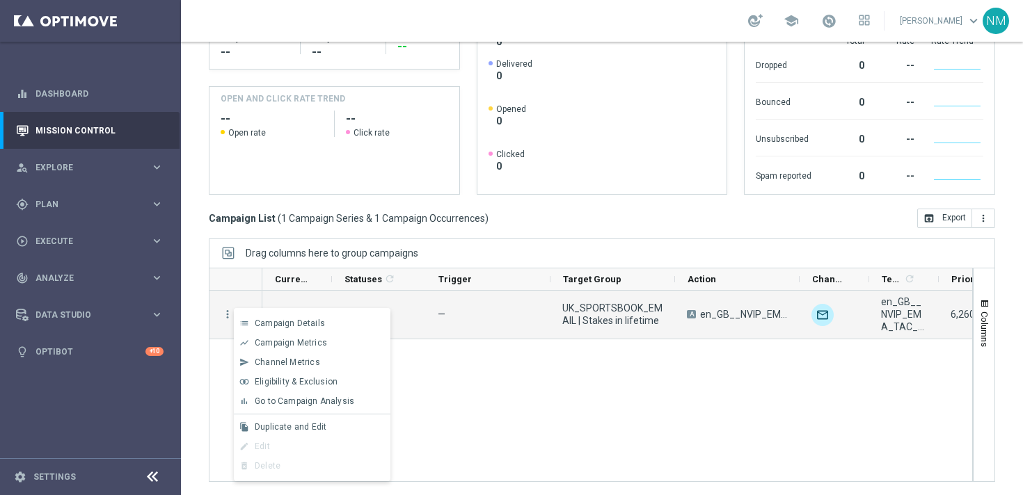
click at [438, 401] on div "UK_SPORTSBOOK_EMAIL | Stakes in lifetime A en_GB__NVIP_EMA_TAC_SP__STAKE_AND_GE…" at bounding box center [617, 386] width 710 height 191
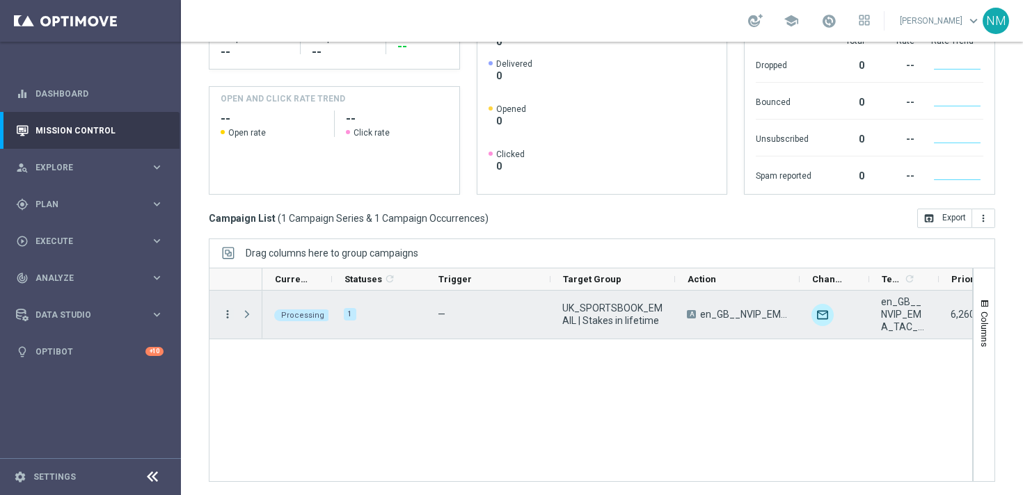
click at [225, 315] on icon "more_vert" at bounding box center [227, 314] width 13 height 13
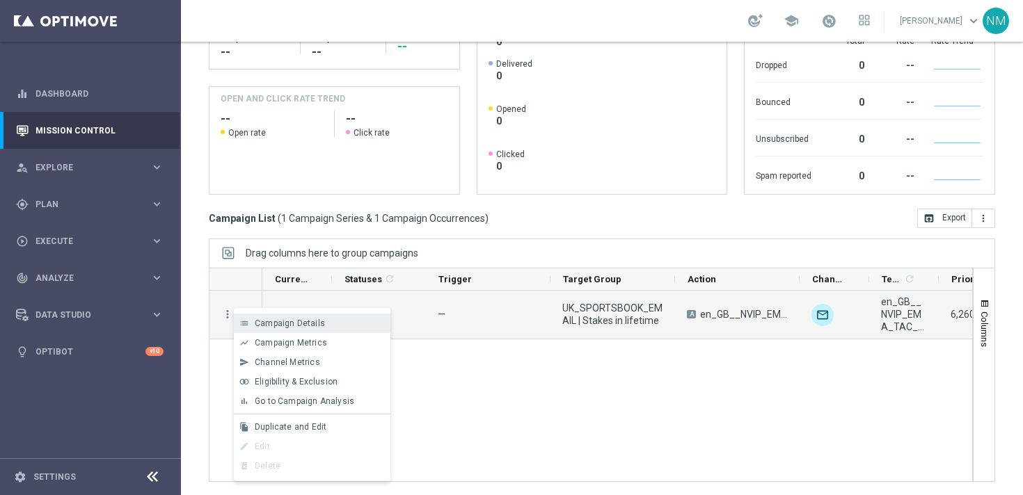
click at [324, 324] on div "Campaign Details" at bounding box center [319, 324] width 129 height 10
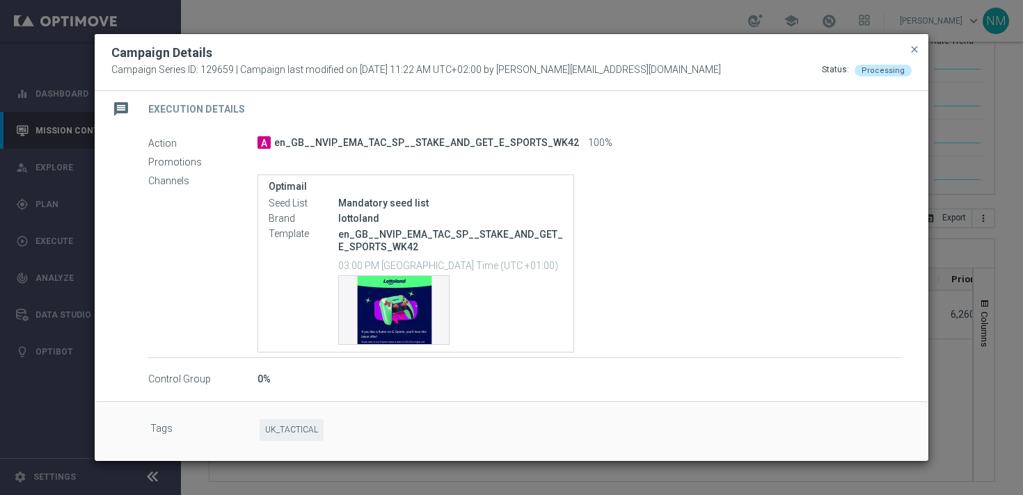
scroll to position [0, 0]
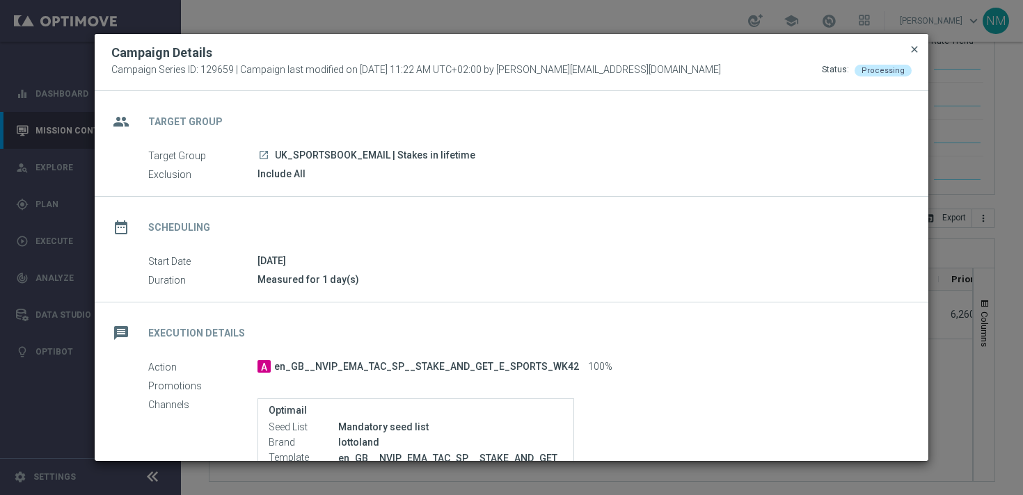
click at [918, 49] on span "close" at bounding box center [914, 49] width 11 height 11
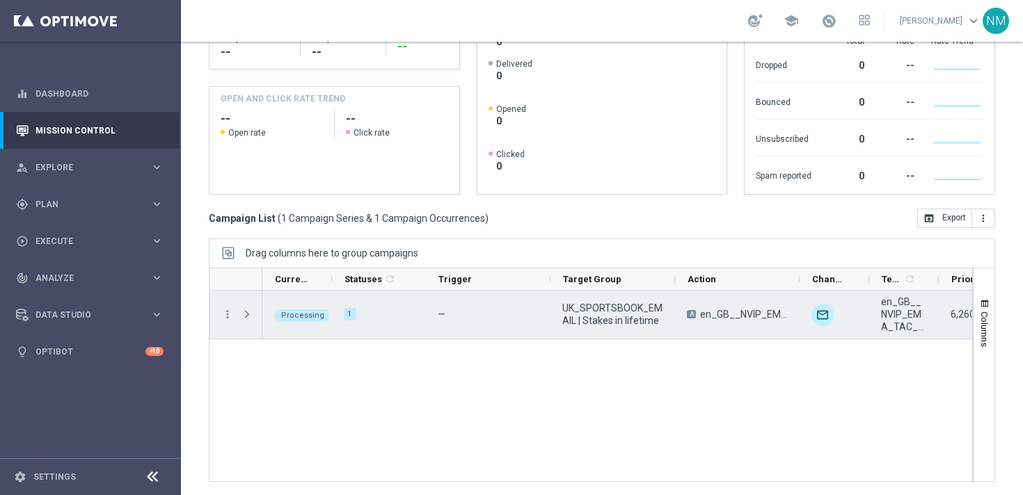
click at [244, 315] on span "Press SPACE to select this row." at bounding box center [247, 314] width 13 height 11
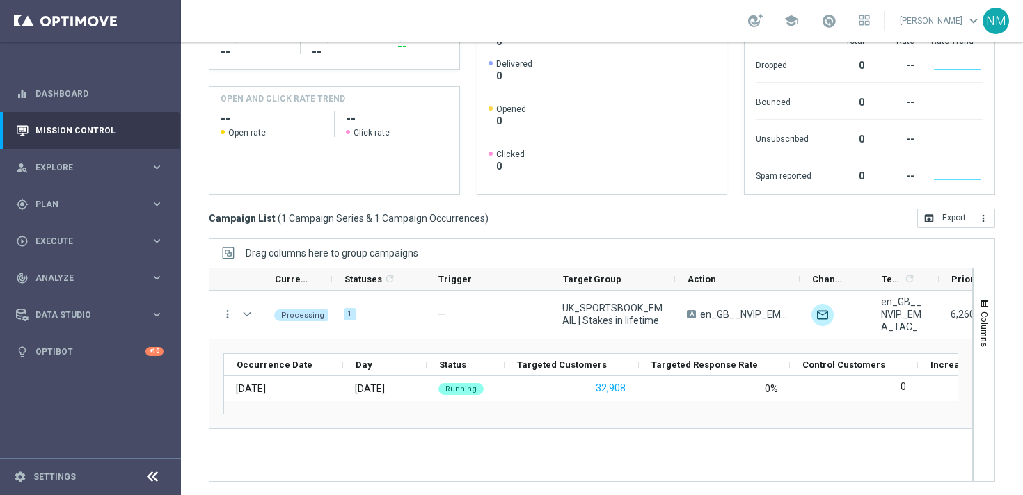
scroll to position [229, 0]
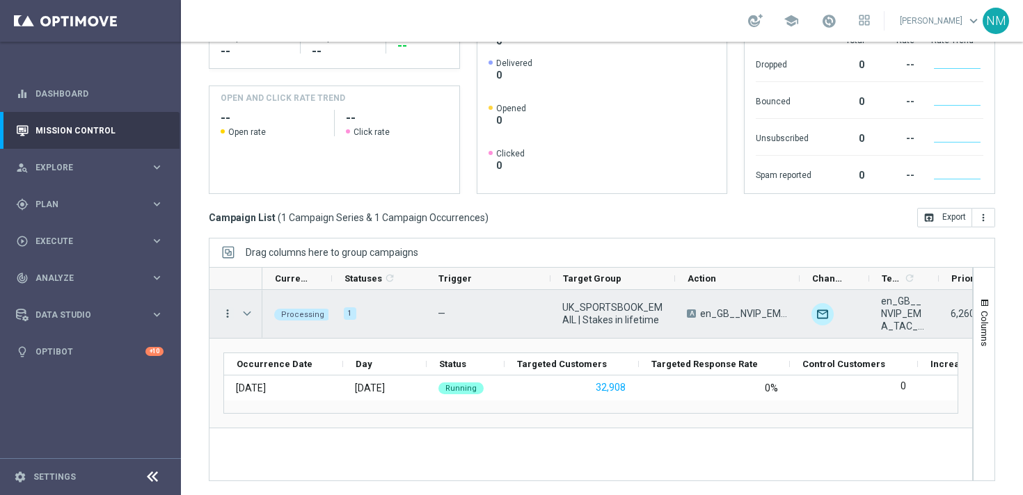
click at [230, 310] on icon "more_vert" at bounding box center [227, 314] width 13 height 13
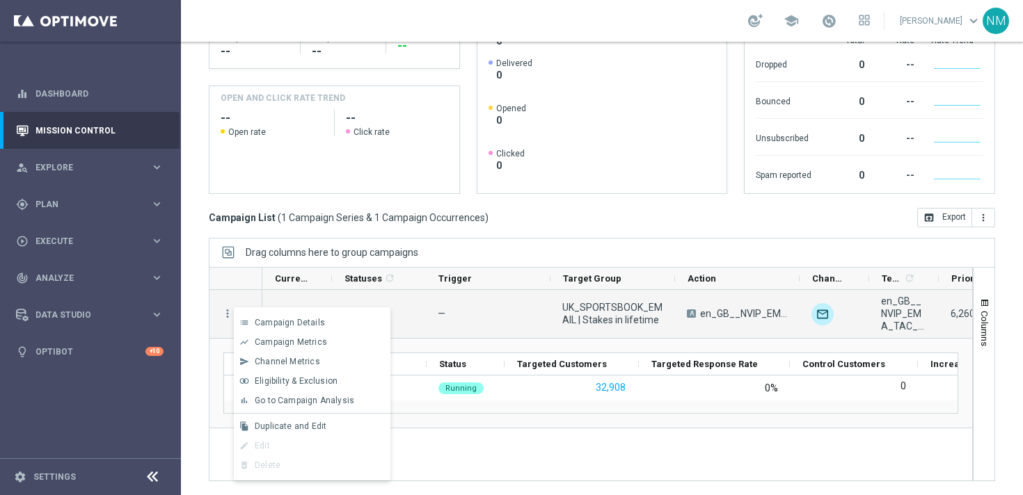
click at [446, 453] on div "UK_SPORTSBOOK_EMAIL | Stakes in lifetime A en_GB__NVIP_EMA_TAC_SP__STAKE_AND_GE…" at bounding box center [617, 385] width 710 height 191
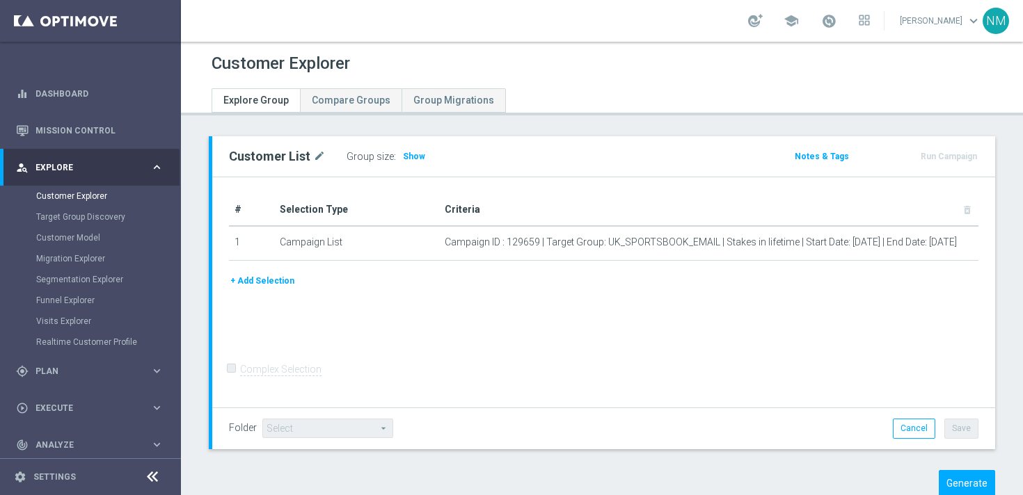
scroll to position [36, 0]
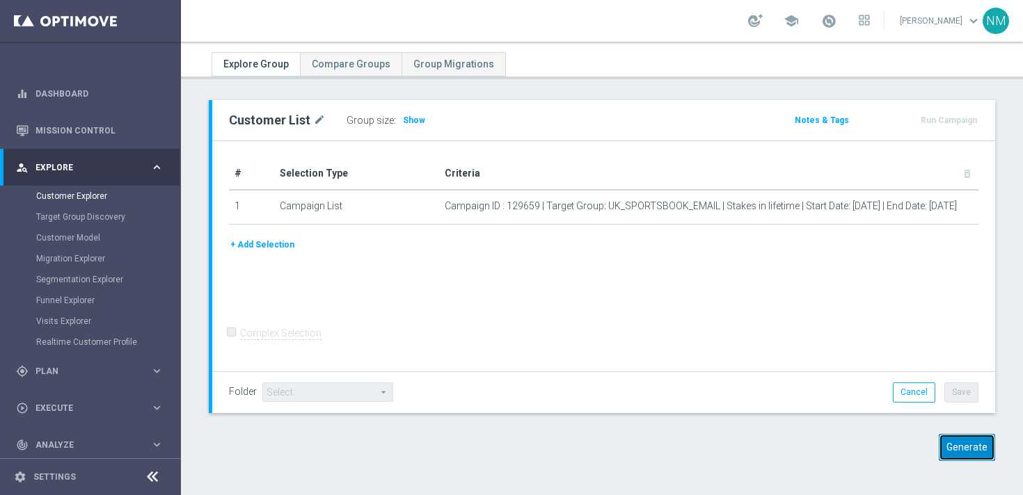
click at [966, 443] on button "Generate" at bounding box center [967, 447] width 56 height 27
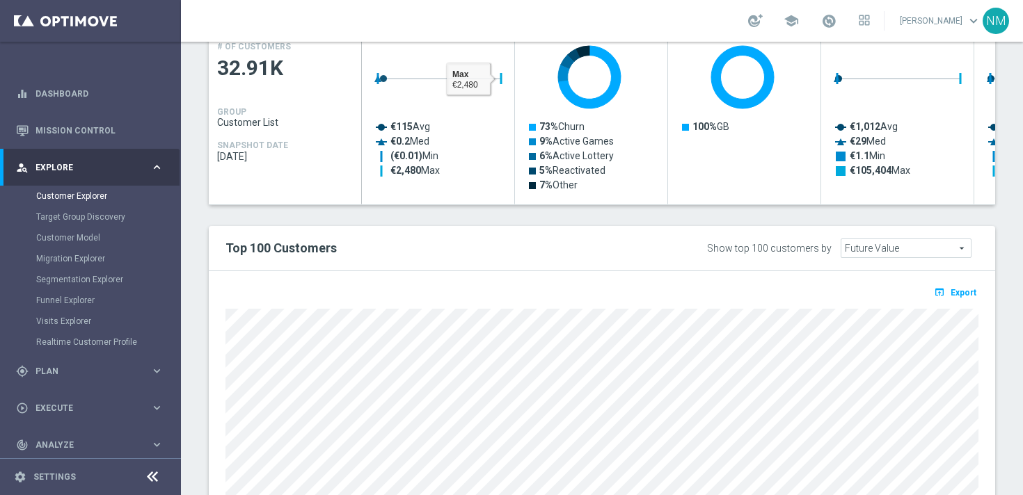
scroll to position [806, 0]
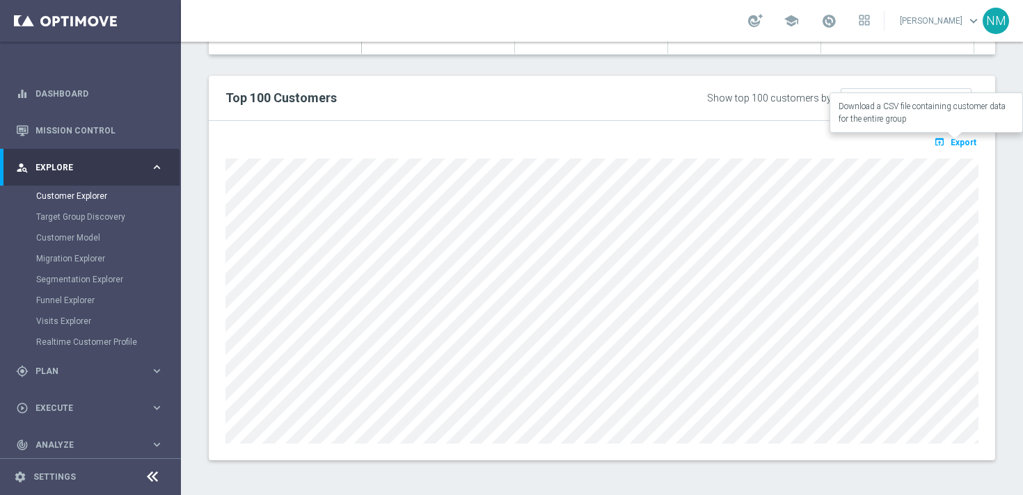
click at [955, 141] on span "Export" at bounding box center [963, 143] width 26 height 10
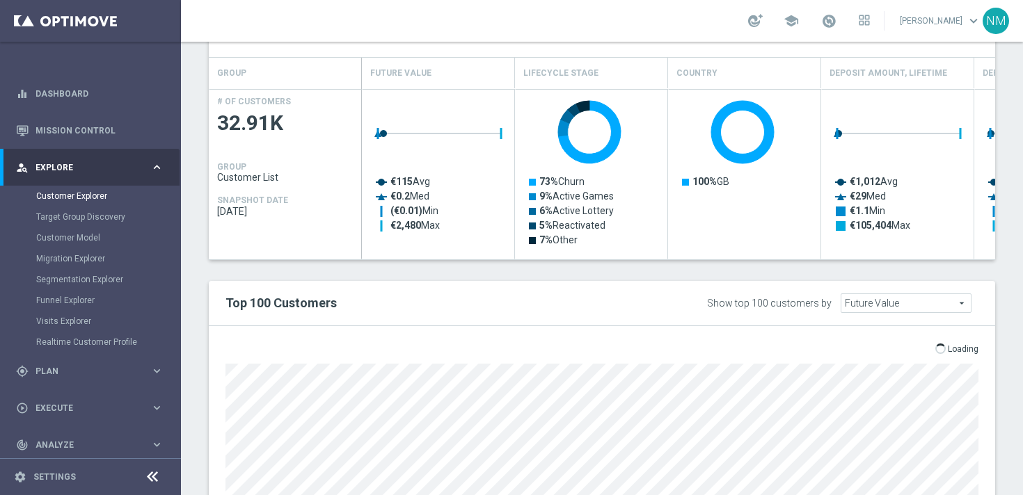
scroll to position [589, 0]
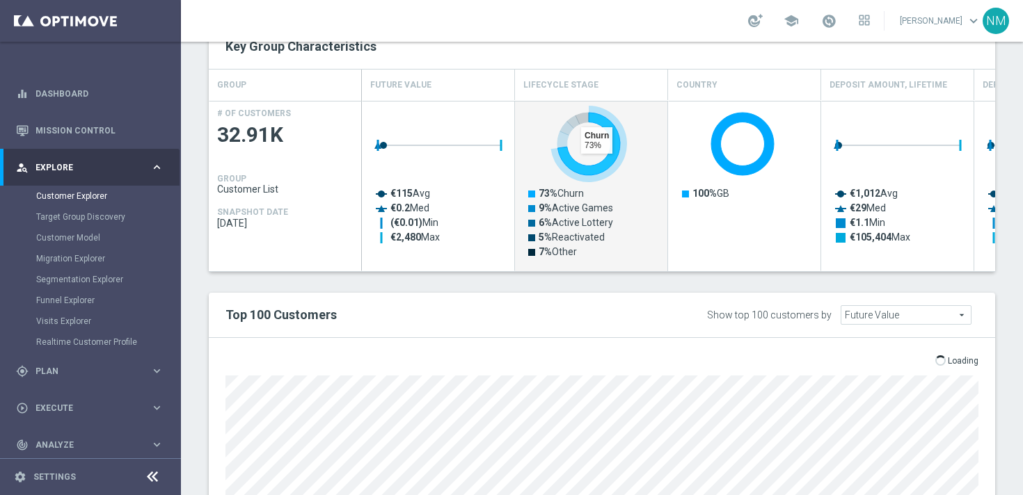
click at [598, 170] on icon "Press SPACE to select this row." at bounding box center [588, 144] width 63 height 63
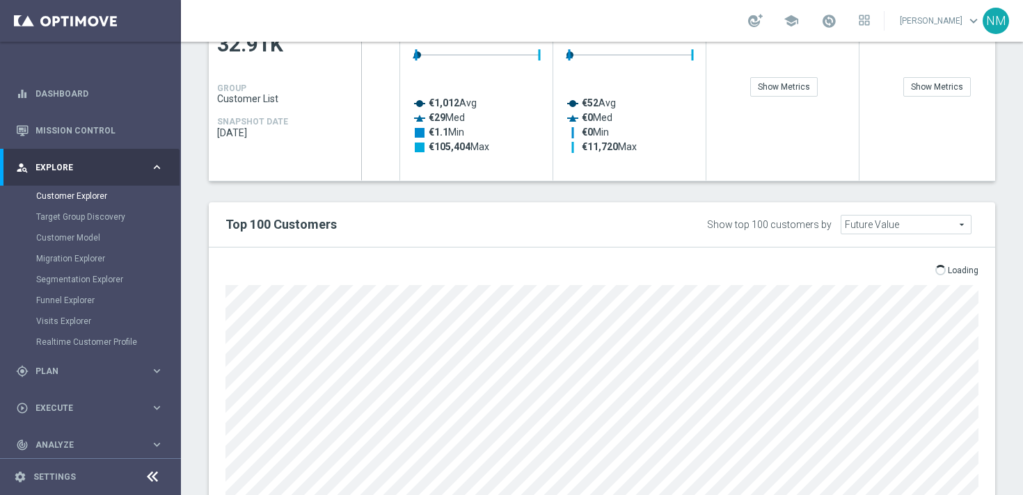
scroll to position [713, 0]
